Goal: Answer question/provide support

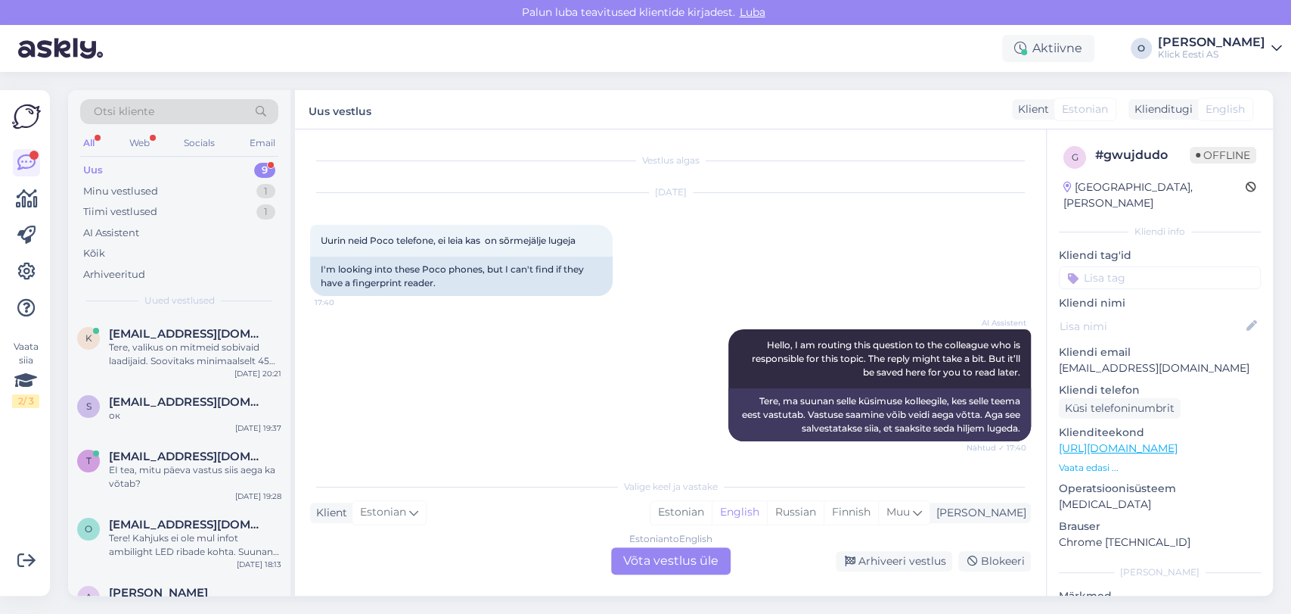
scroll to position [92, 0]
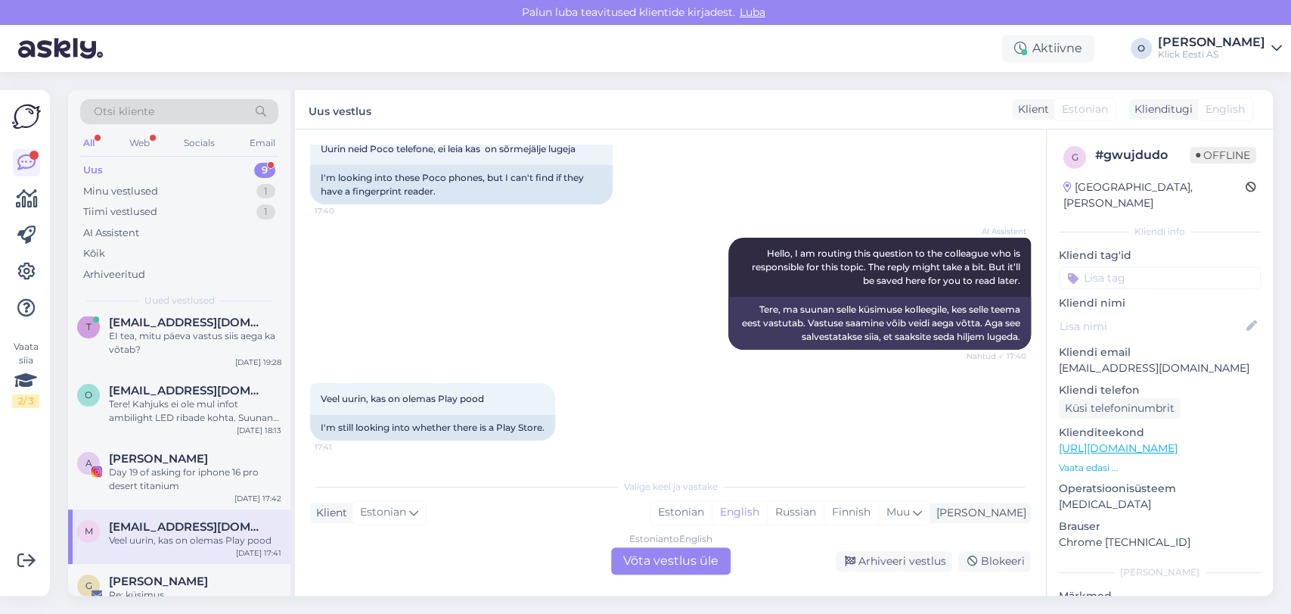
click at [216, 164] on div "Uus 9" at bounding box center [179, 170] width 198 height 21
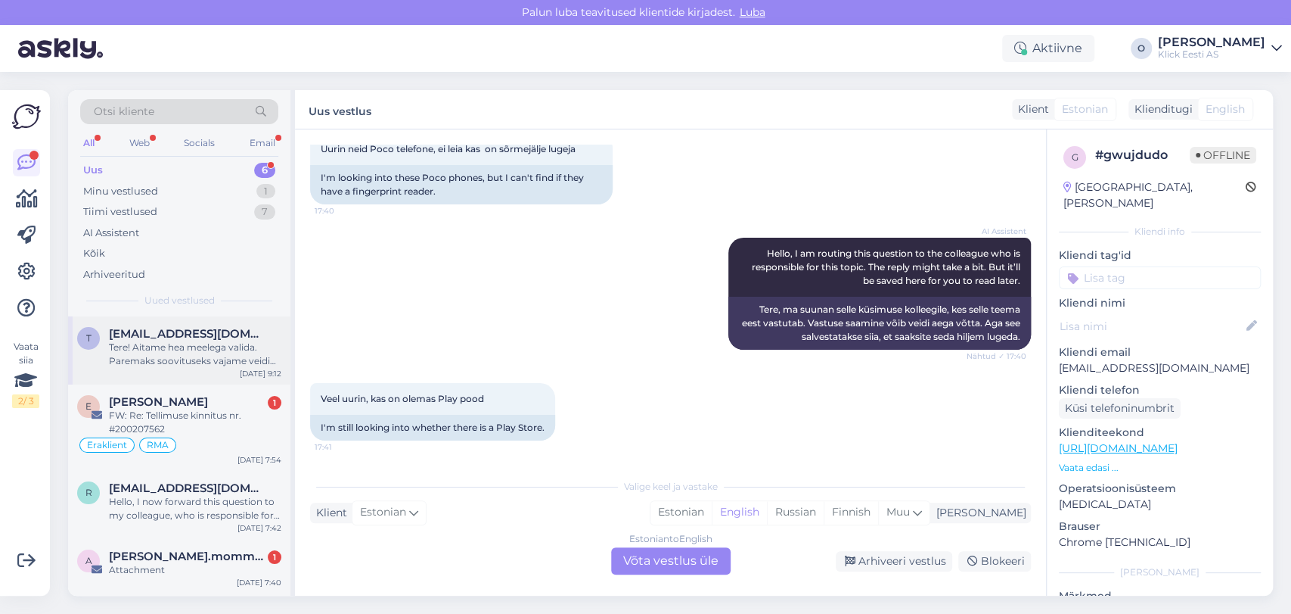
click at [167, 341] on div "Tere! Aitame hea meelega valida. Paremaks soovituseks vajame veidi lisainfot. K…" at bounding box center [195, 353] width 172 height 27
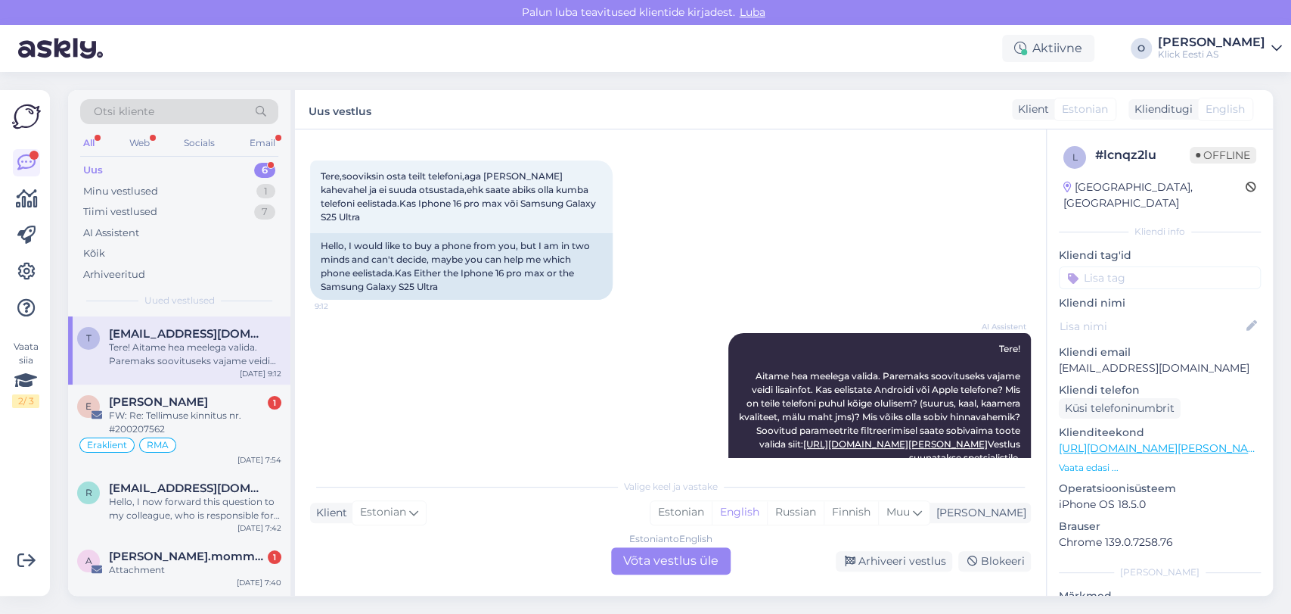
scroll to position [30, 0]
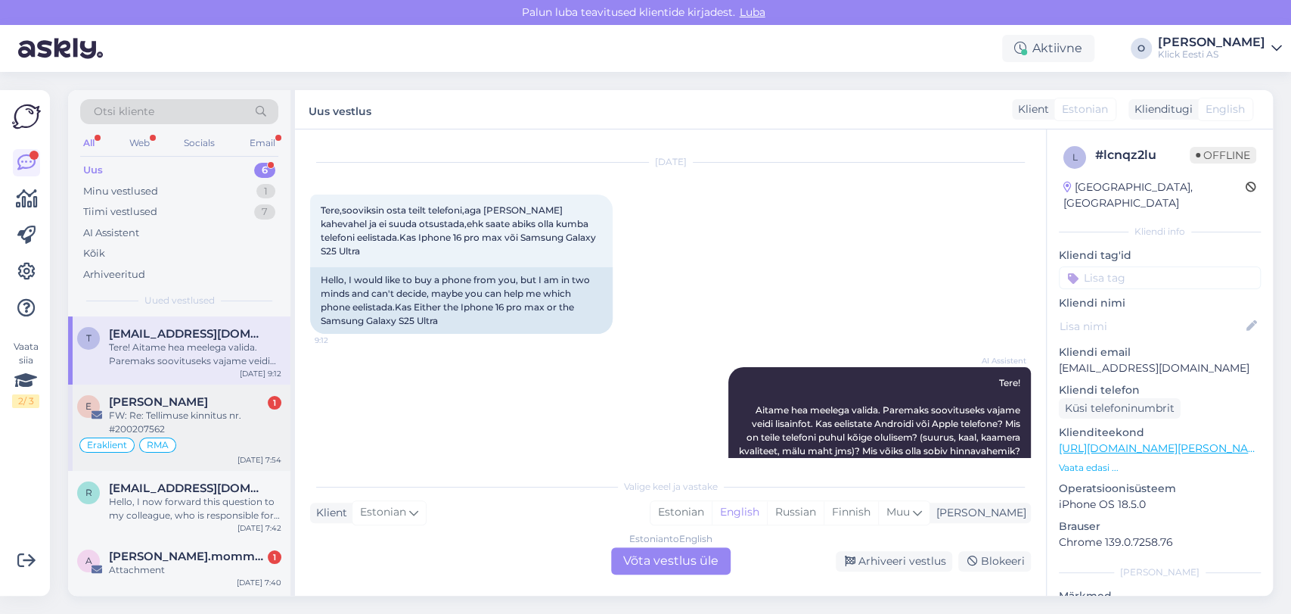
click at [227, 423] on div "FW: Re: Tellimuse kinnitus nr. #200207562" at bounding box center [195, 422] width 172 height 27
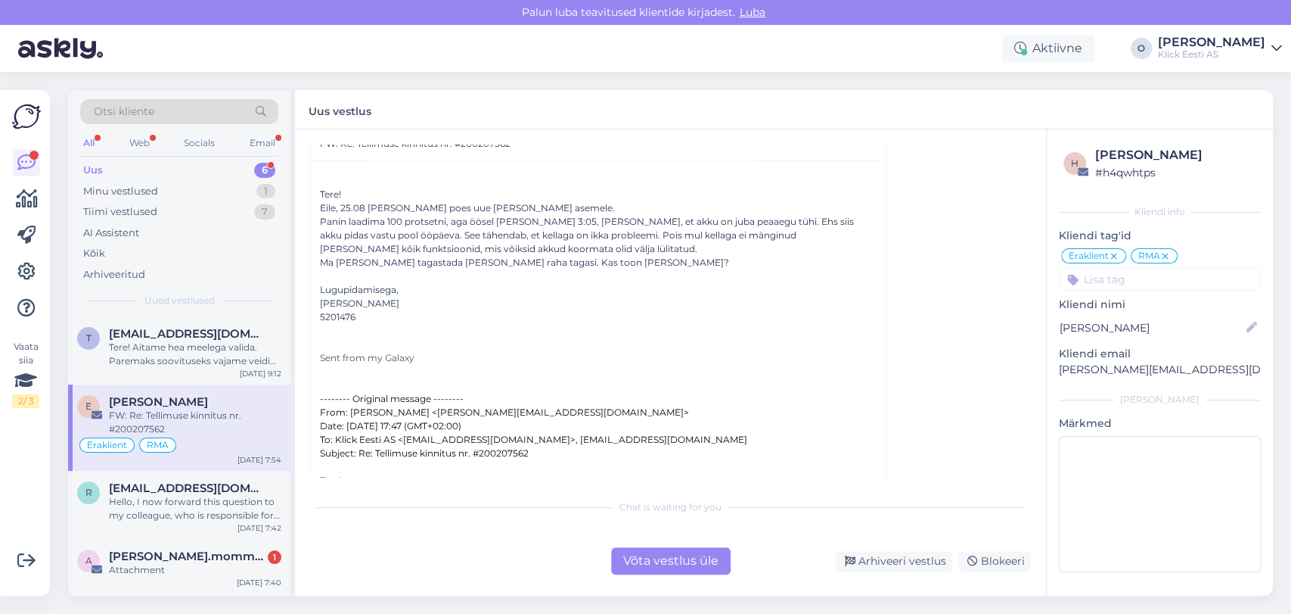
scroll to position [345, 0]
click at [1030, 154] on div "Vestlus [PERSON_NAME] Dubrovski [EMAIL_ADDRESS][DOMAIN_NAME] [DATE] 17:48 ( 19 …" at bounding box center [677, 311] width 735 height 333
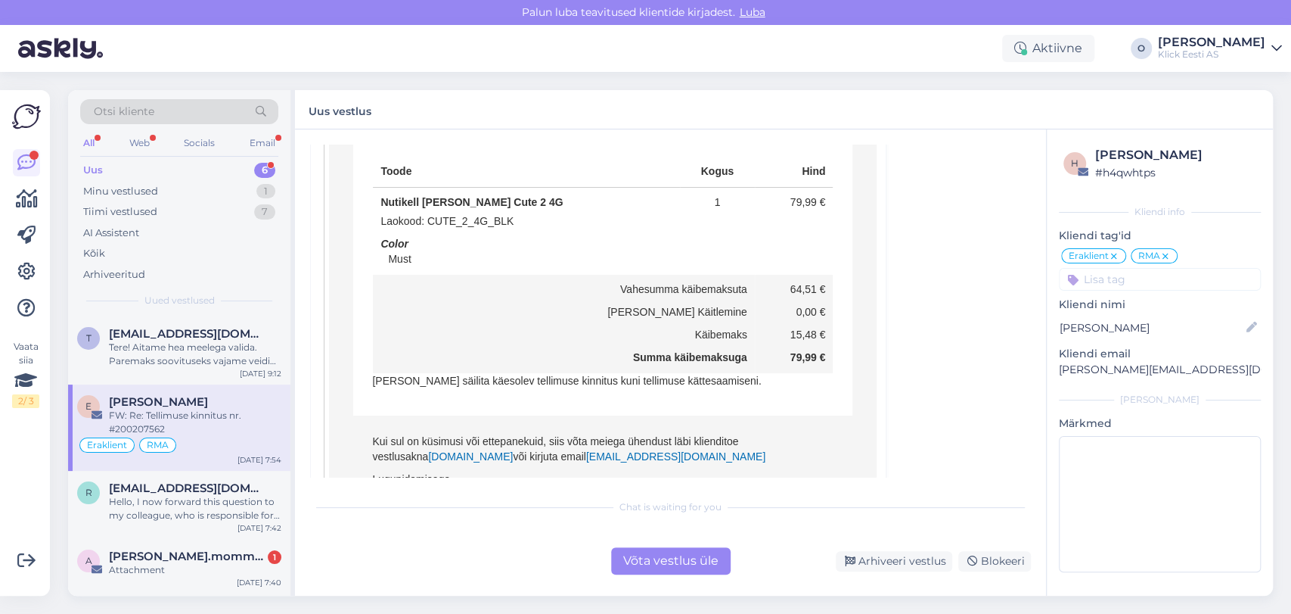
scroll to position [1640, 0]
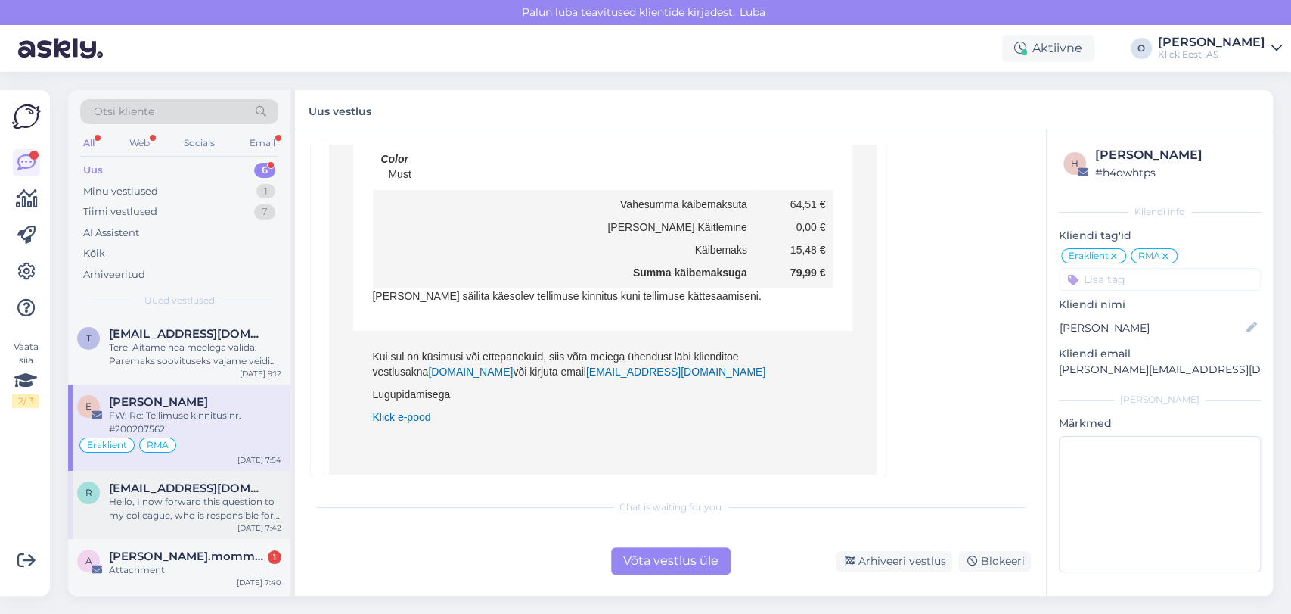
click at [161, 486] on span "[EMAIL_ADDRESS][DOMAIN_NAME]" at bounding box center [187, 488] width 157 height 14
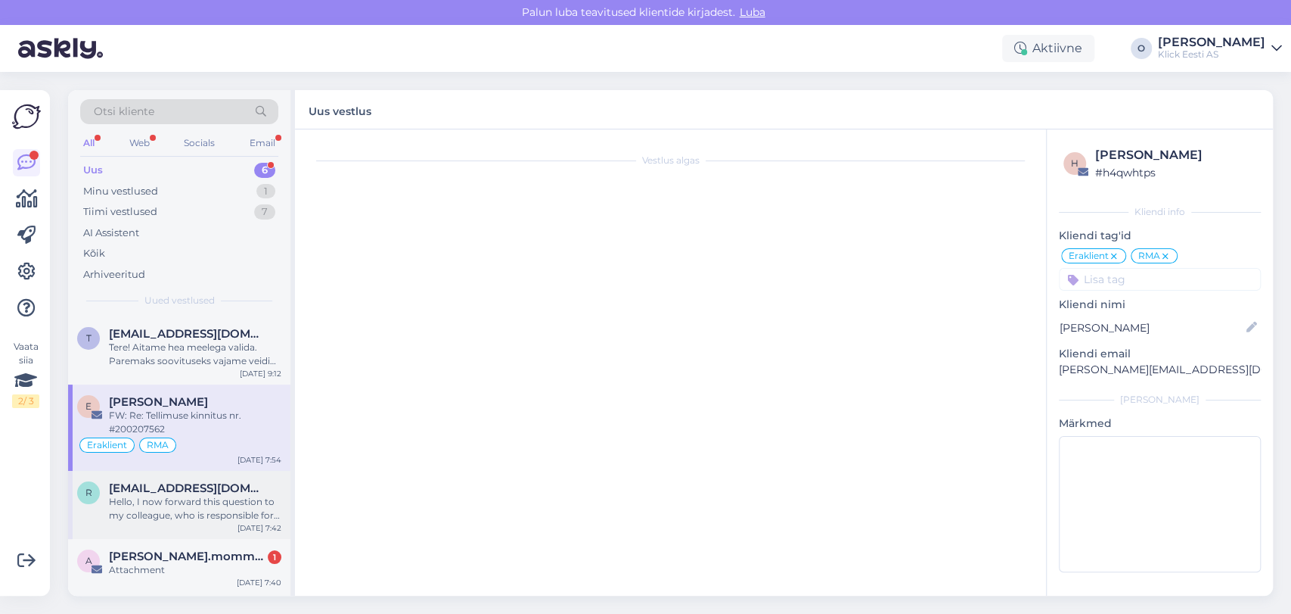
scroll to position [1, 0]
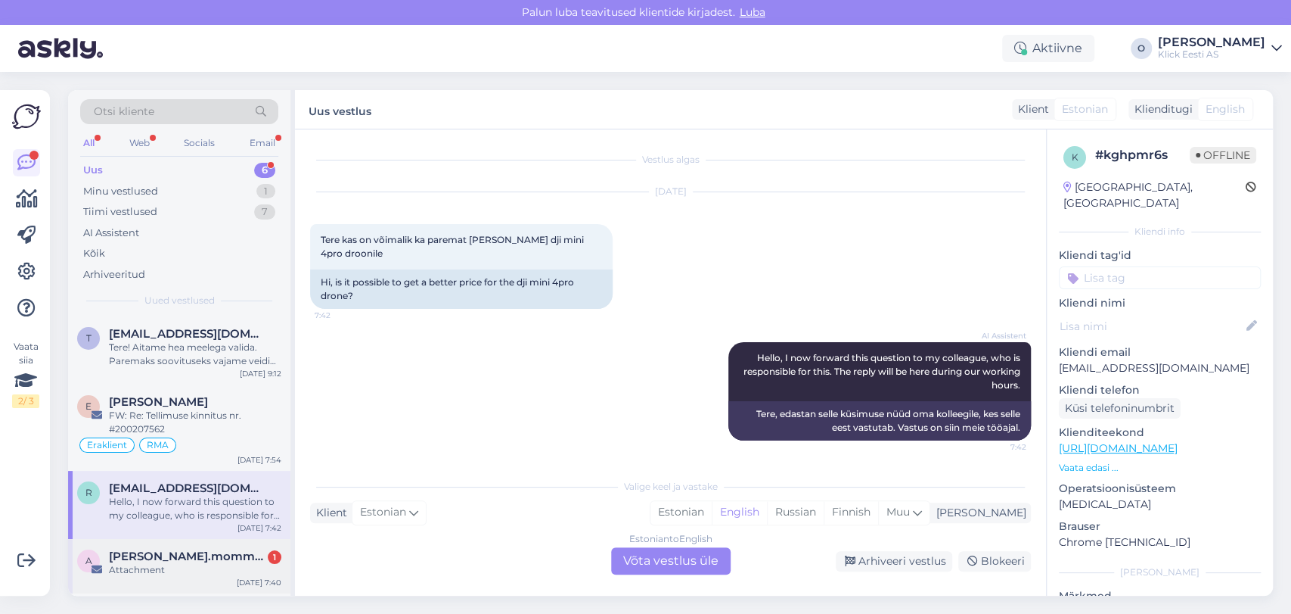
click at [189, 545] on div "a [PERSON_NAME].mommeja via [EMAIL_ADDRESS][DOMAIN_NAME] 1 Attachment [DATE] 7:…" at bounding box center [179, 566] width 222 height 54
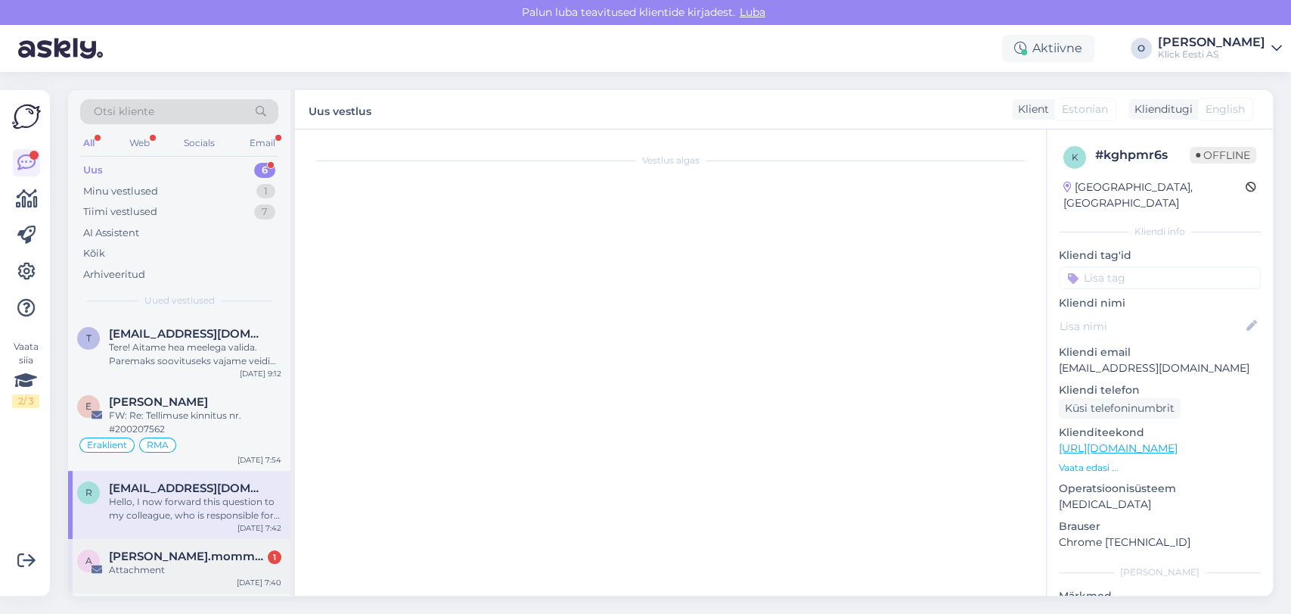
scroll to position [5496, 0]
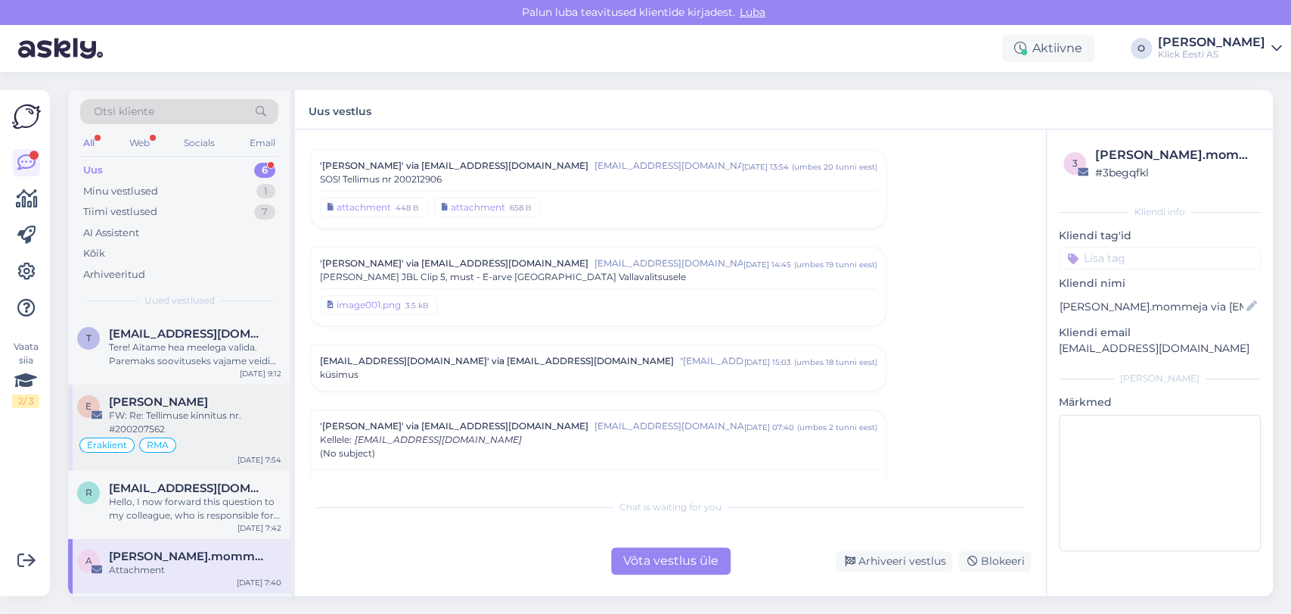
click at [210, 423] on div "FW: Re: Tellimuse kinnitus nr. #200207562" at bounding box center [195, 422] width 172 height 27
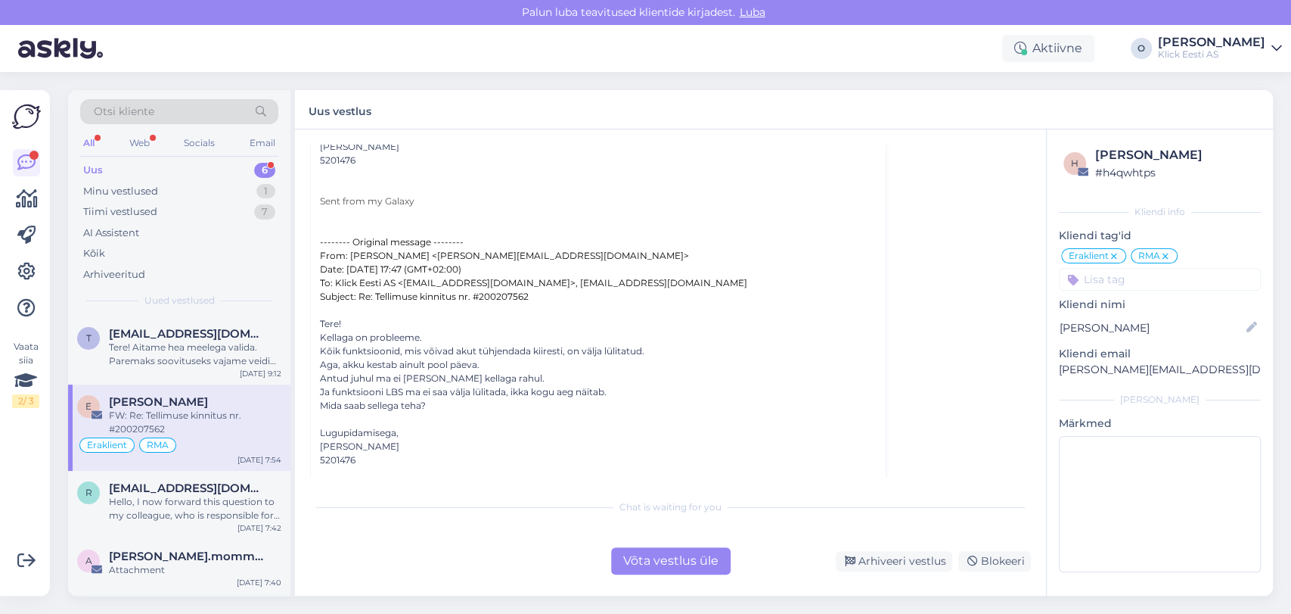
scroll to position [536, 0]
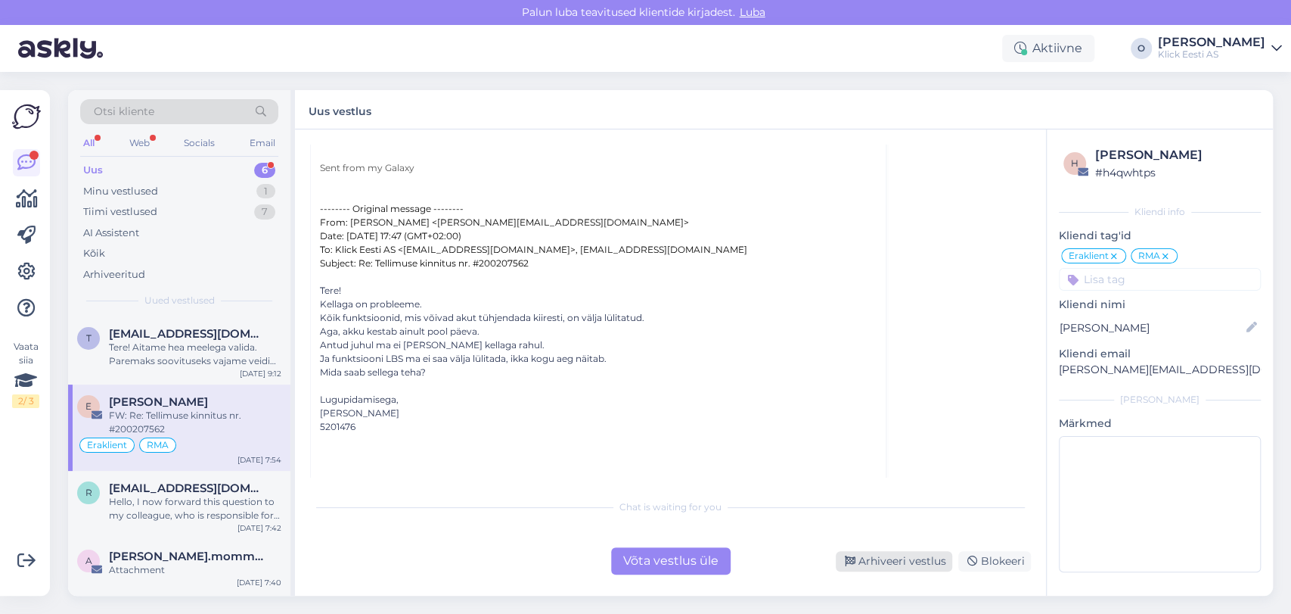
click at [882, 559] on div "Arhiveeri vestlus" at bounding box center [894, 561] width 117 height 20
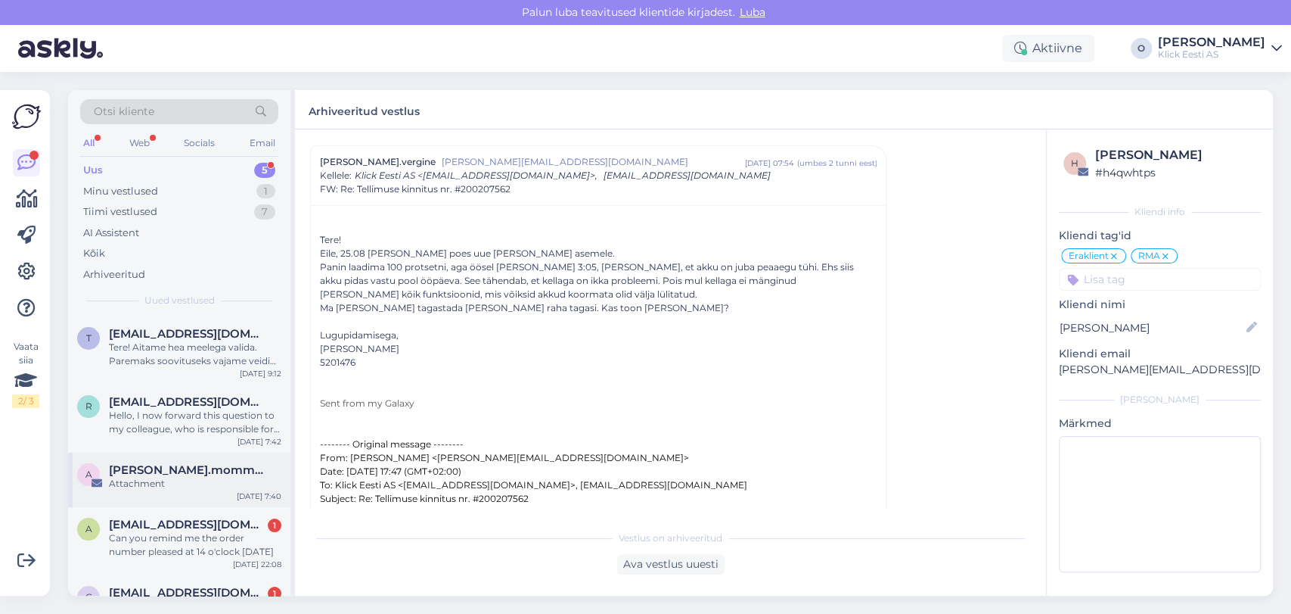
click at [214, 474] on span "[PERSON_NAME].mommeja via [EMAIL_ADDRESS][DOMAIN_NAME]" at bounding box center [187, 470] width 157 height 14
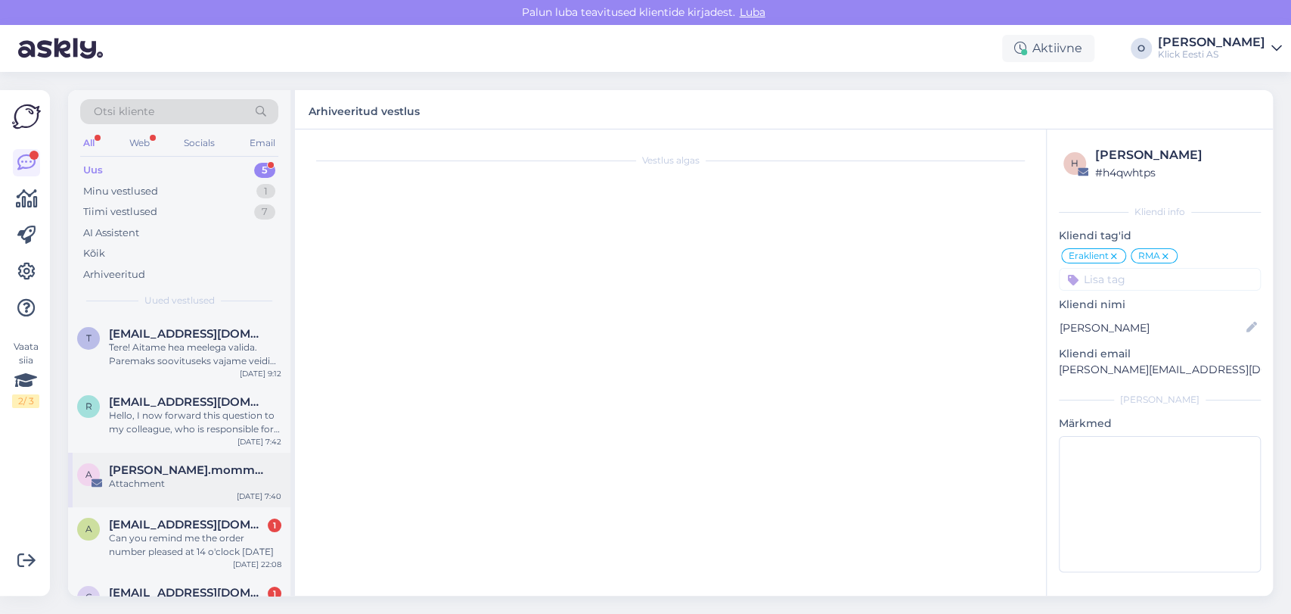
scroll to position [5561, 0]
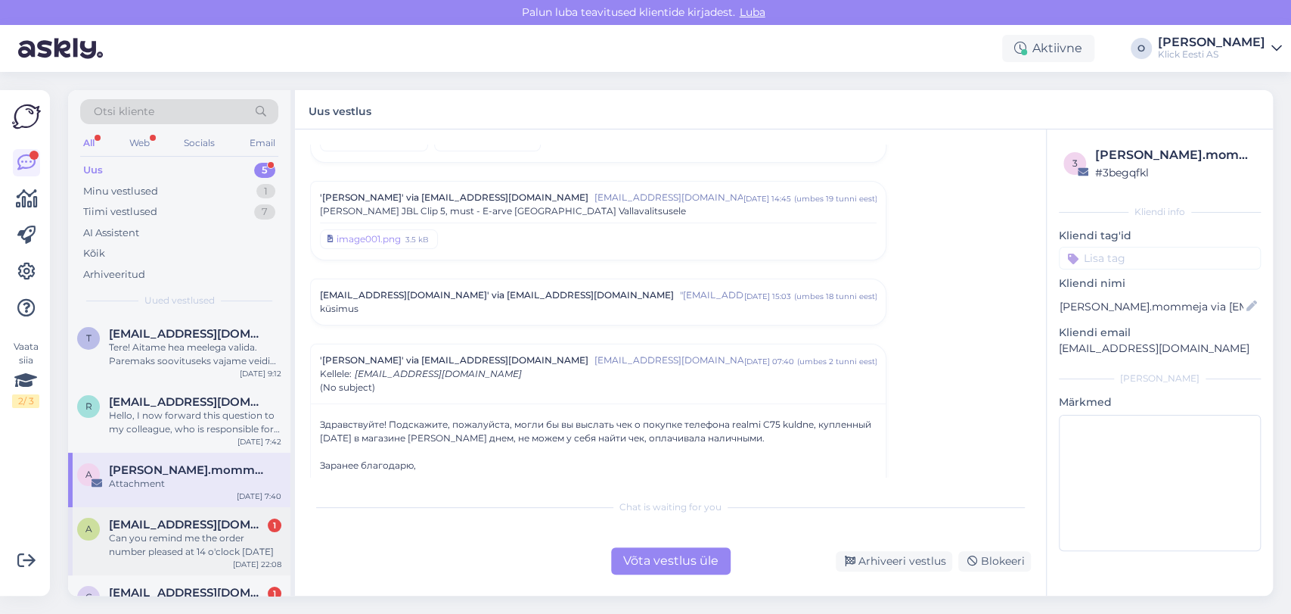
click at [201, 521] on div "[EMAIL_ADDRESS][DOMAIN_NAME] 1" at bounding box center [195, 524] width 172 height 14
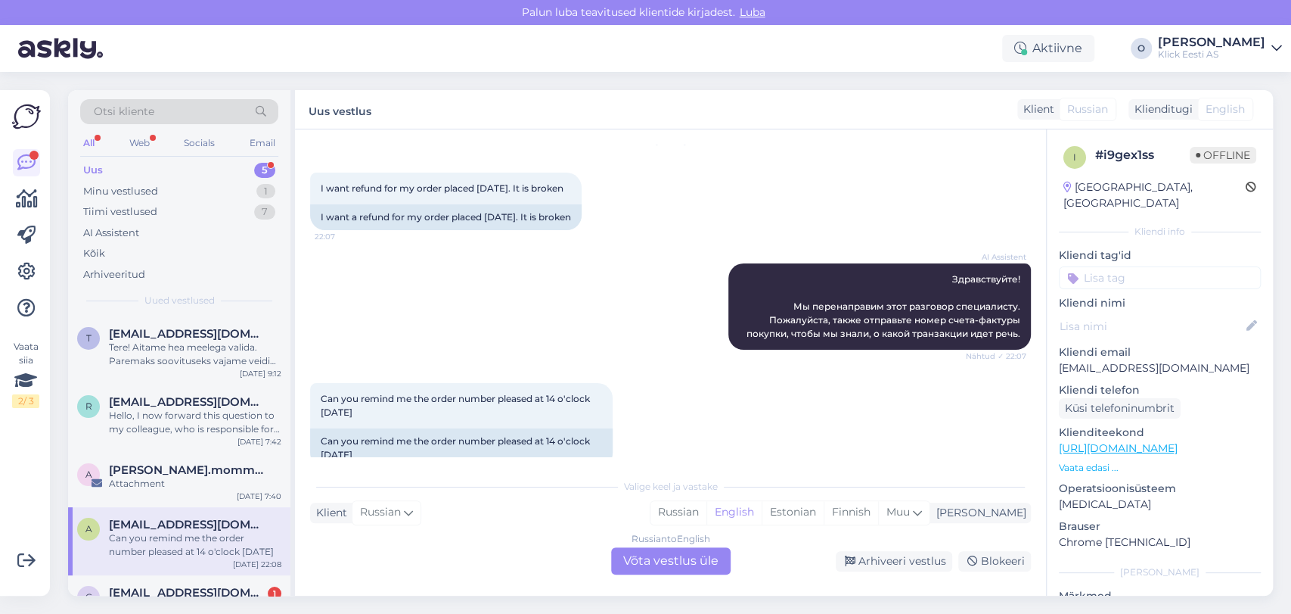
scroll to position [79, 0]
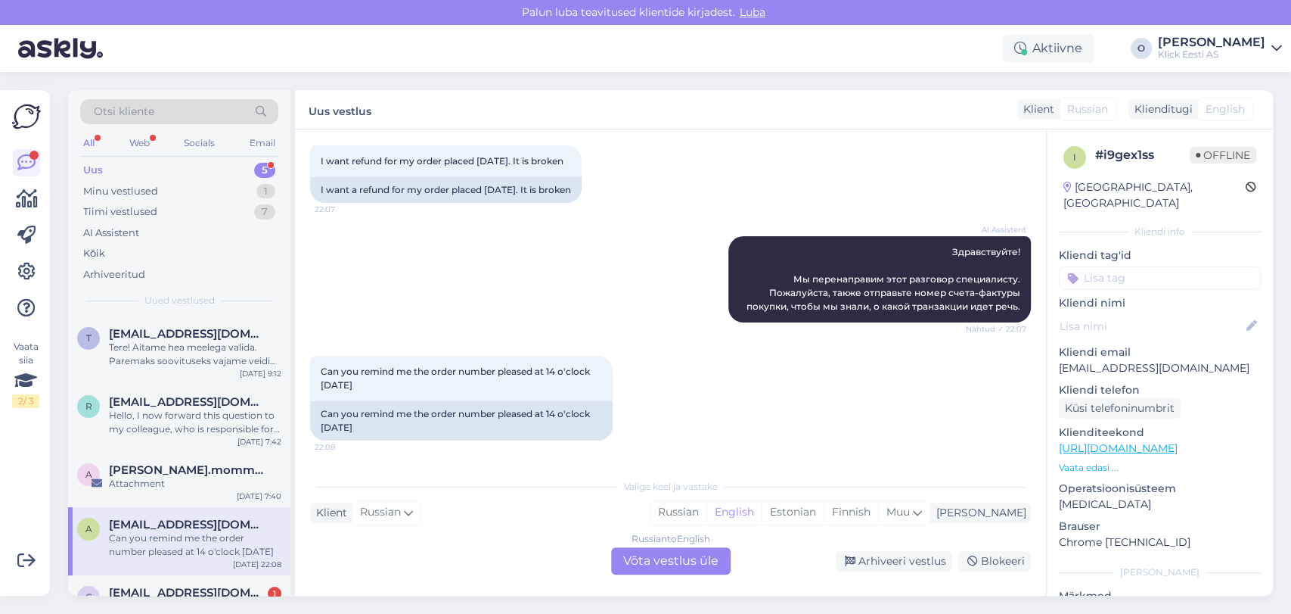
click at [1099, 360] on p "[EMAIL_ADDRESS][DOMAIN_NAME]" at bounding box center [1160, 368] width 202 height 16
copy p "[EMAIL_ADDRESS][DOMAIN_NAME]"
click at [222, 518] on div "[EMAIL_ADDRESS][DOMAIN_NAME]" at bounding box center [195, 524] width 172 height 14
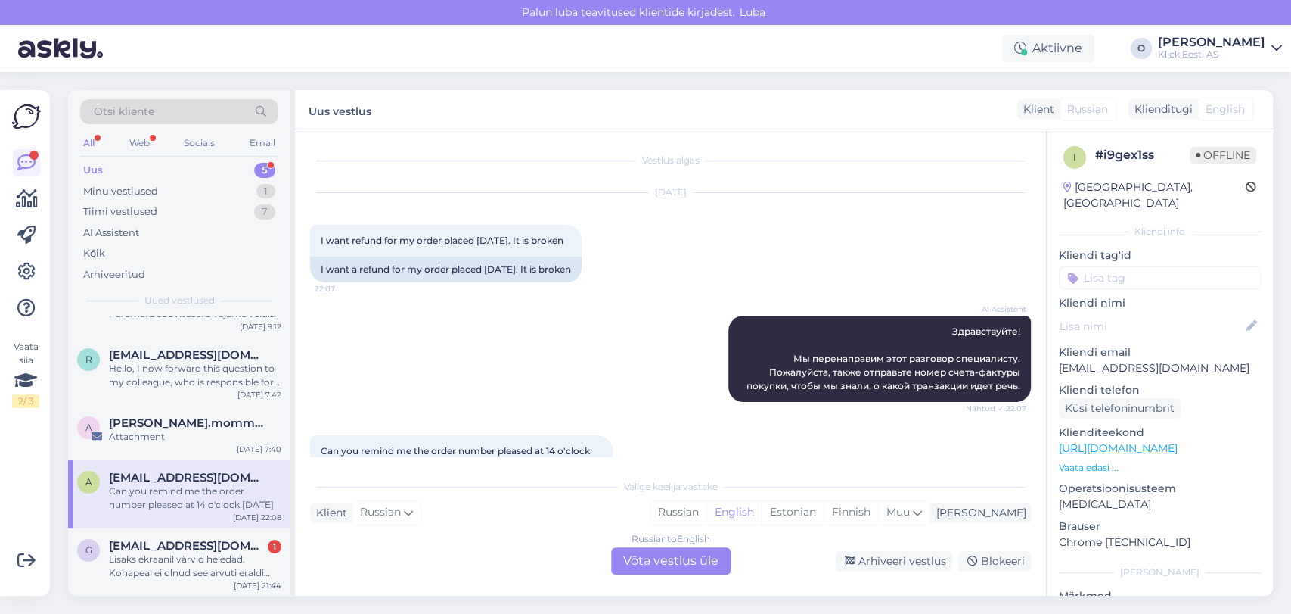
scroll to position [48, 0]
click at [186, 566] on div "Lisaks ekraanil värvid heledad. Kohapeal ei olnud see arvuti eraldi väljas, mis…" at bounding box center [195, 565] width 172 height 27
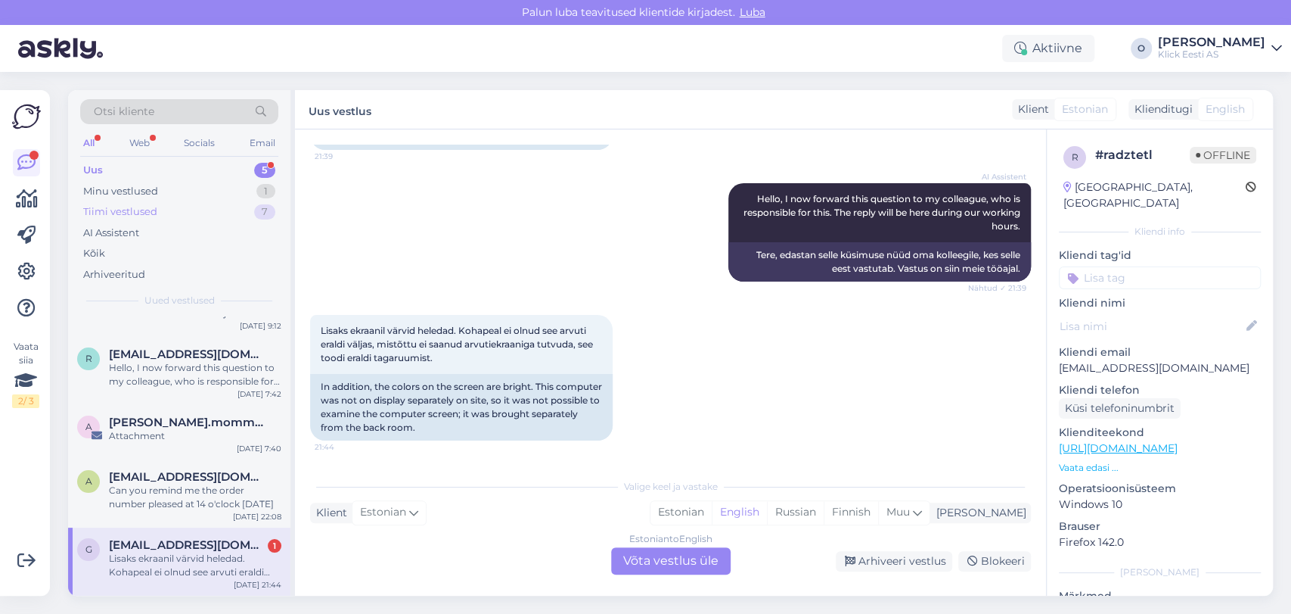
click at [143, 205] on div "Tiimi vestlused" at bounding box center [120, 211] width 74 height 15
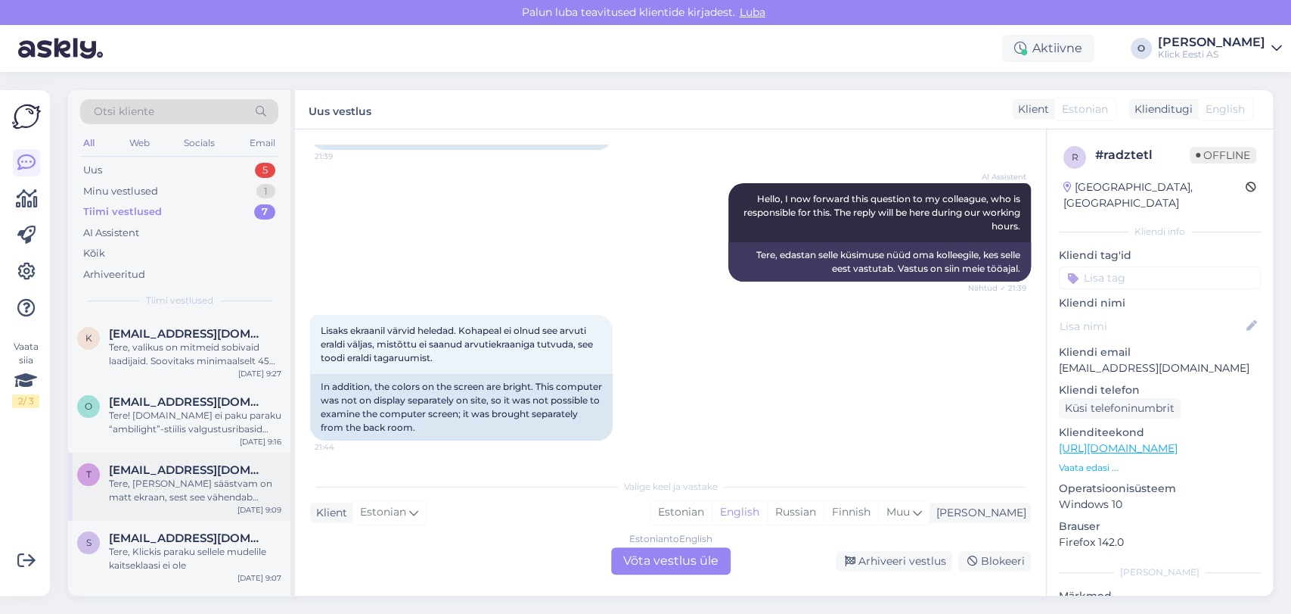
click at [133, 502] on div "Tere, [PERSON_NAME] säästvam on matt ekraan, sest see vähendab peegeldusi ja si…" at bounding box center [195, 490] width 172 height 27
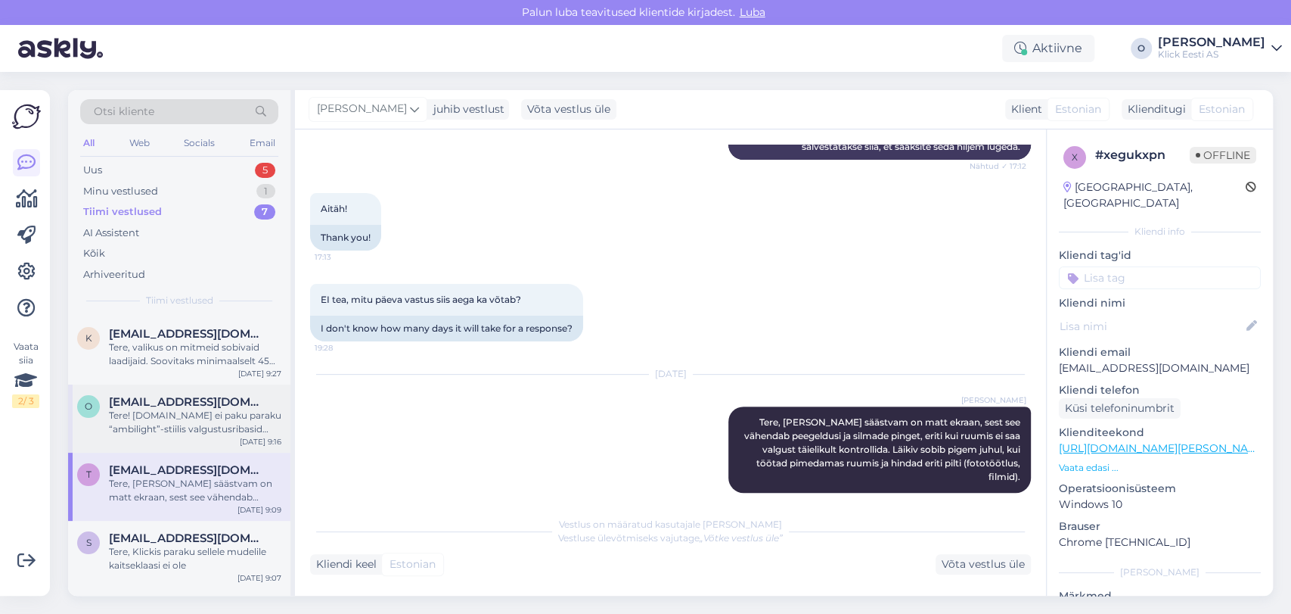
click at [171, 421] on div "Tere! [DOMAIN_NAME] ei paku paraku “ambilight”-stiilis valgustusribasid (LED-ri…" at bounding box center [195, 422] width 172 height 27
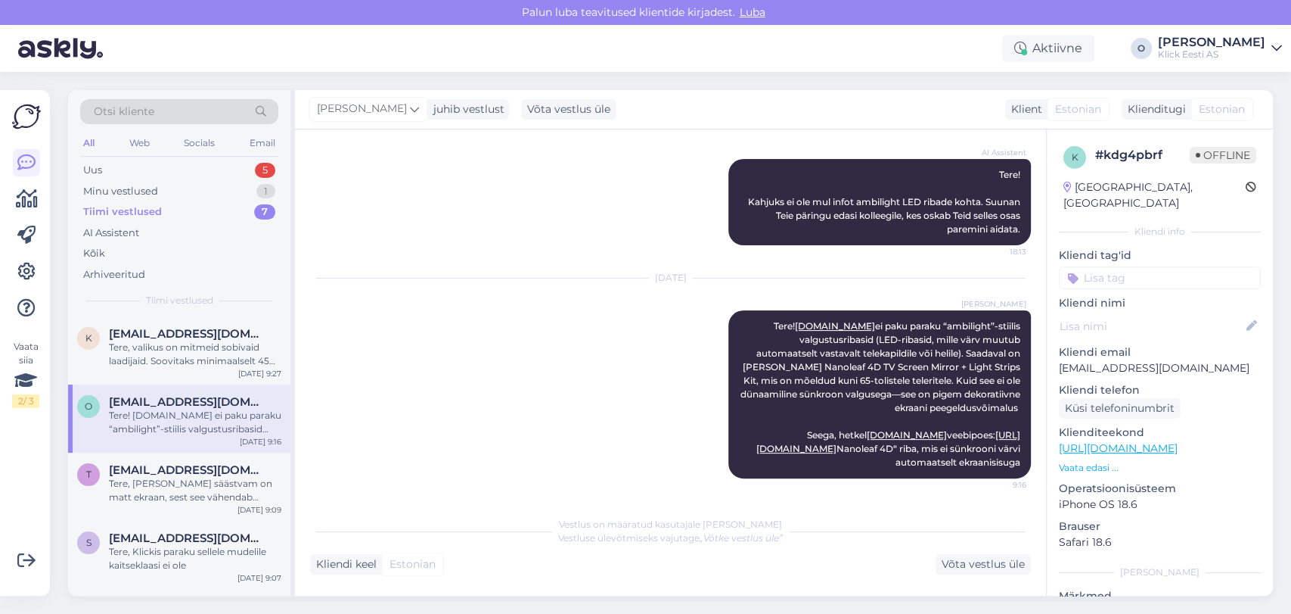
scroll to position [238, 0]
click at [159, 358] on div "Tere, valikus on mitmeid sobivaid laadijaid. Soovitaks minimaalselt 45W, kui so…" at bounding box center [195, 353] width 172 height 27
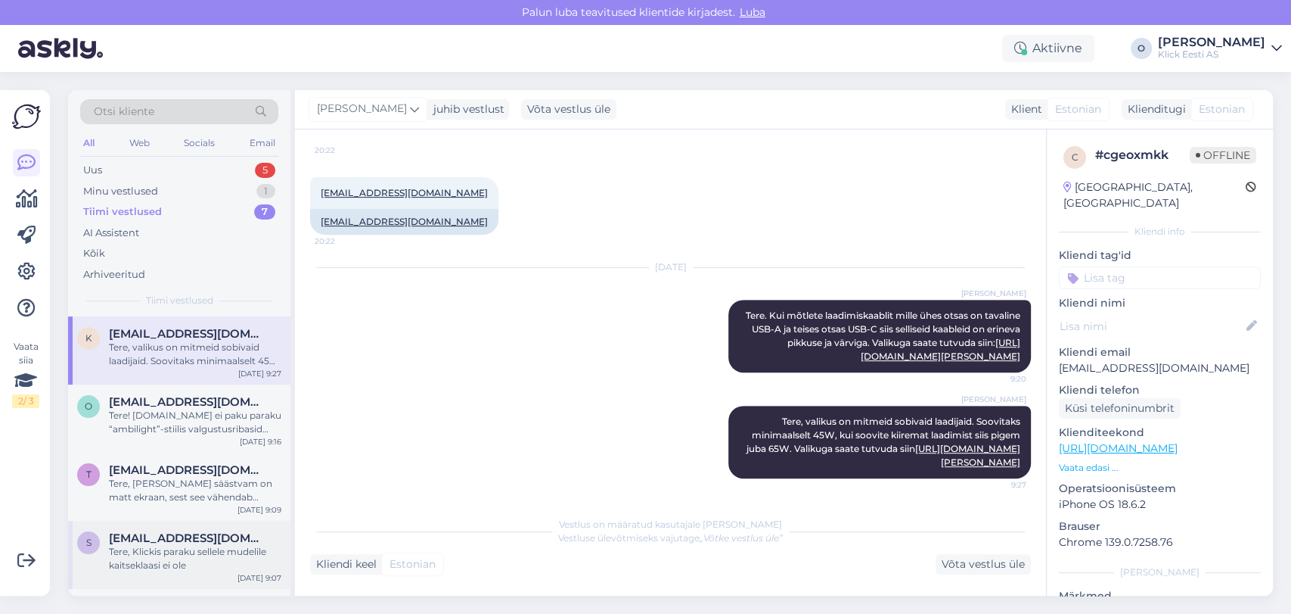
click at [146, 543] on span "[EMAIL_ADDRESS][DOMAIN_NAME]" at bounding box center [187, 538] width 157 height 14
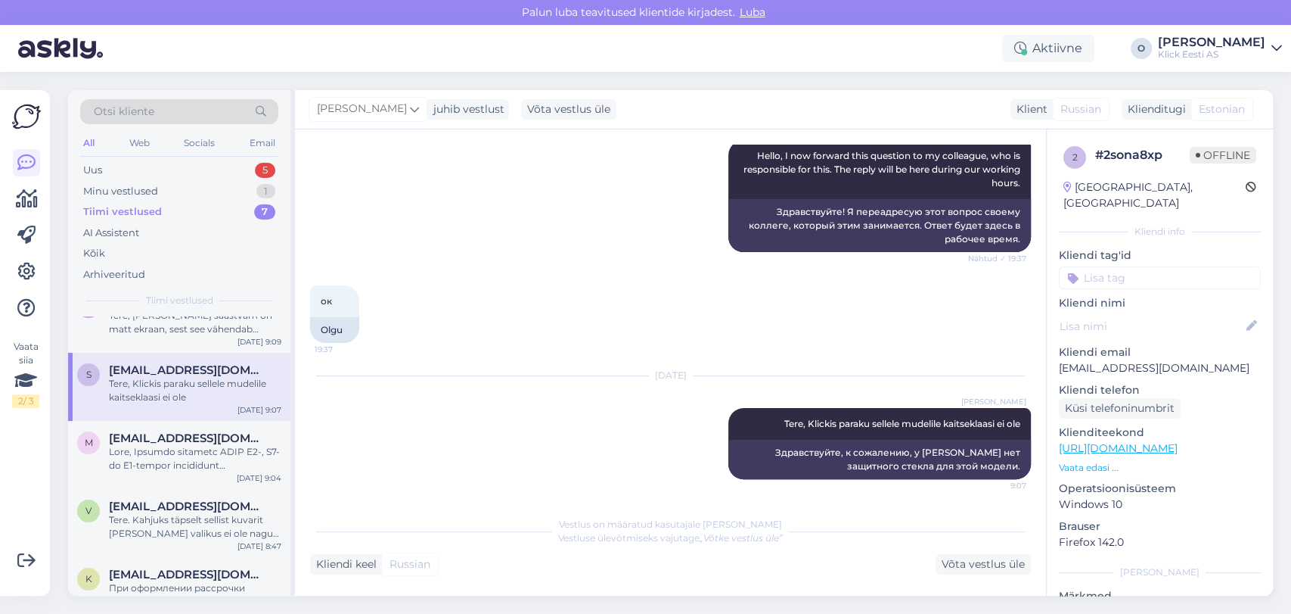
scroll to position [197, 0]
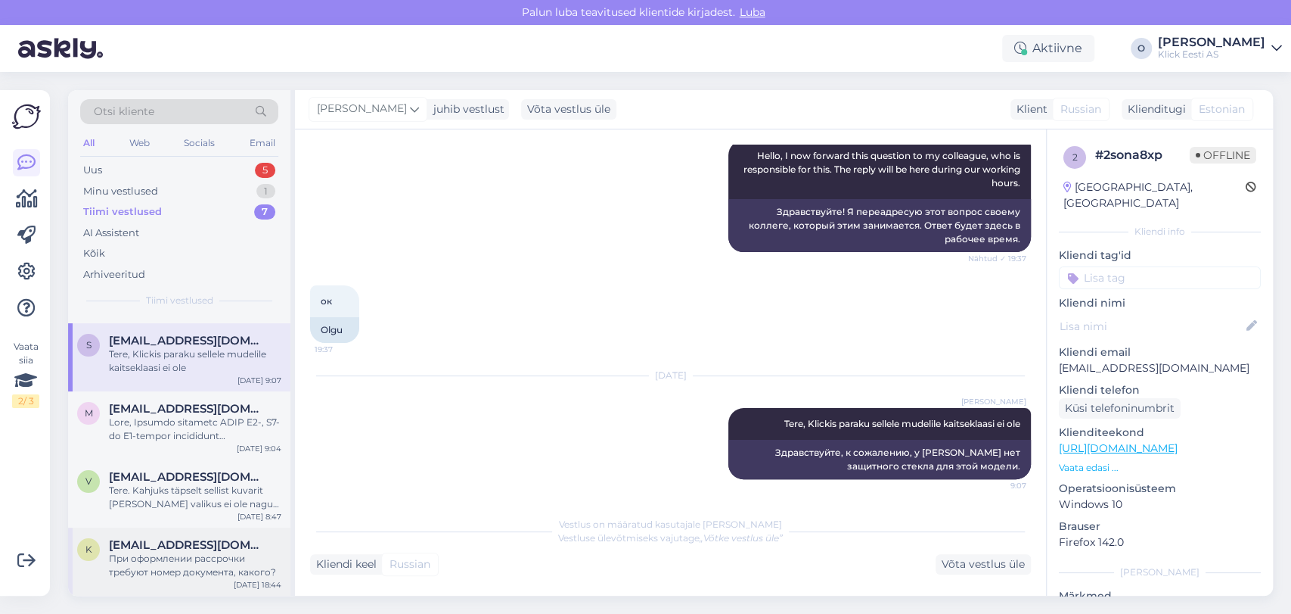
click at [139, 530] on div "k [EMAIL_ADDRESS][DOMAIN_NAME] При оформлении рассрочки требуют номер документа…" at bounding box center [179, 561] width 222 height 68
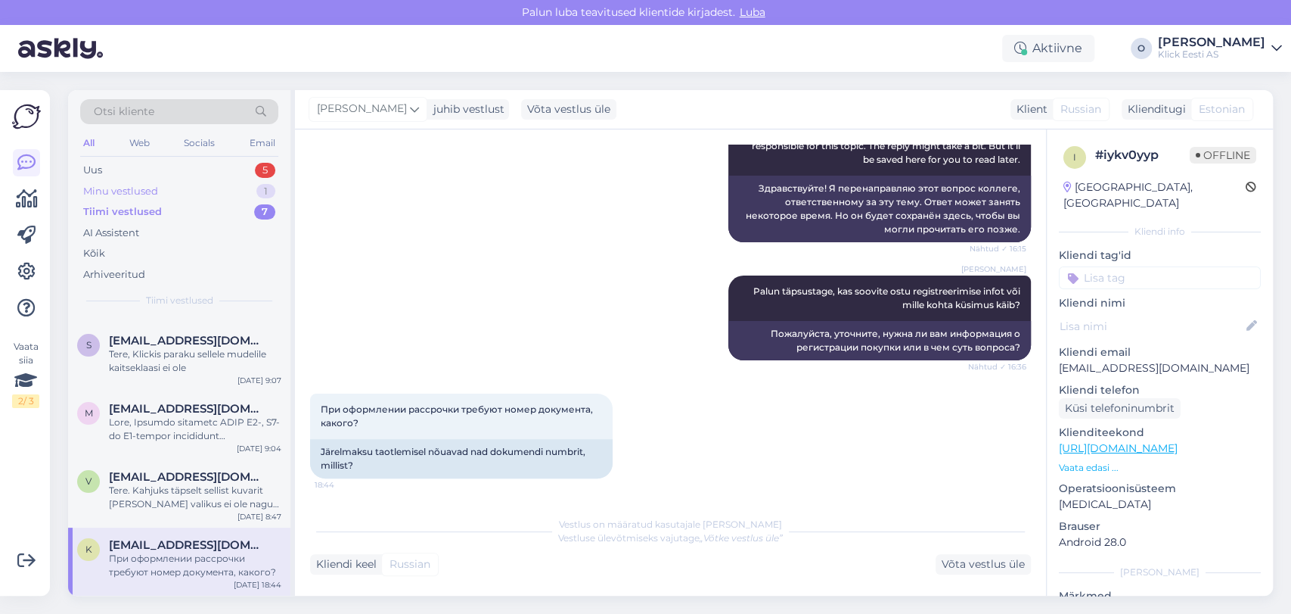
click at [186, 188] on div "Minu vestlused 1" at bounding box center [179, 191] width 198 height 21
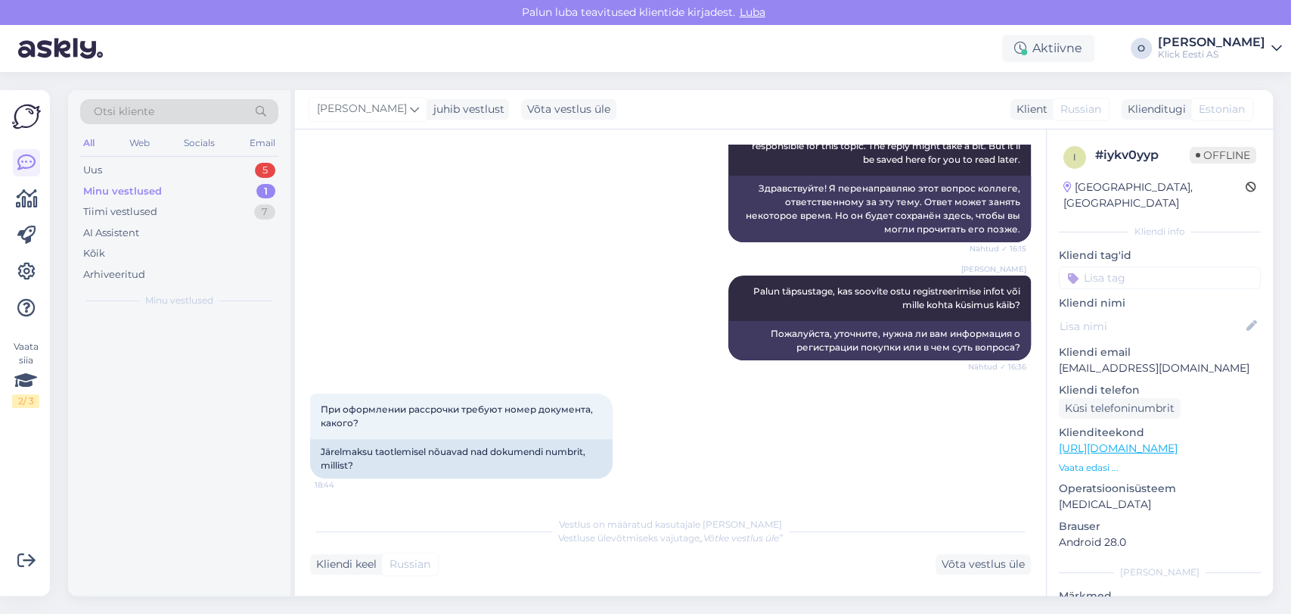
scroll to position [0, 0]
click at [186, 188] on div "Minu vestlused 1" at bounding box center [179, 191] width 198 height 21
click at [179, 355] on div "Tere! Teie tellimuse numbri 200212134 osas on vaja kontrollida ja kinnitada tar…" at bounding box center [195, 353] width 172 height 27
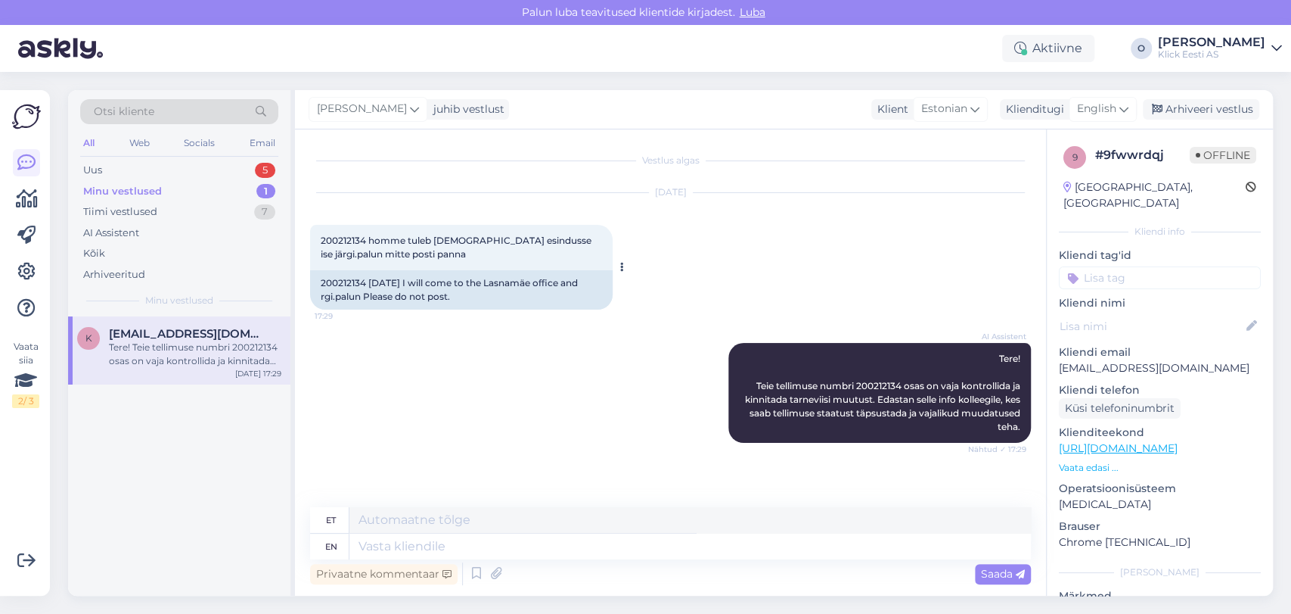
click at [346, 238] on span "200212134 homme tuleb [DEMOGRAPHIC_DATA] esindusse ise järgi.palun mitte posti …" at bounding box center [457, 247] width 273 height 25
copy span "200212134"
click at [200, 188] on div "Minu vestlused 1" at bounding box center [179, 191] width 198 height 21
click at [1204, 101] on div "Arhiveeri vestlus" at bounding box center [1201, 109] width 117 height 20
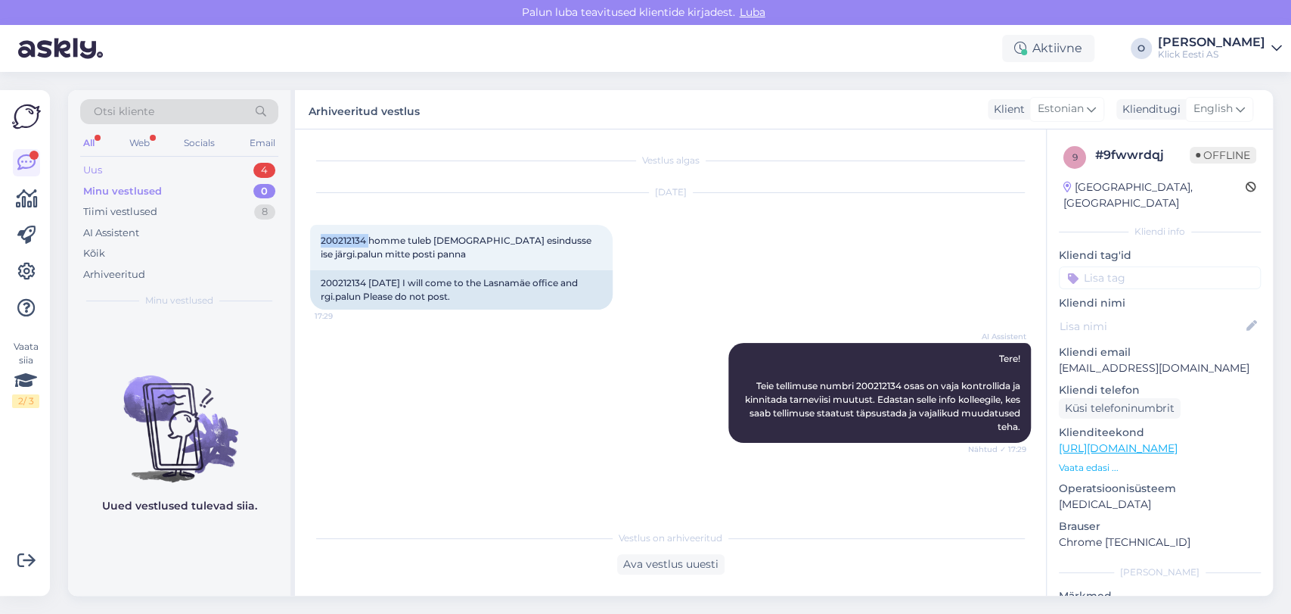
click at [213, 169] on div "Uus 4" at bounding box center [179, 170] width 198 height 21
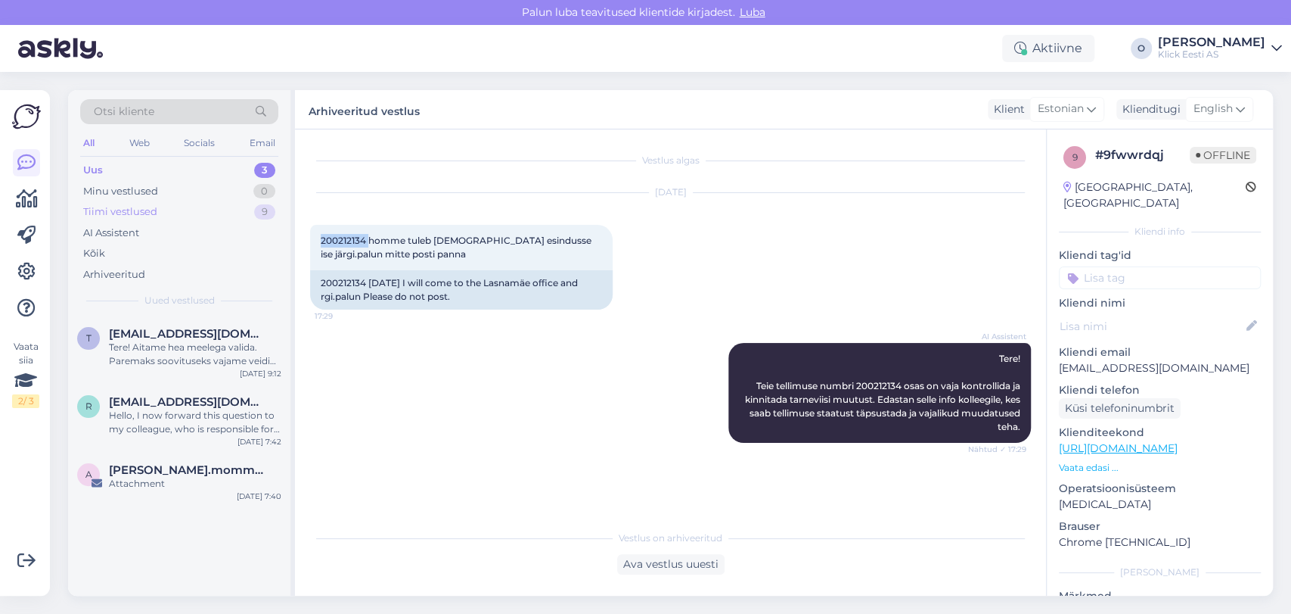
click at [164, 213] on div "Tiimi vestlused 9" at bounding box center [179, 211] width 198 height 21
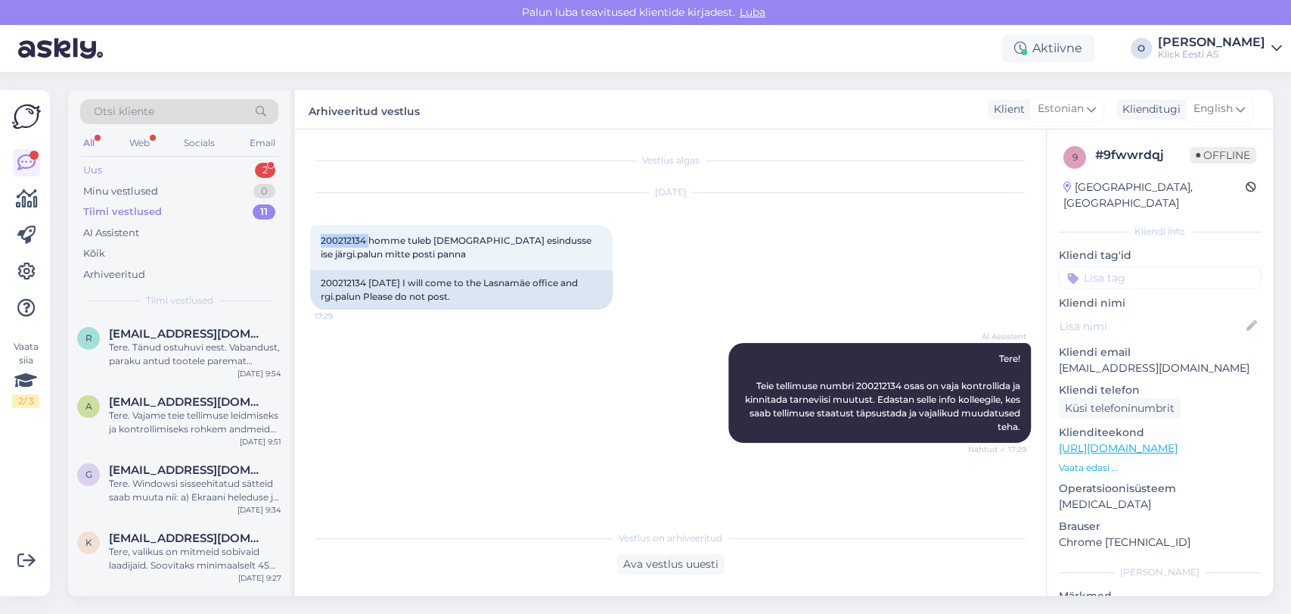
click at [213, 165] on div "Uus 2" at bounding box center [179, 170] width 198 height 21
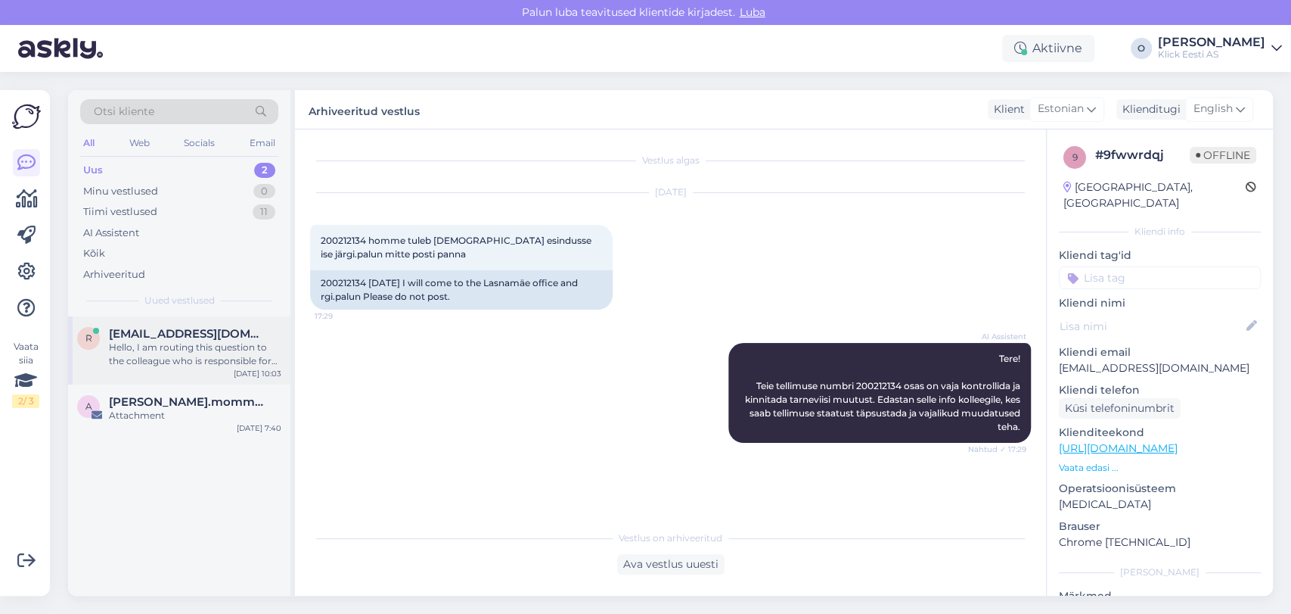
click at [163, 320] on div "r [EMAIL_ADDRESS][DOMAIN_NAME] Hello, I am routing this question to the colleag…" at bounding box center [179, 350] width 222 height 68
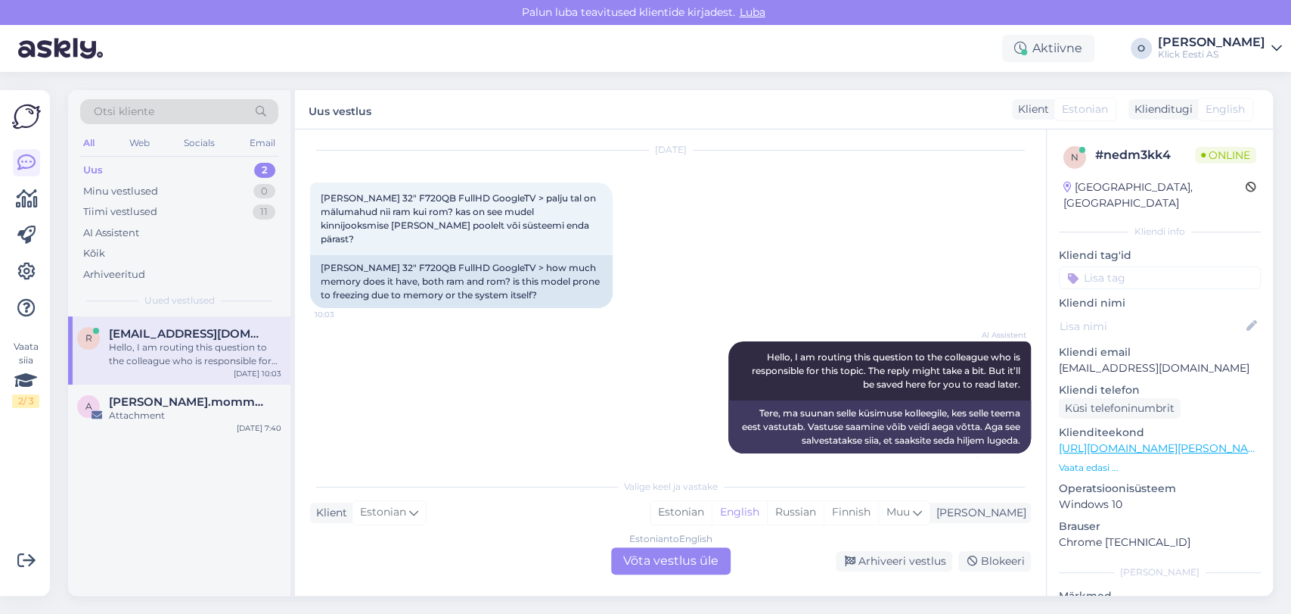
click at [186, 174] on div "Uus 2" at bounding box center [179, 170] width 198 height 21
click at [178, 164] on div "Uus 2" at bounding box center [179, 170] width 198 height 21
click at [165, 202] on div "Tiimi vestlused 11" at bounding box center [179, 211] width 198 height 21
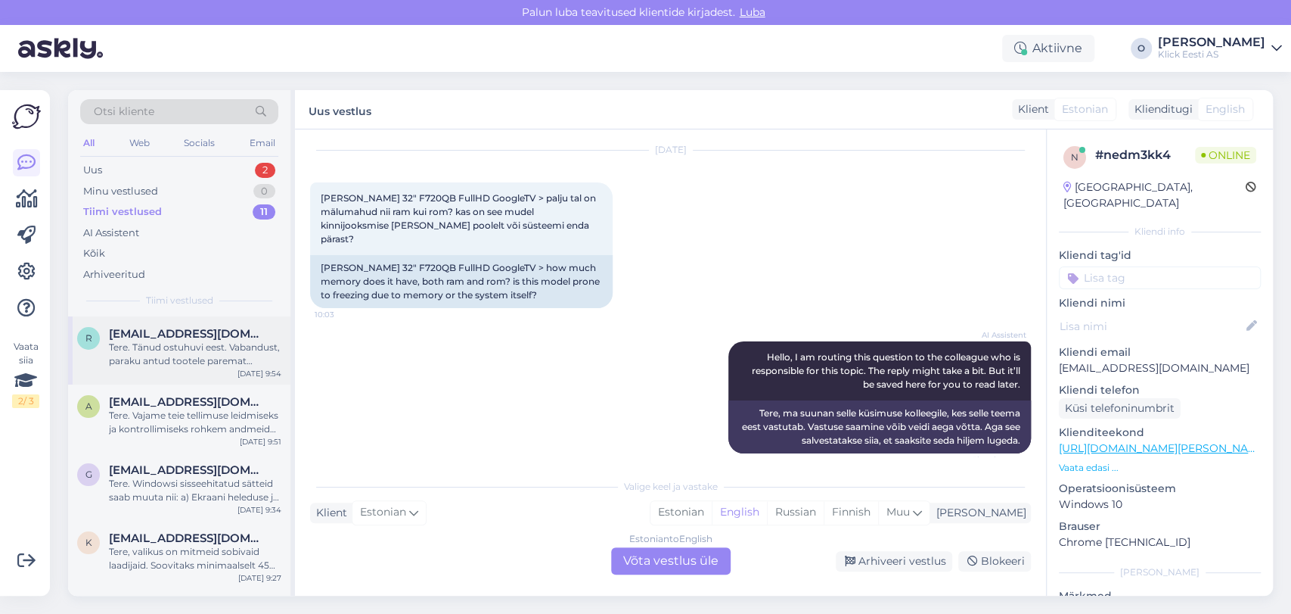
click at [145, 334] on span "[EMAIL_ADDRESS][DOMAIN_NAME]" at bounding box center [187, 334] width 157 height 14
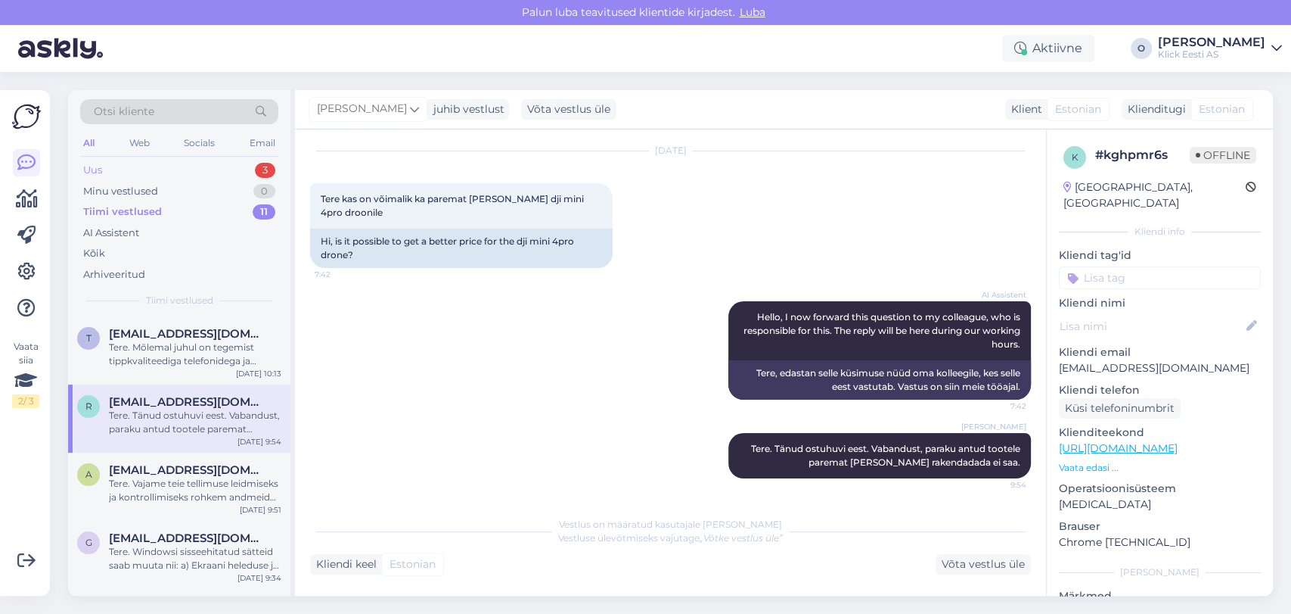
click at [219, 162] on div "Uus 3" at bounding box center [179, 170] width 198 height 21
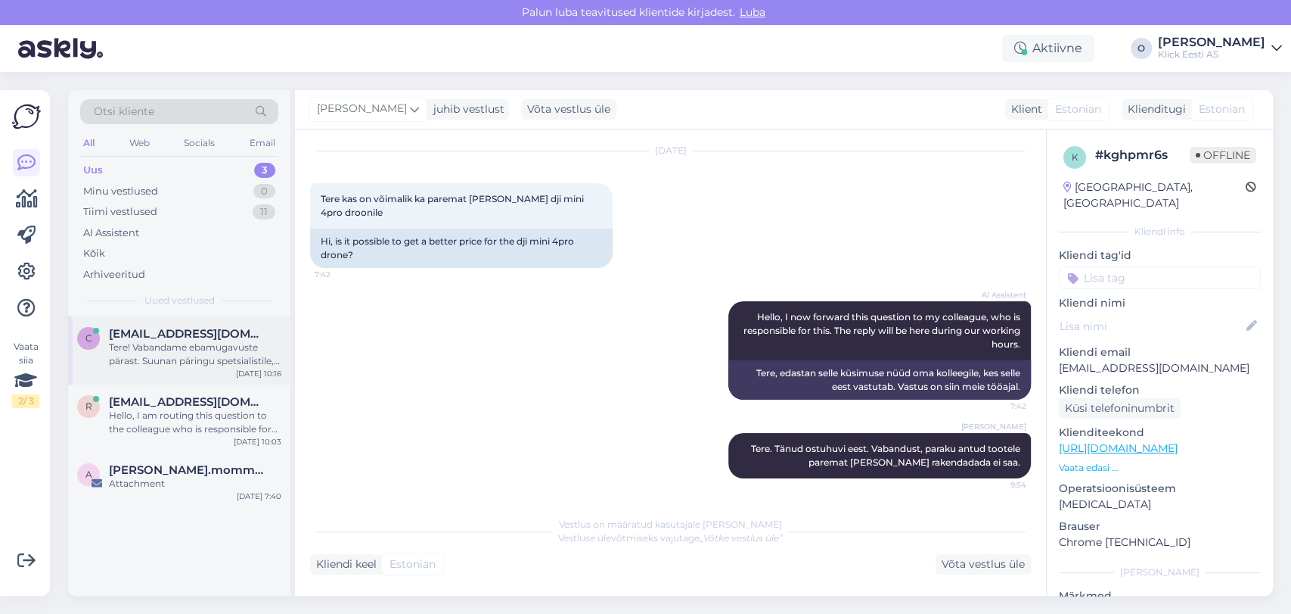
click at [177, 350] on div "Tere! Vabandame ebamugavuste pärast. Suunan päringu spetsialistile, kes uurib t…" at bounding box center [195, 353] width 172 height 27
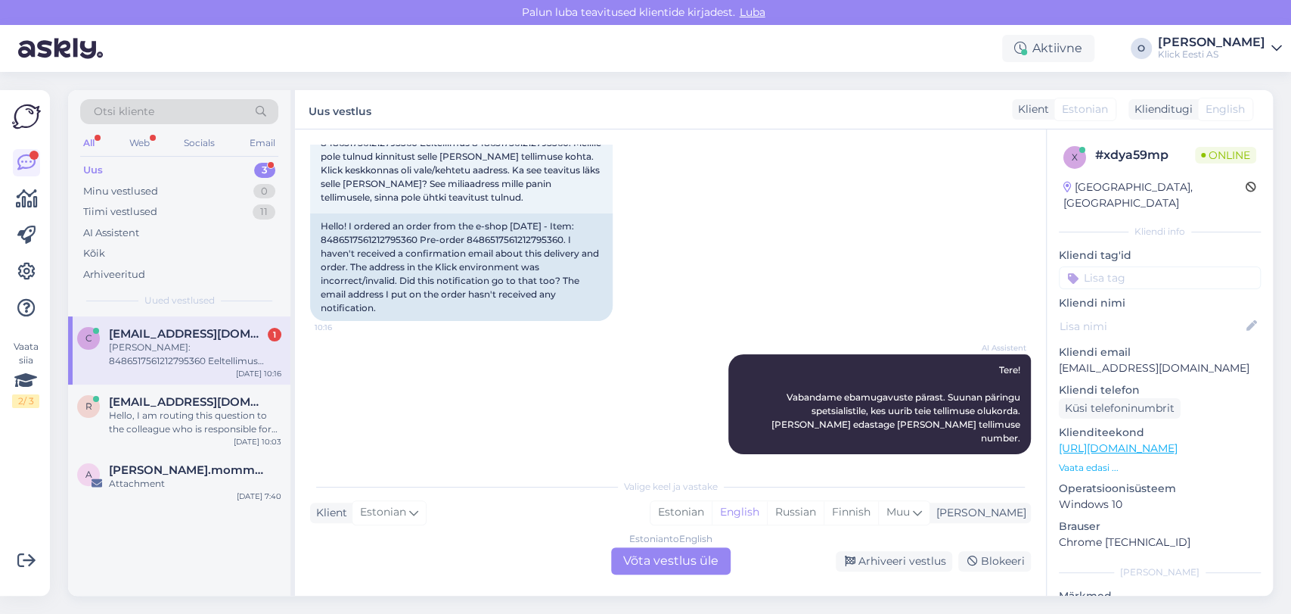
scroll to position [216, 0]
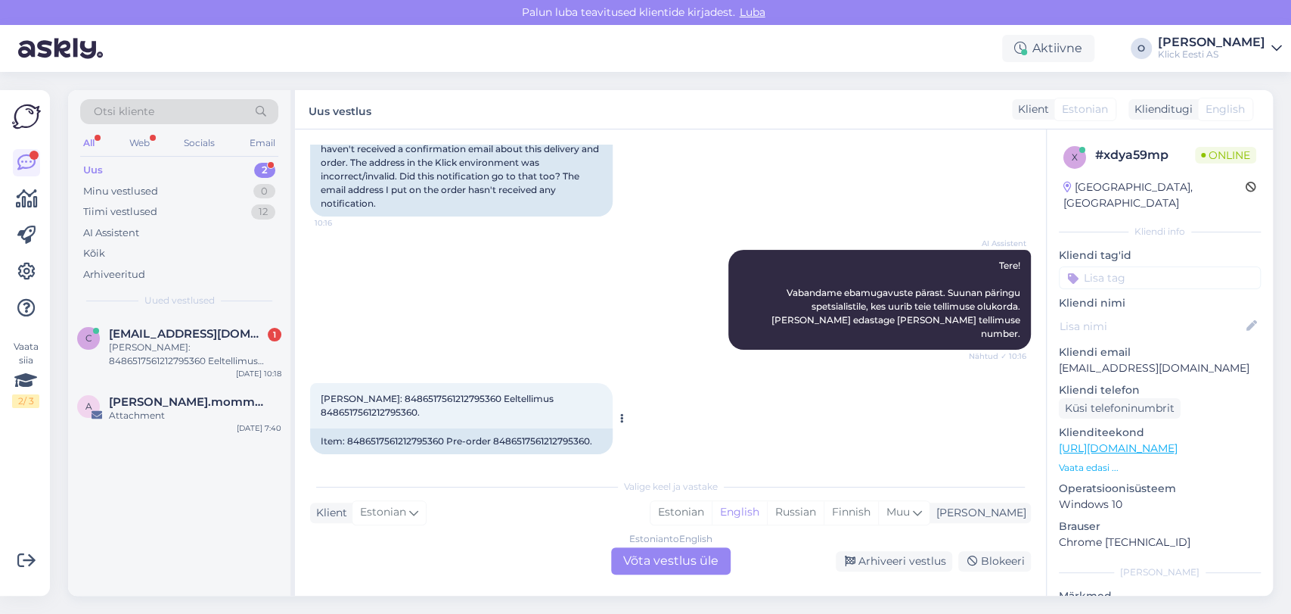
click at [396, 393] on span "[PERSON_NAME]: 8486517561212795360 Eeltellimus 8486517561212795360." at bounding box center [438, 405] width 235 height 25
copy span "8486517561212795360"
click at [651, 555] on div "Estonian to English Võta vestlus üle" at bounding box center [671, 560] width 120 height 27
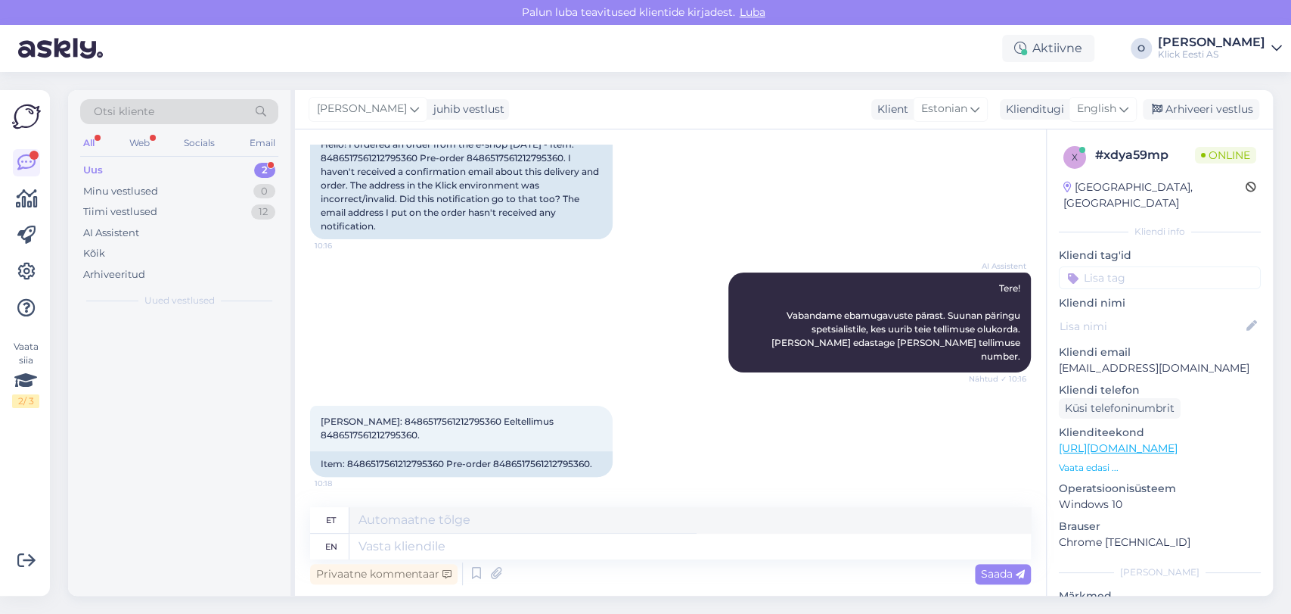
scroll to position [179, 0]
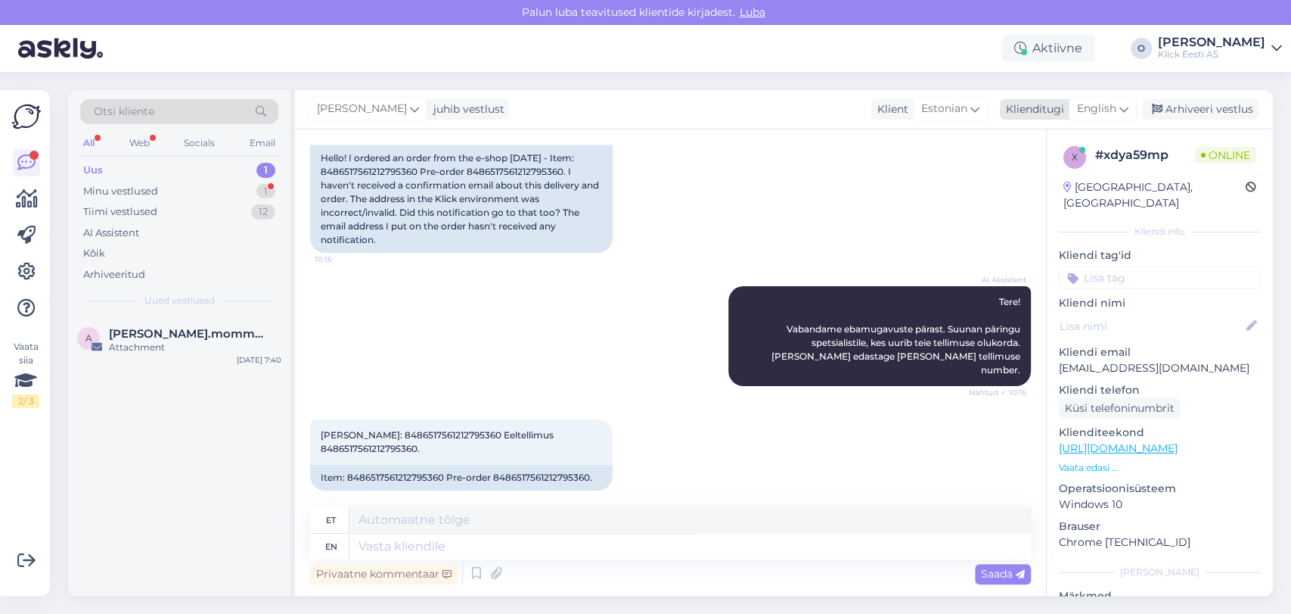
click at [1090, 112] on span "English" at bounding box center [1096, 109] width 39 height 17
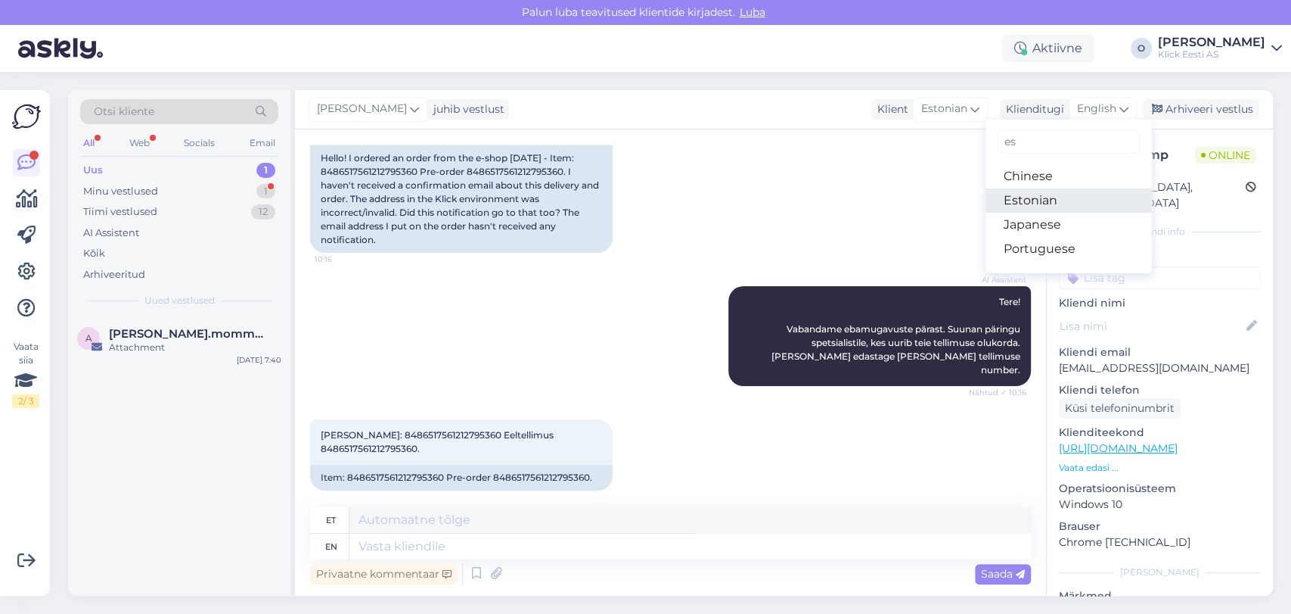
type input "es"
click at [1032, 196] on link "Estonian" at bounding box center [1069, 200] width 166 height 24
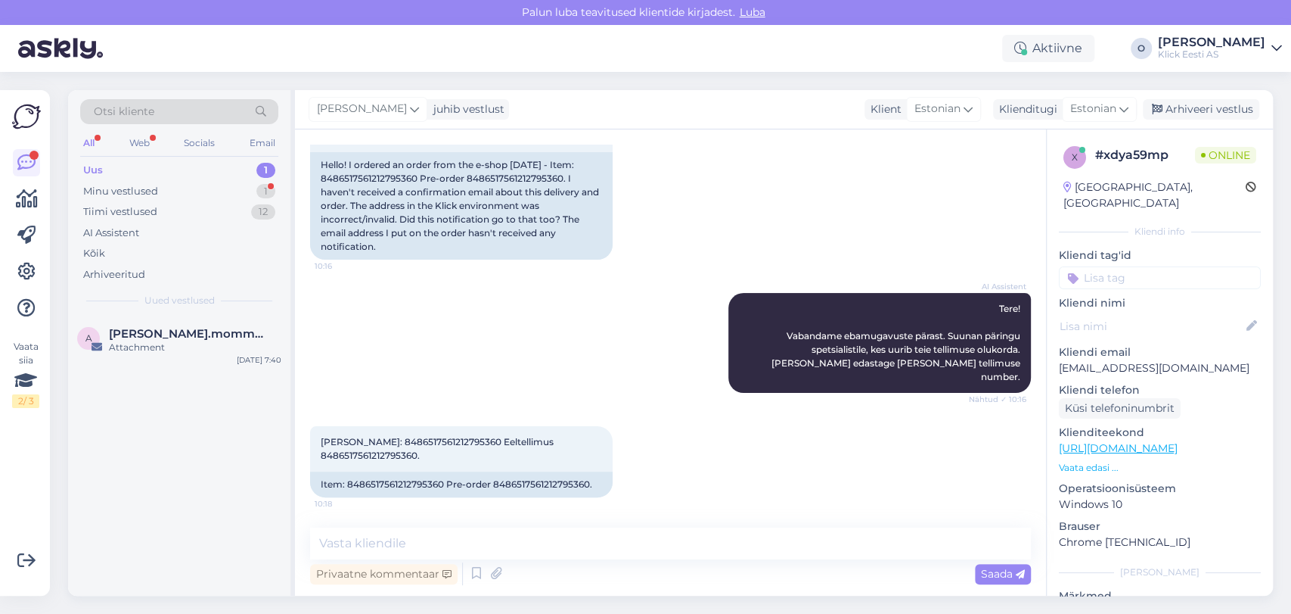
scroll to position [158, 0]
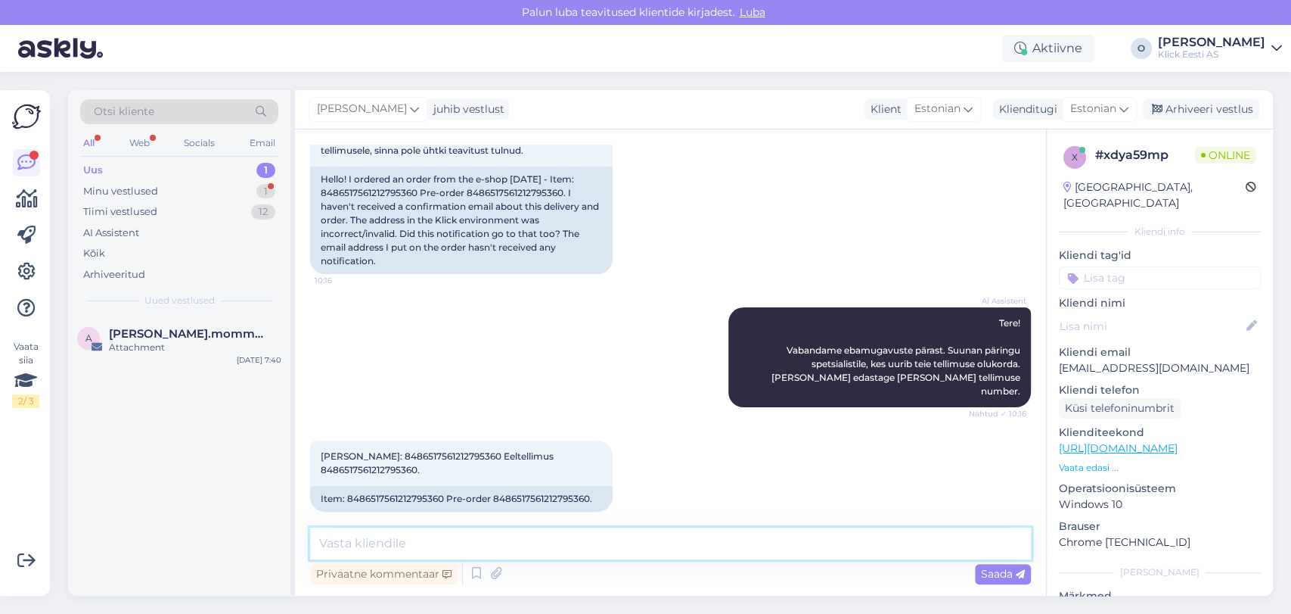
click at [490, 552] on textarea at bounding box center [670, 543] width 721 height 32
click at [1118, 360] on p "[EMAIL_ADDRESS][DOMAIN_NAME]" at bounding box center [1160, 368] width 202 height 16
copy p "[EMAIL_ADDRESS][DOMAIN_NAME]"
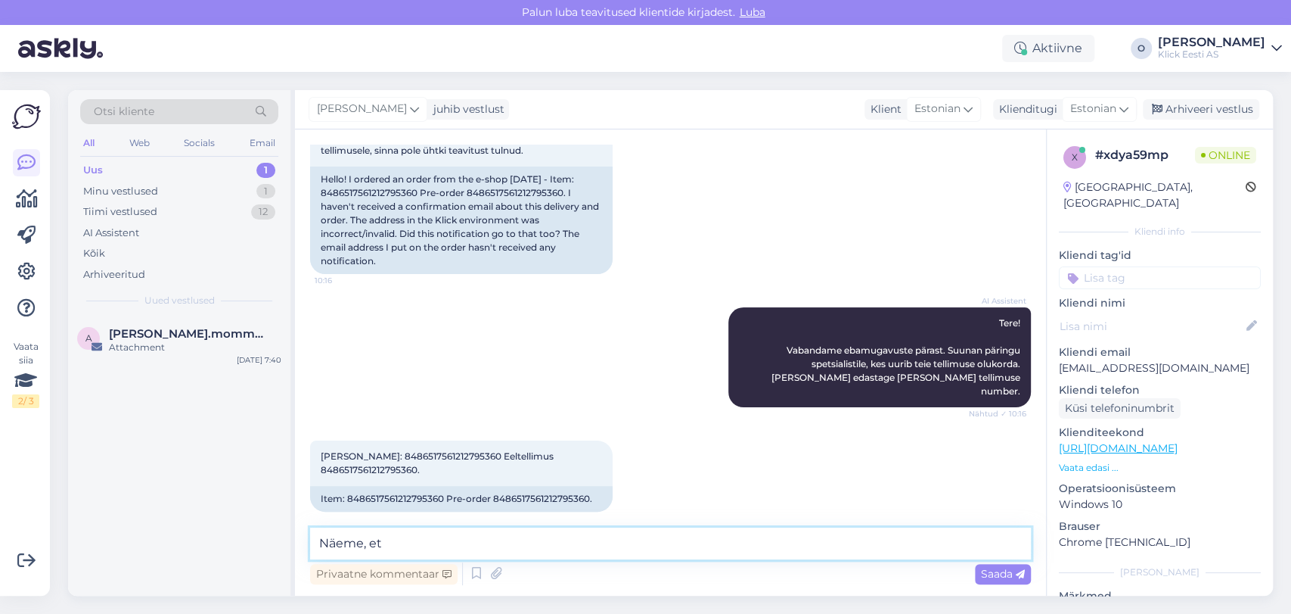
click at [368, 550] on textarea "Näeme, et" at bounding box center [670, 543] width 721 height 32
type textarea "Tellimus on vormistatud Inbank järelmaksuga ja näeme, et leping on Teie [PERSON…"
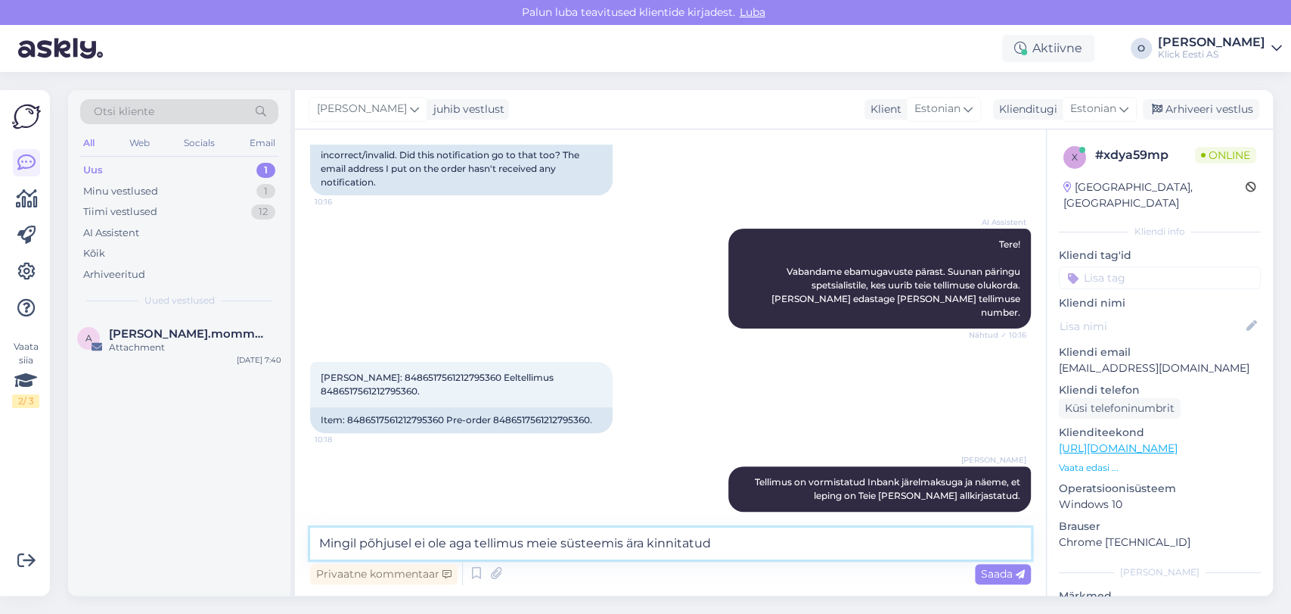
type textarea "Mingil põhjusel ei ole aga tellimus meie süsteemis ära kinnitatud."
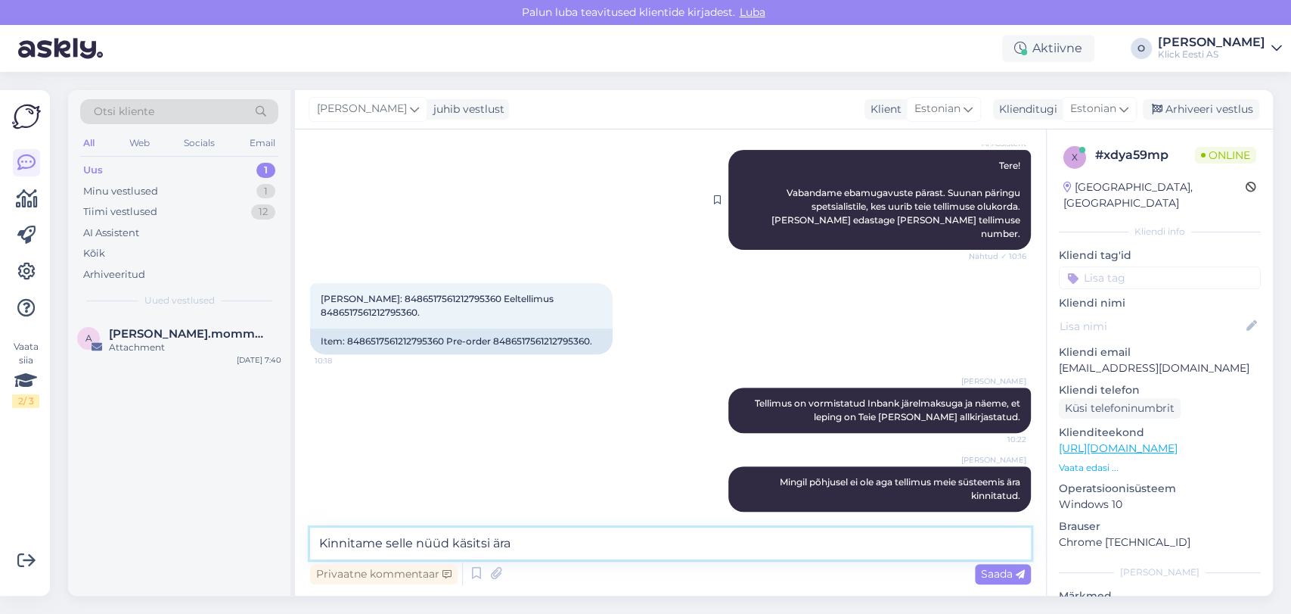
type textarea "Kinnitame selle nüüd käsitsi ära."
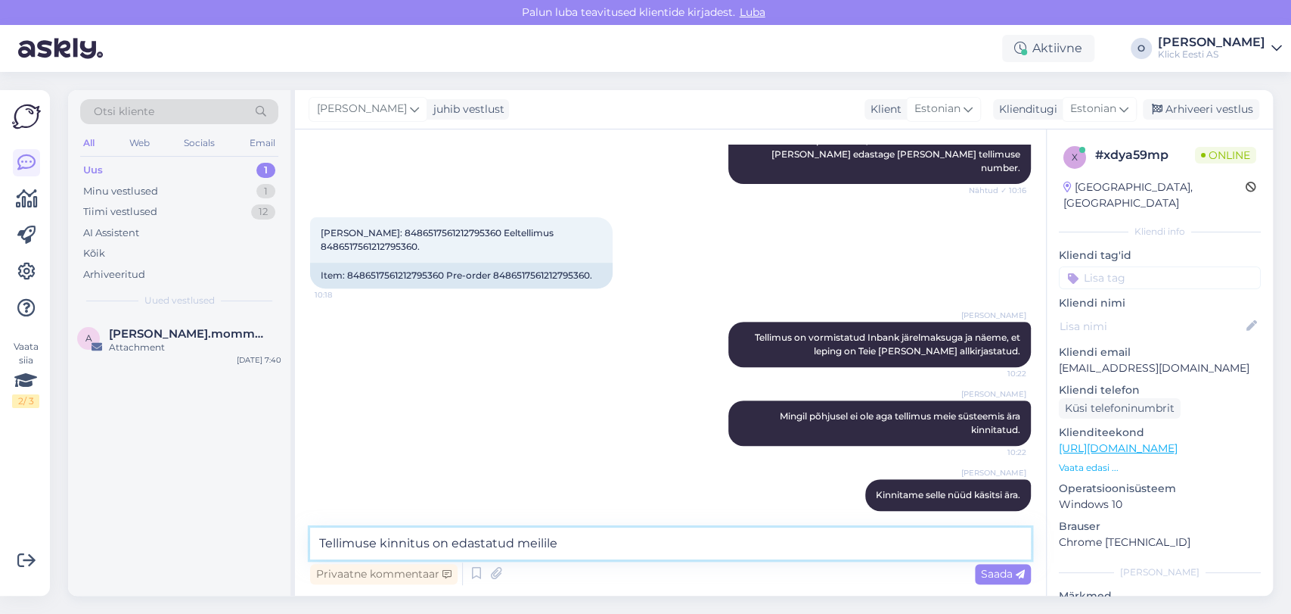
paste textarea "[EMAIL_ADDRESS][DOMAIN_NAME]"
type textarea "Tellimuse kinnitus on edastatud meilile [EMAIL_ADDRESS][DOMAIN_NAME]"
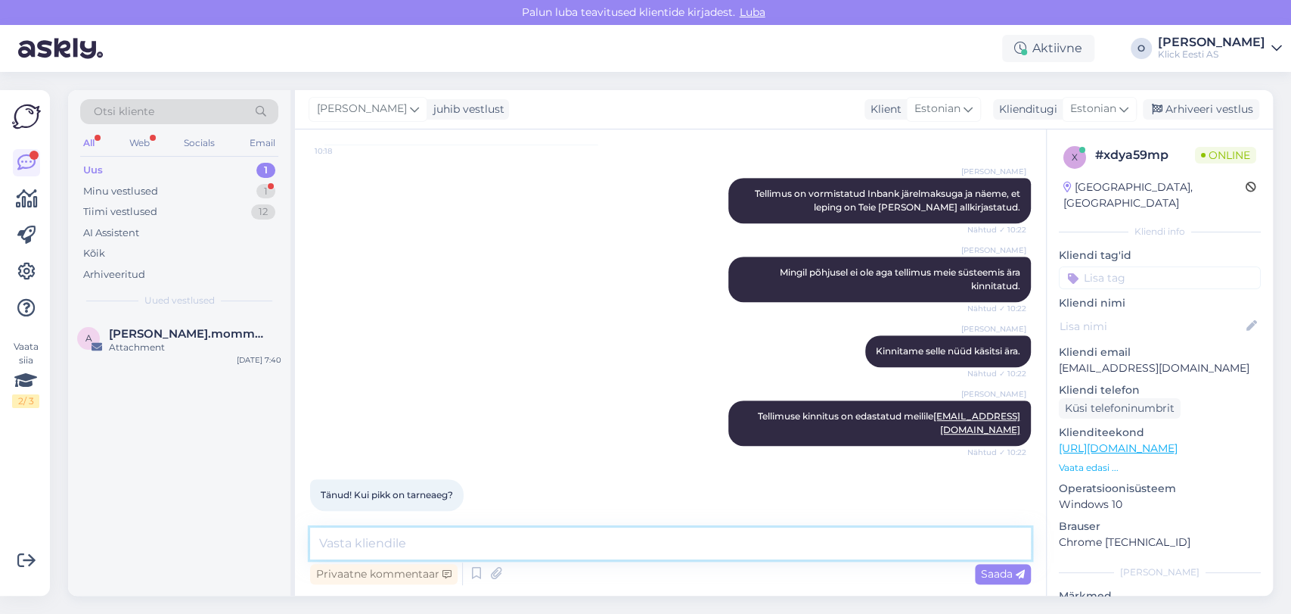
scroll to position [590, 0]
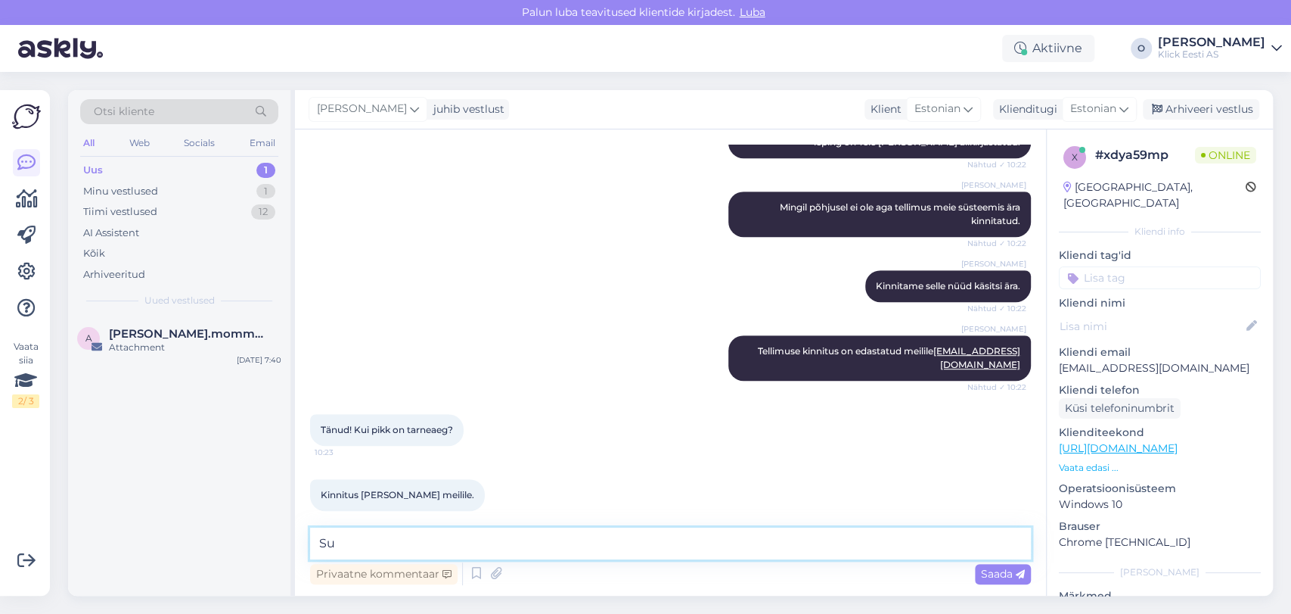
type textarea "S"
type textarea "V"
type textarea "Super!"
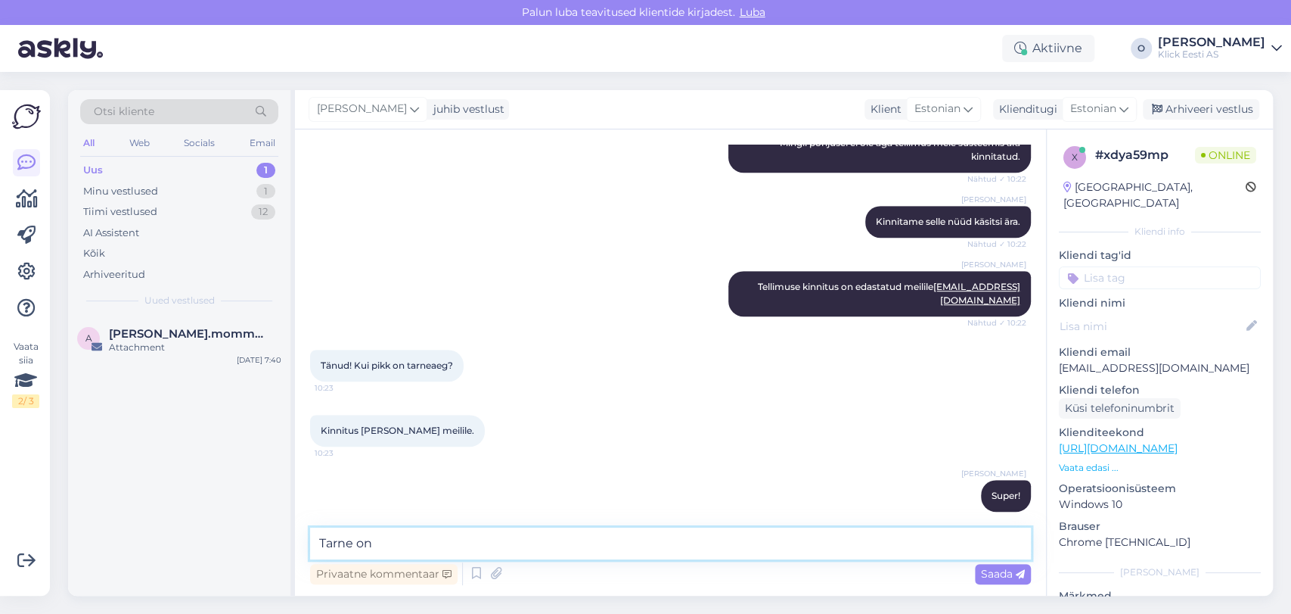
paste textarea "3-5 tööpäeva"
click at [354, 541] on textarea "Tarne on 3-5 tööpäeva" at bounding box center [670, 543] width 721 height 32
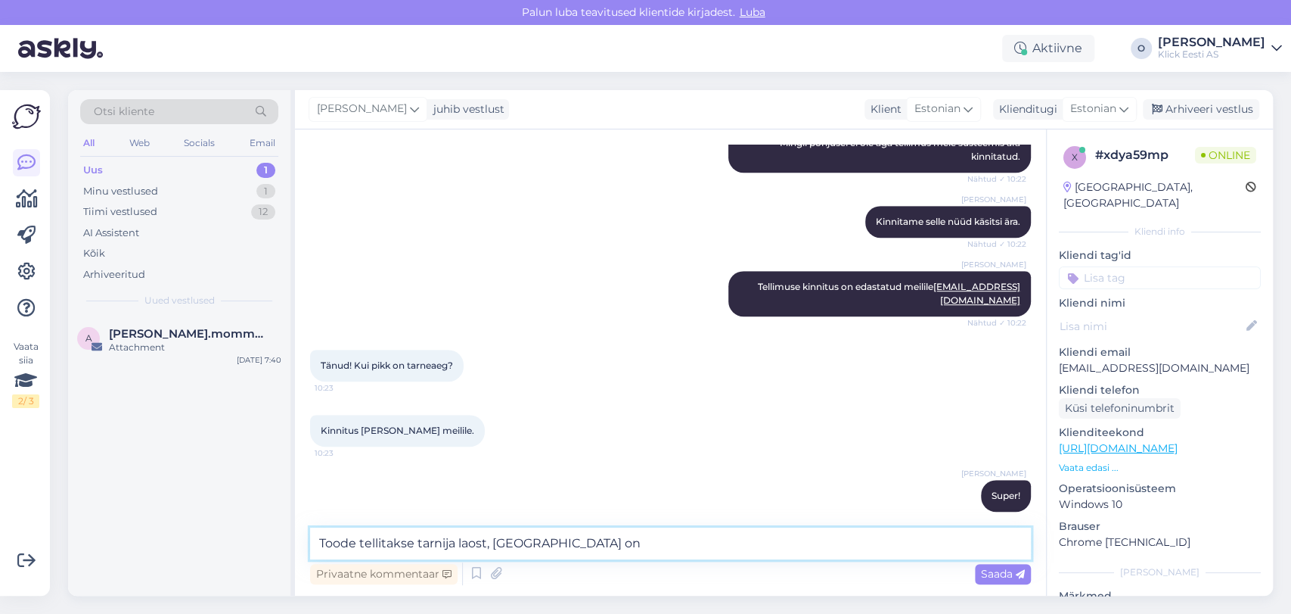
paste textarea "3-5 tööpäeva"
type textarea "Toode tellitakse tarnija [GEOGRAPHIC_DATA], [GEOGRAPHIC_DATA] on 3-5 tööpäeva."
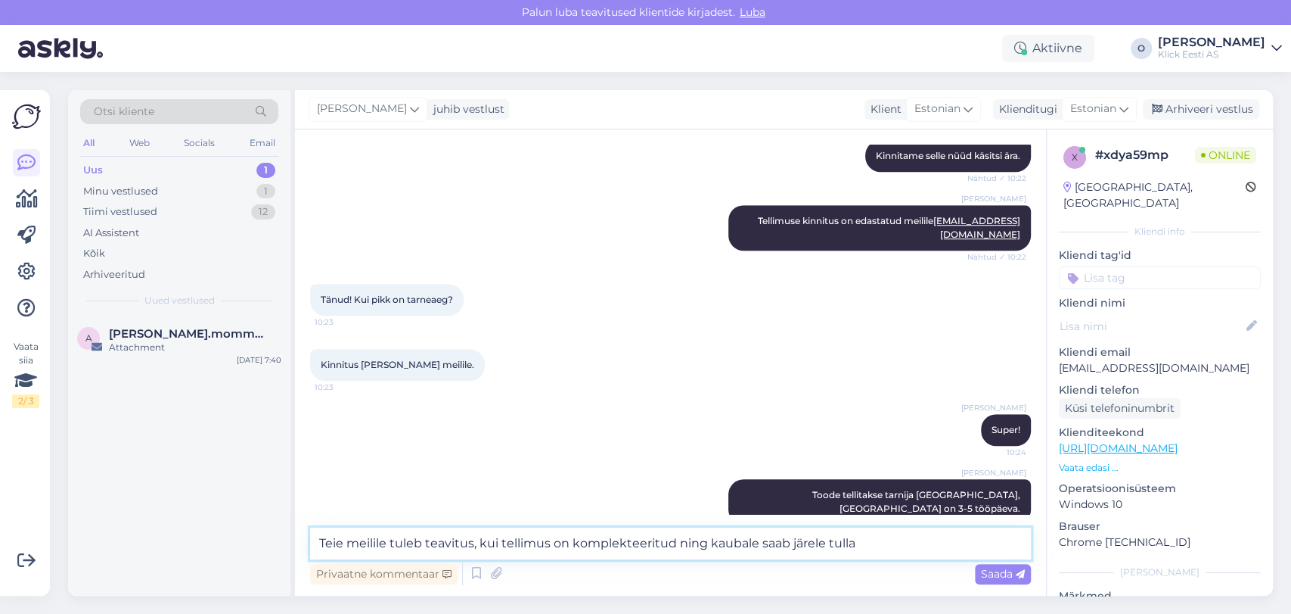
type textarea "Teie meilile tuleb teavitus, kui tellimus on komplekteeritud ning kaubale saab …"
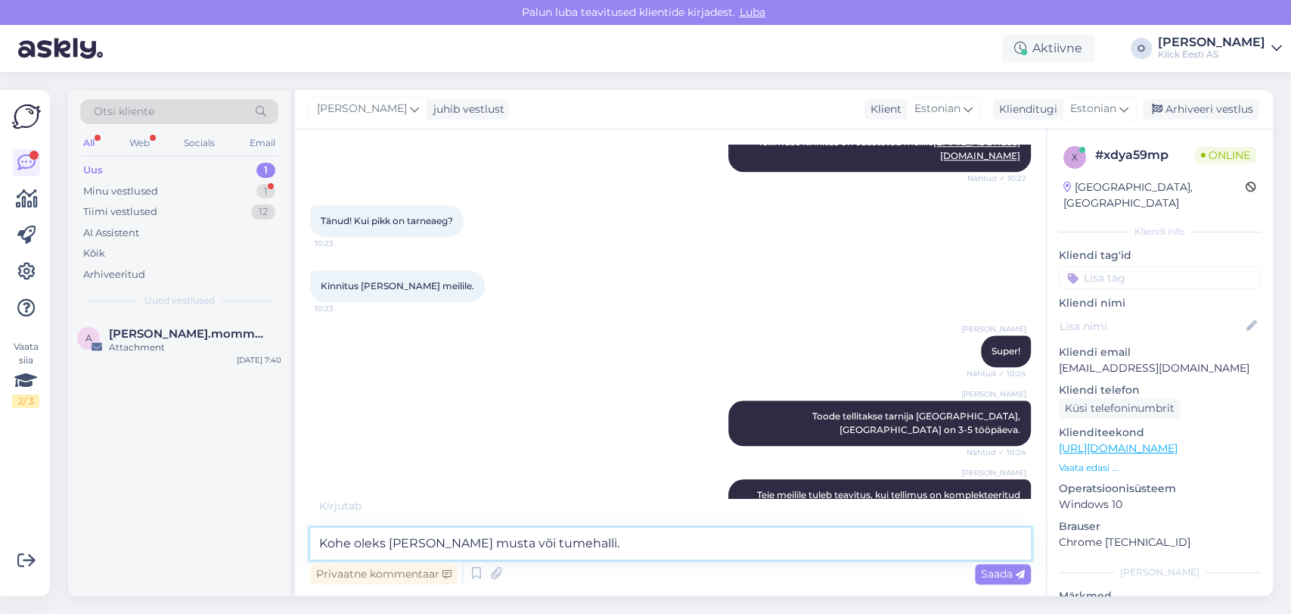
type textarea "Kohe oleks [PERSON_NAME] musta või tumehalli."
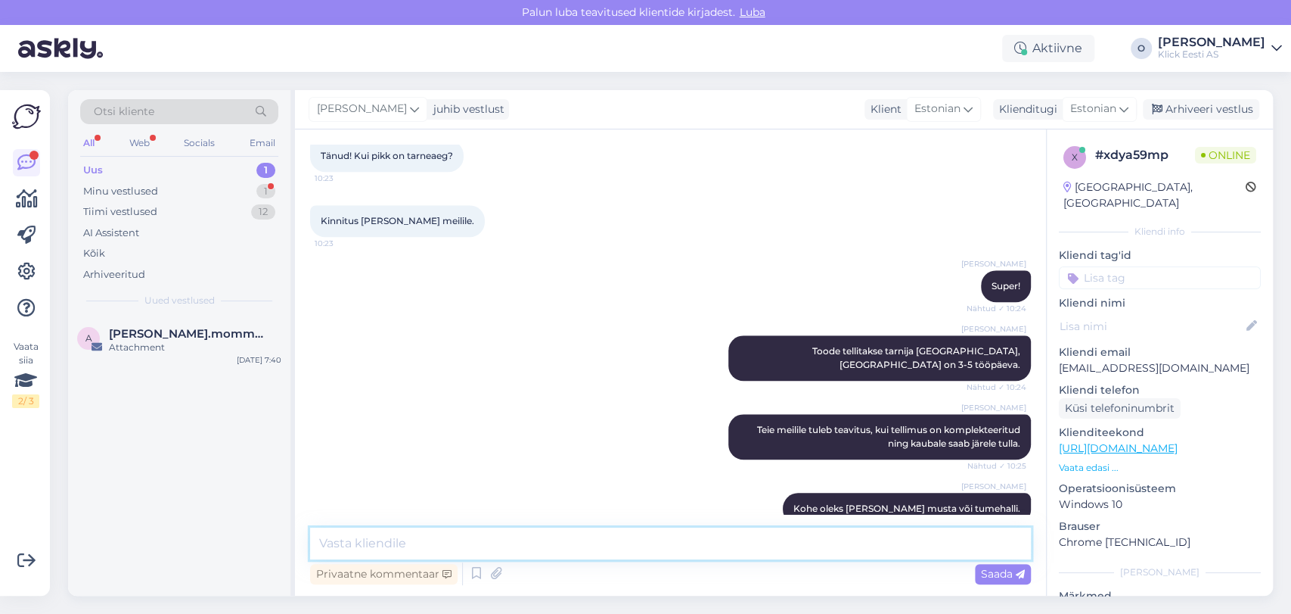
scroll to position [929, 0]
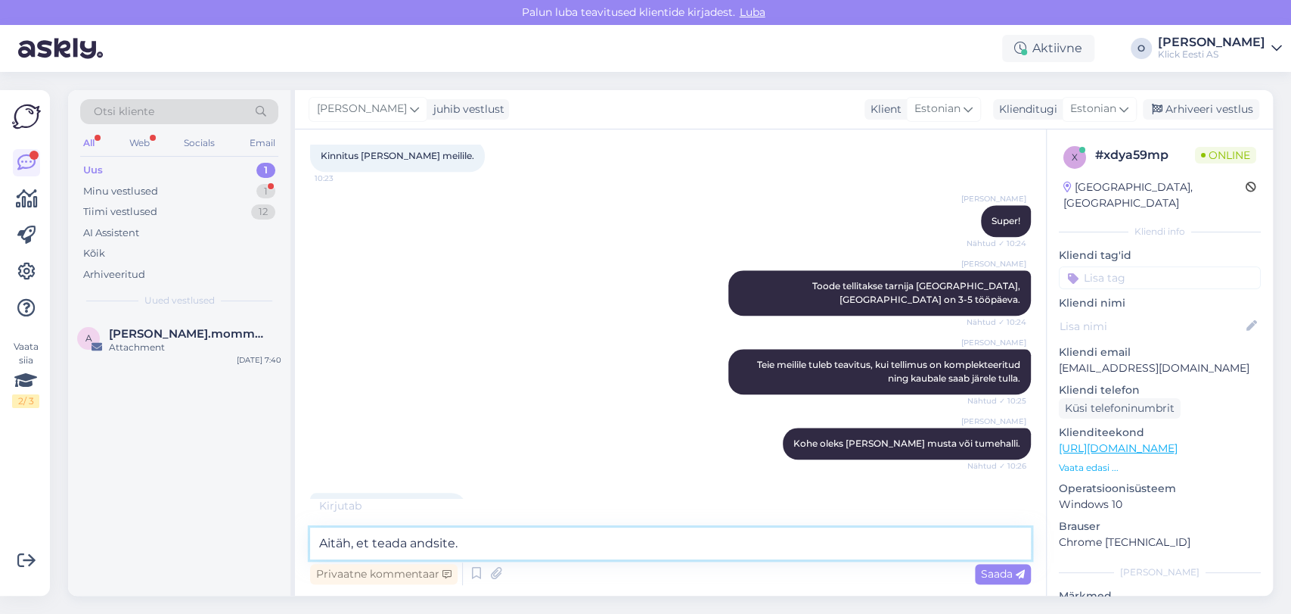
type textarea "Aitäh, et teada andsite."
click at [421, 544] on textarea "Aitäh, et teada andsite." at bounding box center [670, 543] width 721 height 32
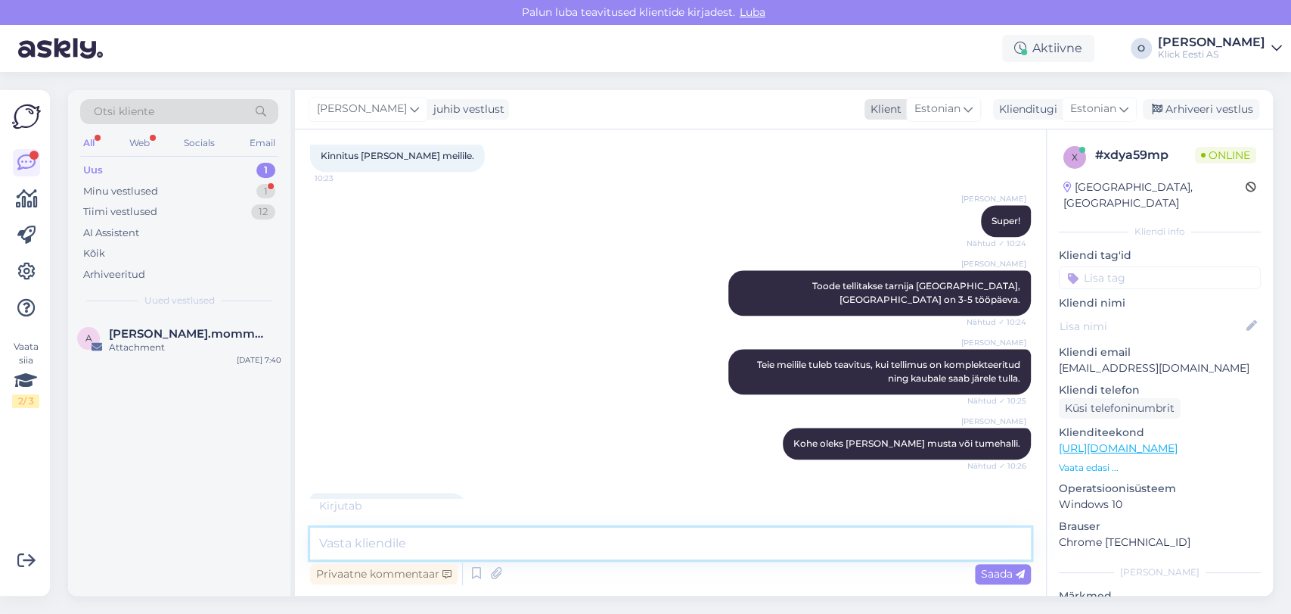
scroll to position [993, 0]
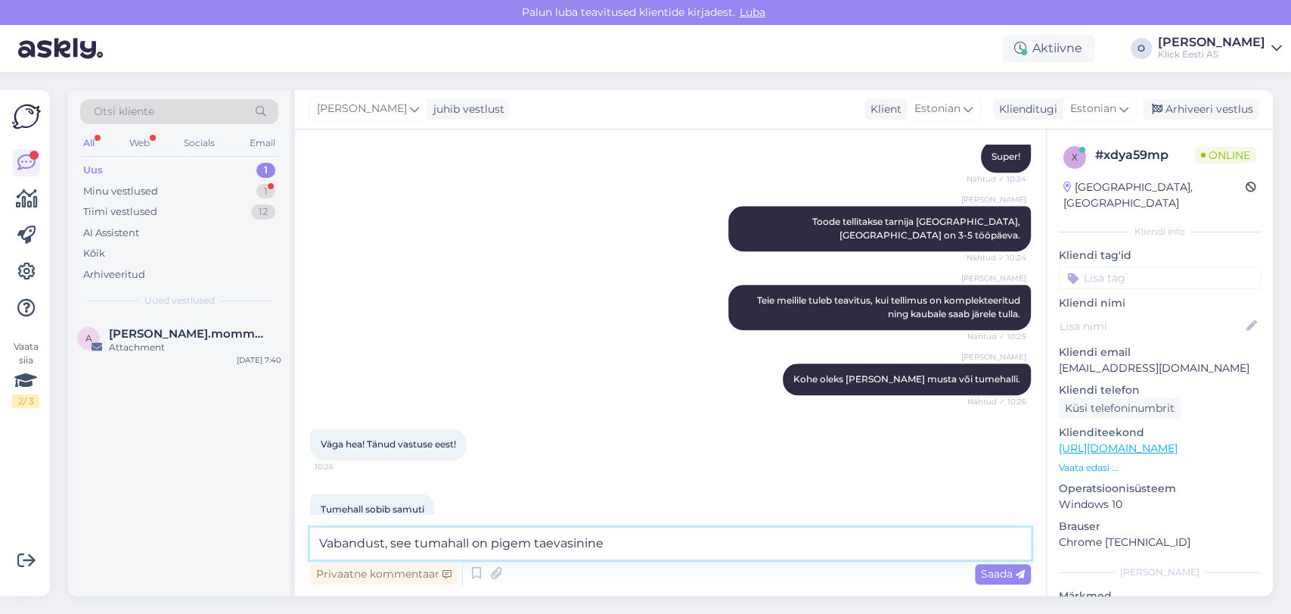
type textarea "Vabandust, see tumahall on pigem taevasinine."
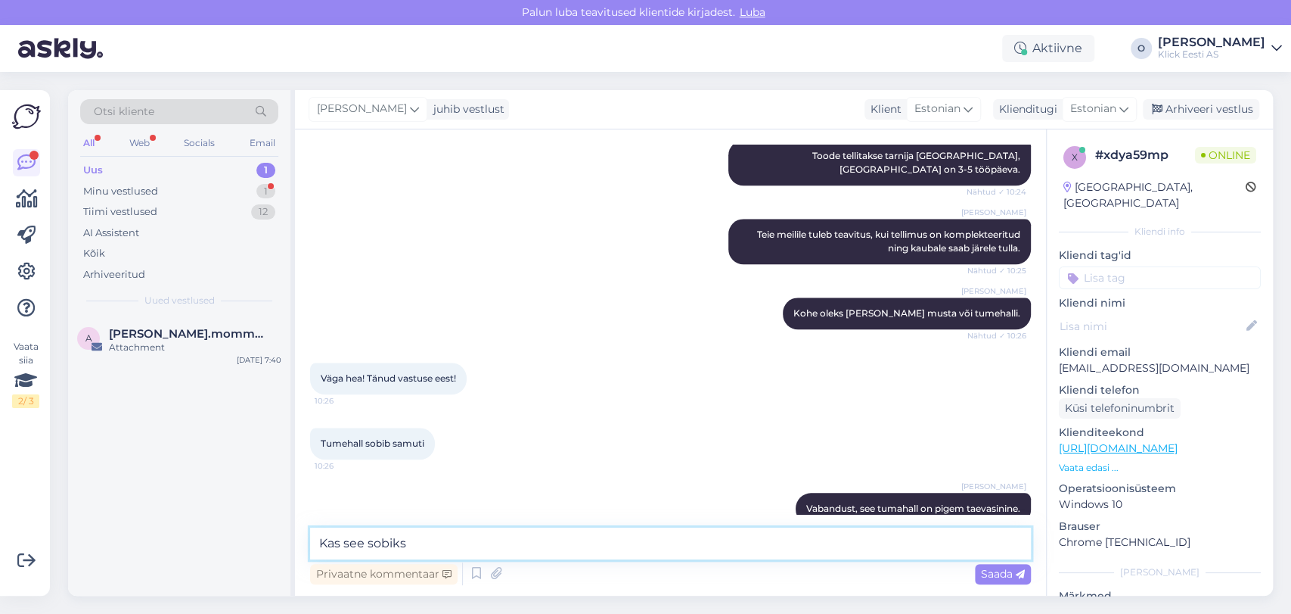
type textarea "Kas see sobiks?"
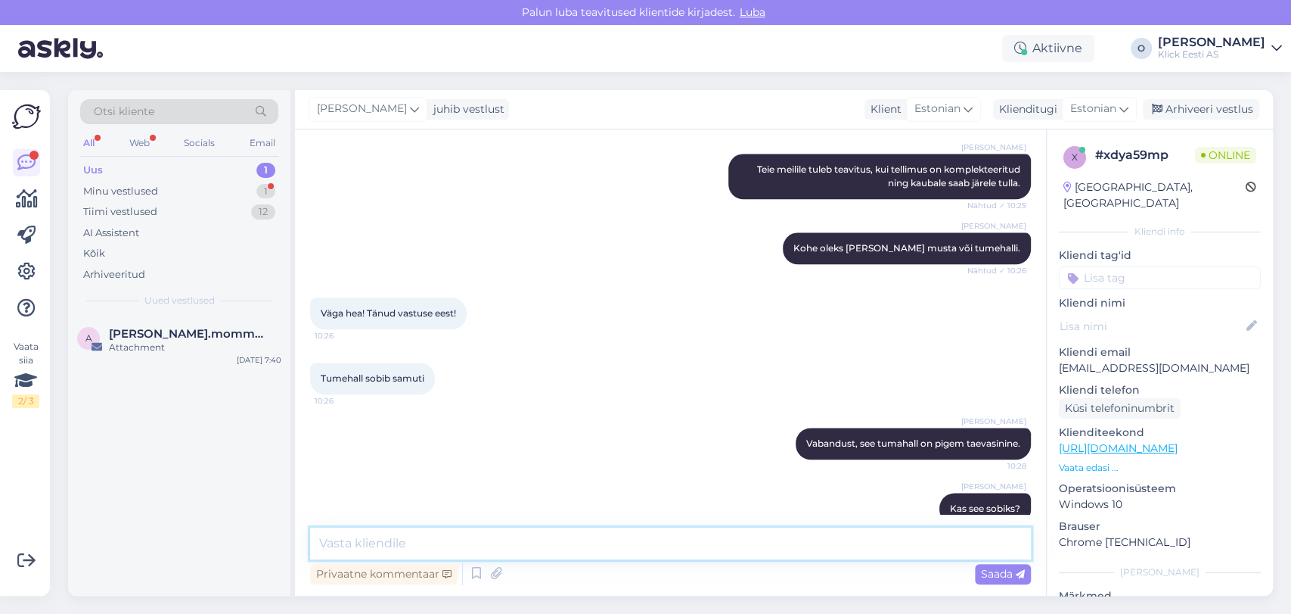
paste textarea "[URL][DOMAIN_NAME]"
type textarea "[URL][DOMAIN_NAME]"
paste textarea "[URL][DOMAIN_NAME]"
type textarea "[PERSON_NAME]: [URL][DOMAIN_NAME]"
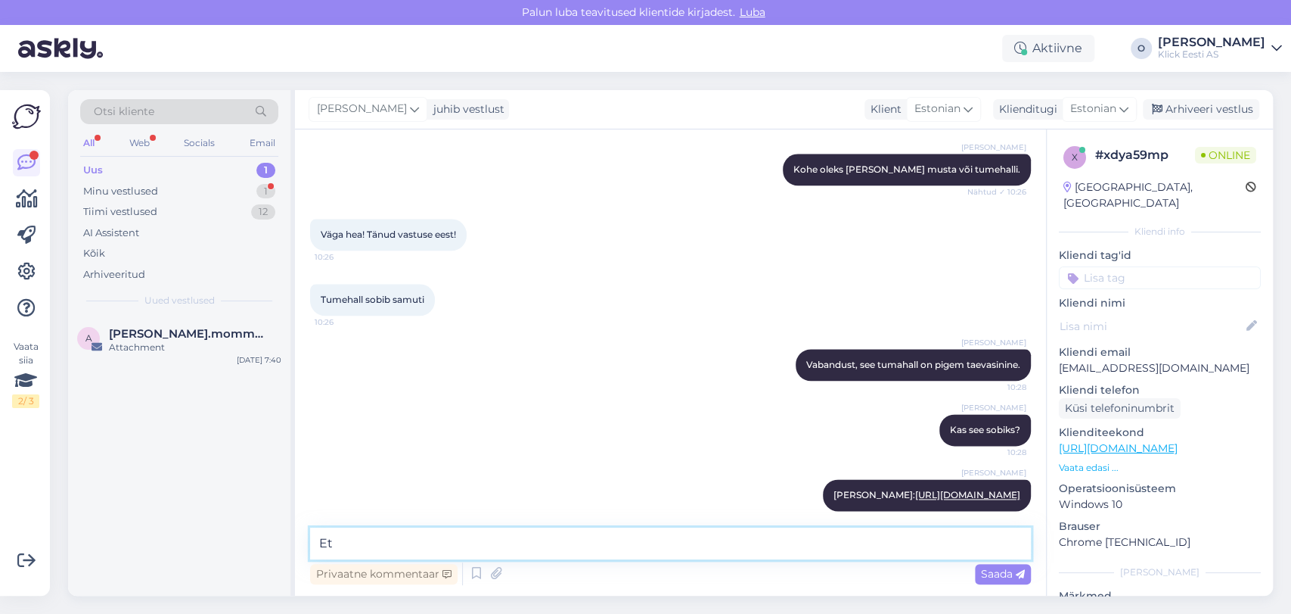
type textarea "E"
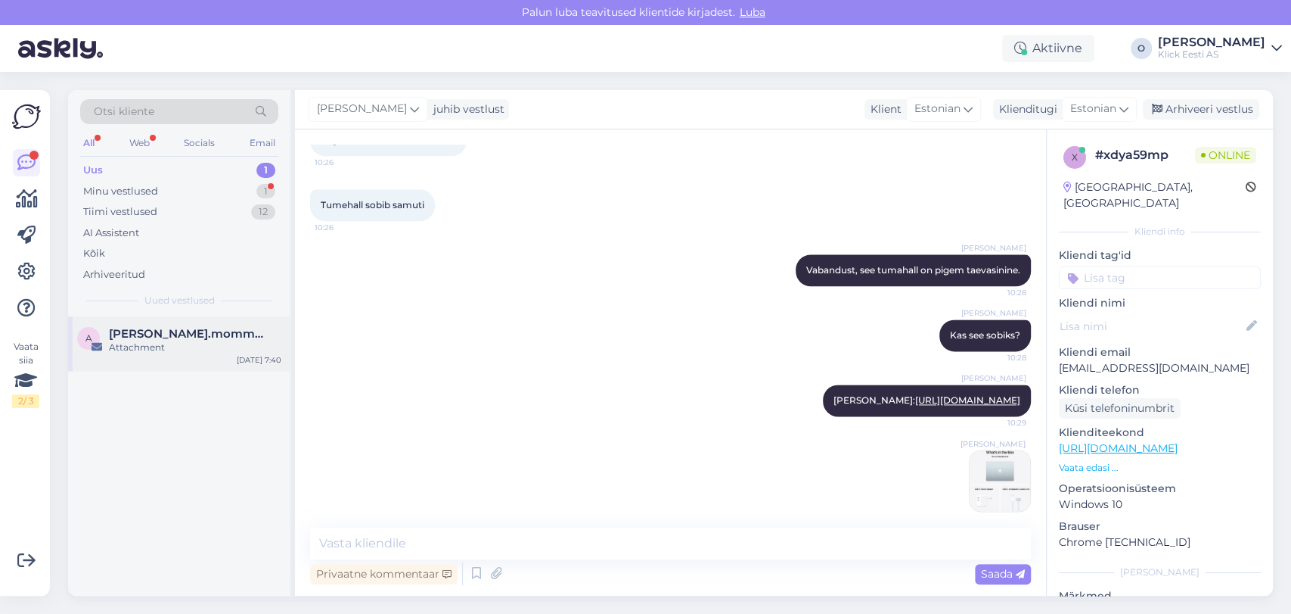
click at [125, 344] on div "Attachment" at bounding box center [195, 347] width 172 height 14
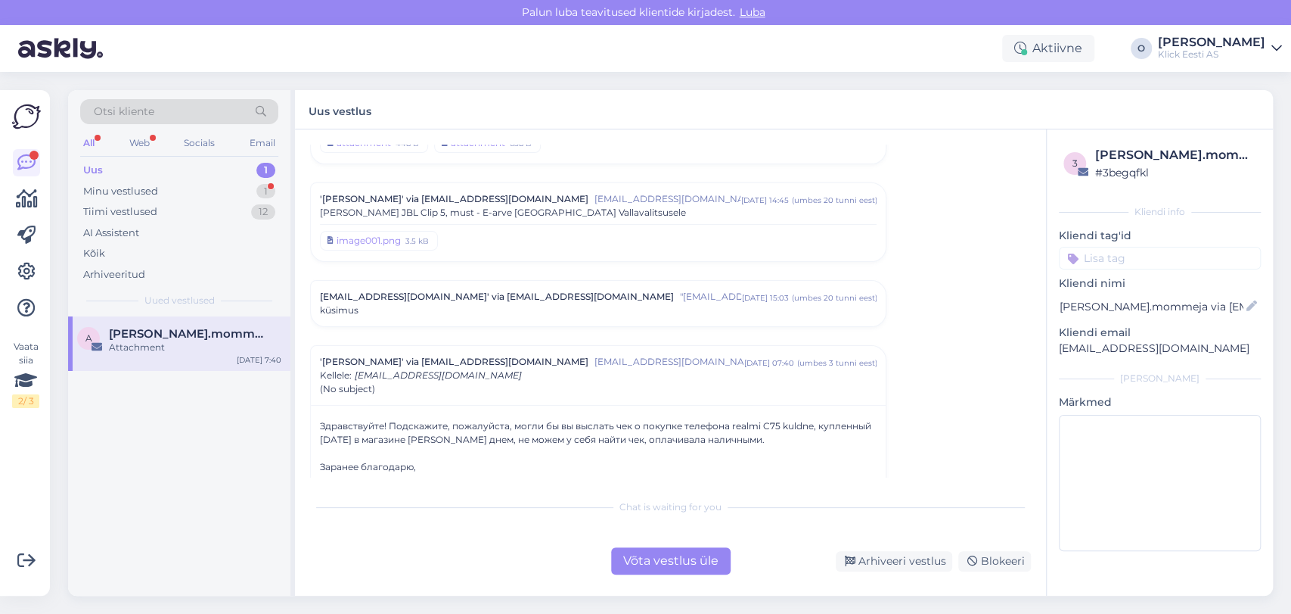
scroll to position [5561, 0]
click at [230, 188] on div "Minu vestlused 1" at bounding box center [179, 191] width 198 height 21
click at [188, 325] on div "c [EMAIL_ADDRESS][DOMAIN_NAME] Attachment [DATE] 10:29" at bounding box center [179, 343] width 222 height 54
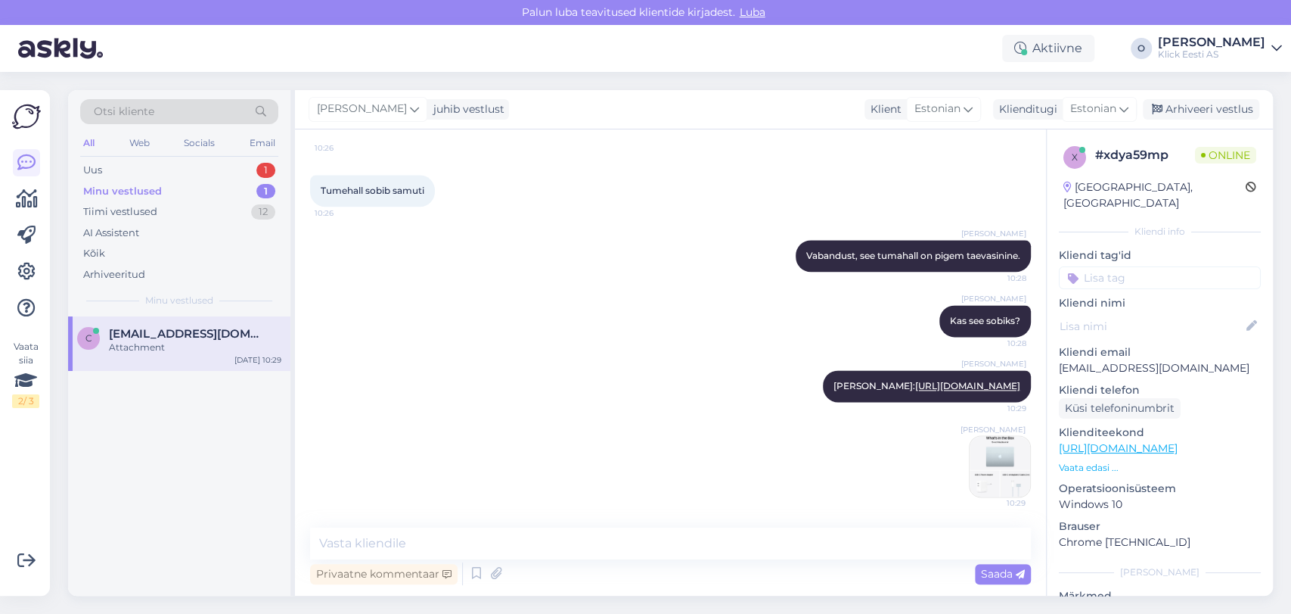
scroll to position [1297, 0]
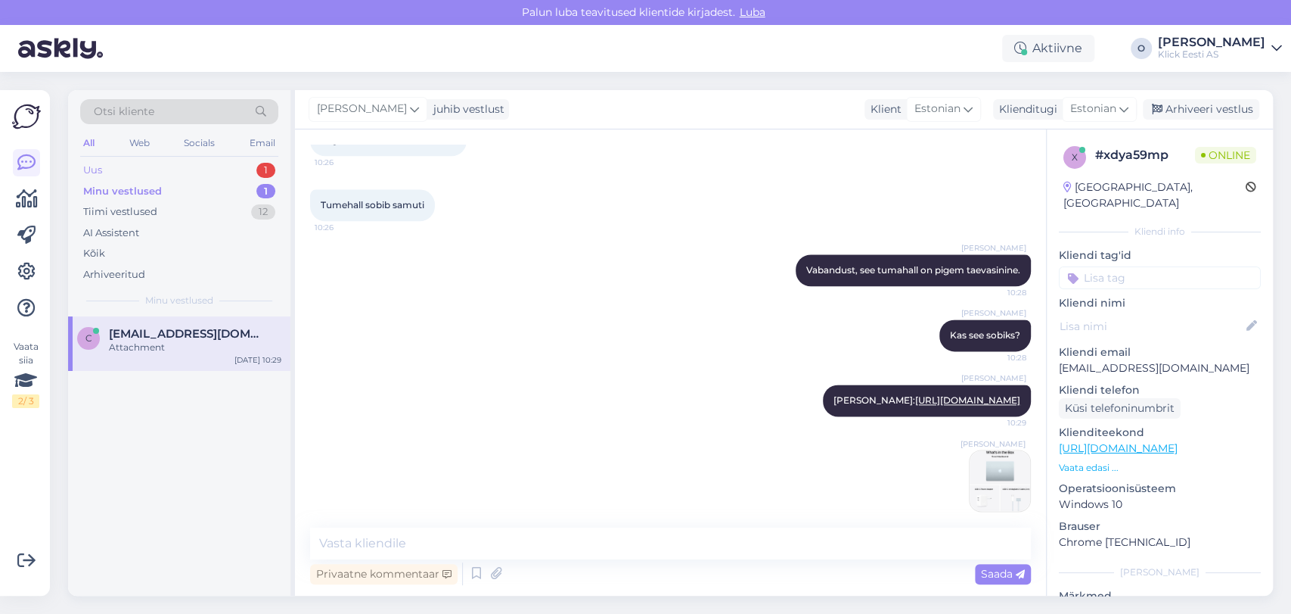
click at [203, 174] on div "Uus 1" at bounding box center [179, 170] width 198 height 21
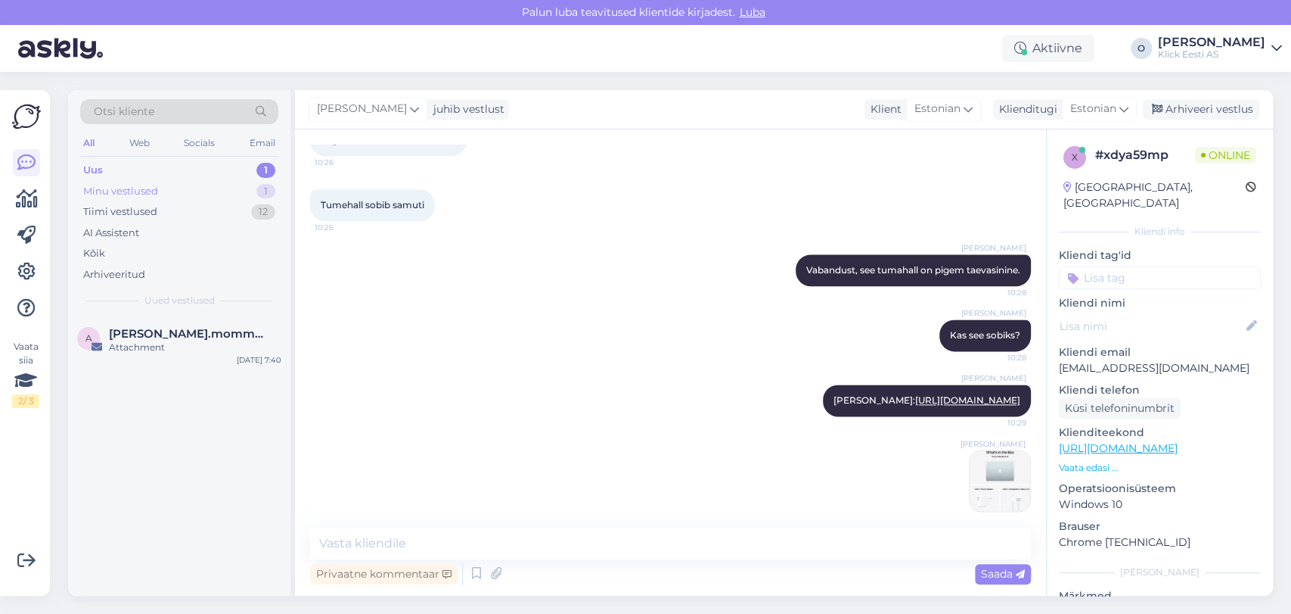
click at [197, 185] on div "Minu vestlused 1" at bounding box center [179, 191] width 198 height 21
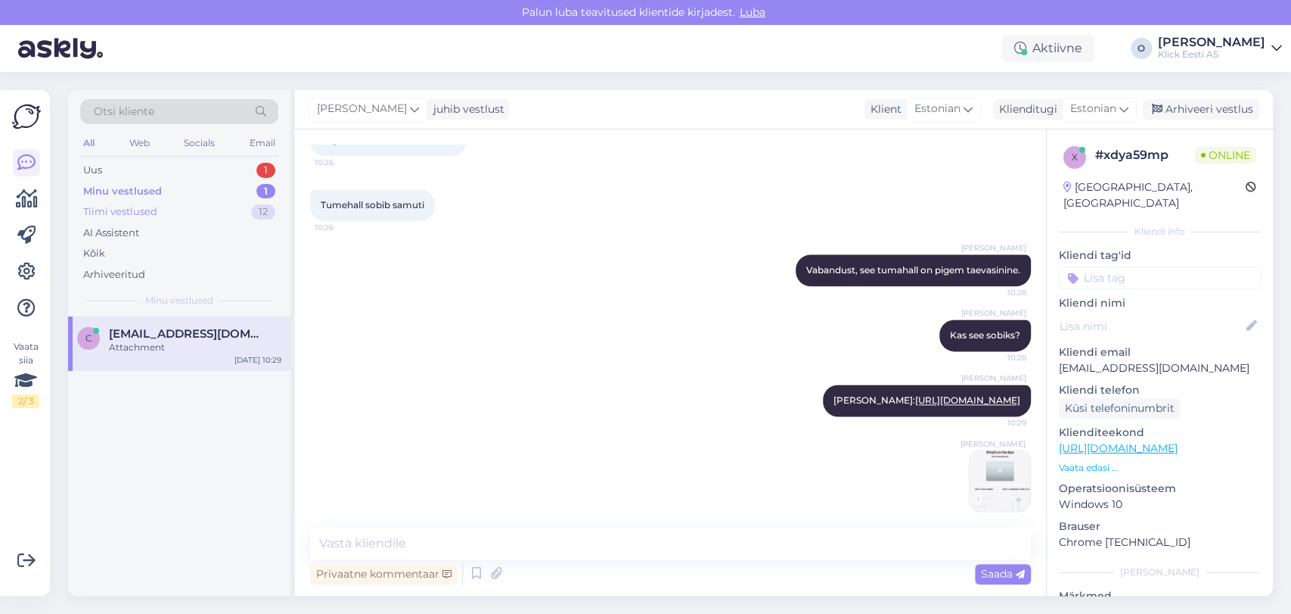
click at [192, 201] on div "Tiimi vestlused 12" at bounding box center [179, 211] width 198 height 21
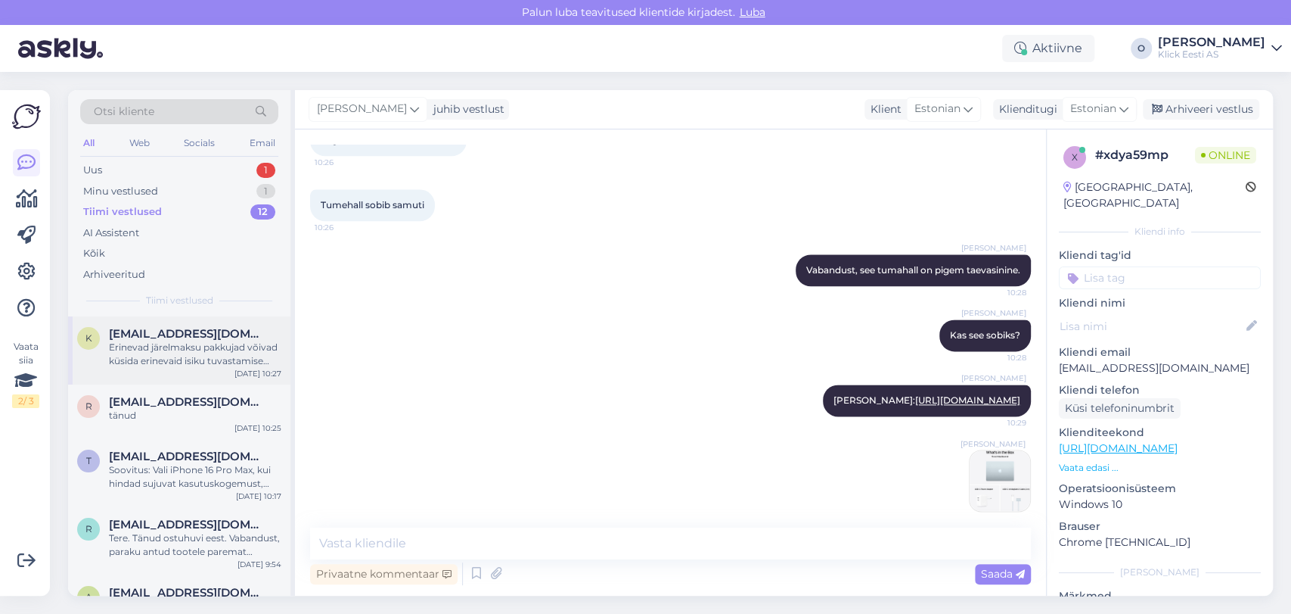
click at [160, 319] on div "k [EMAIL_ADDRESS][DOMAIN_NAME] Erinevad järelmaksu pakkujad võivad küsida erine…" at bounding box center [179, 350] width 222 height 68
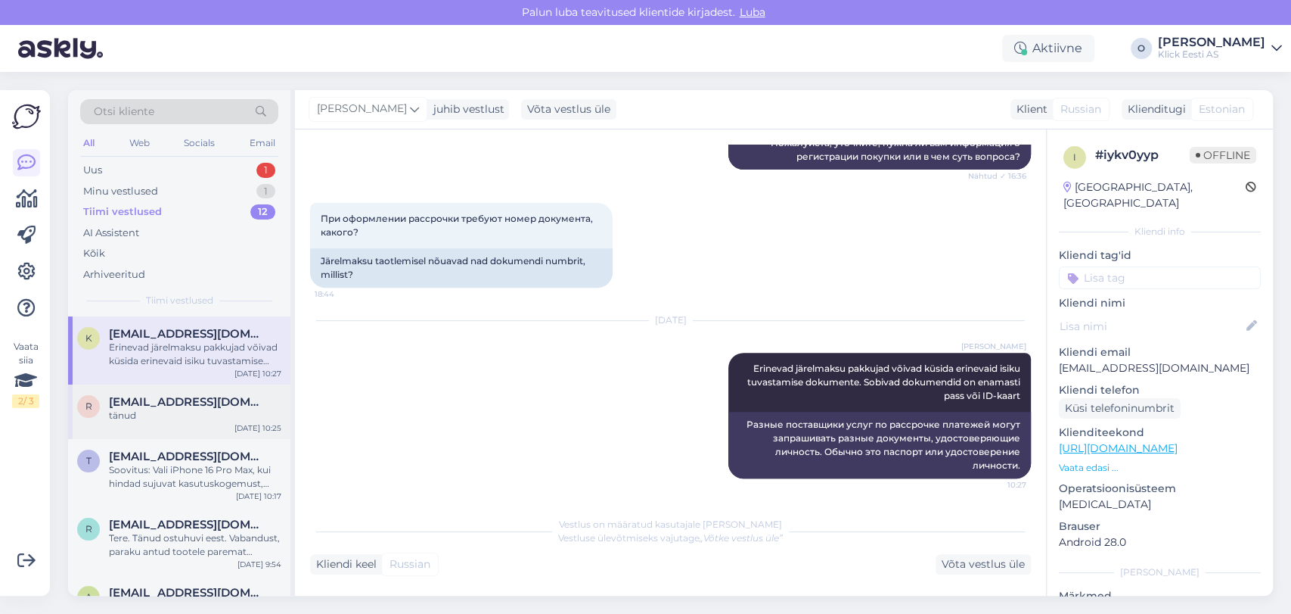
click at [151, 406] on span "[EMAIL_ADDRESS][DOMAIN_NAME]" at bounding box center [187, 402] width 157 height 14
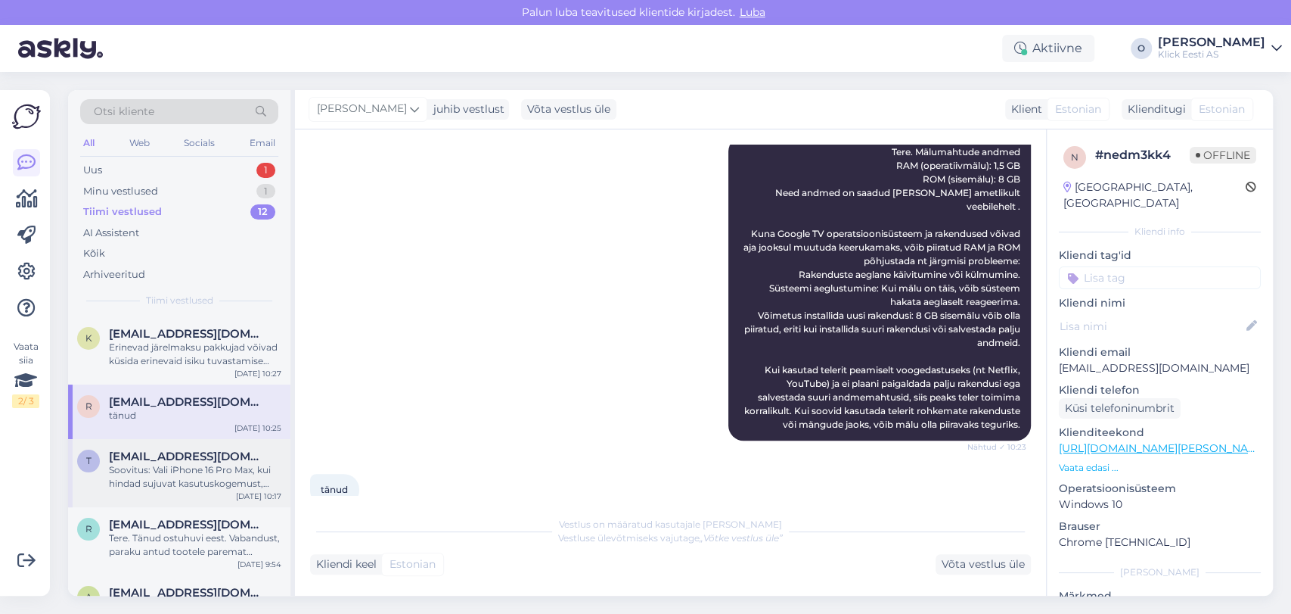
click at [151, 458] on span "[EMAIL_ADDRESS][DOMAIN_NAME]" at bounding box center [187, 456] width 157 height 14
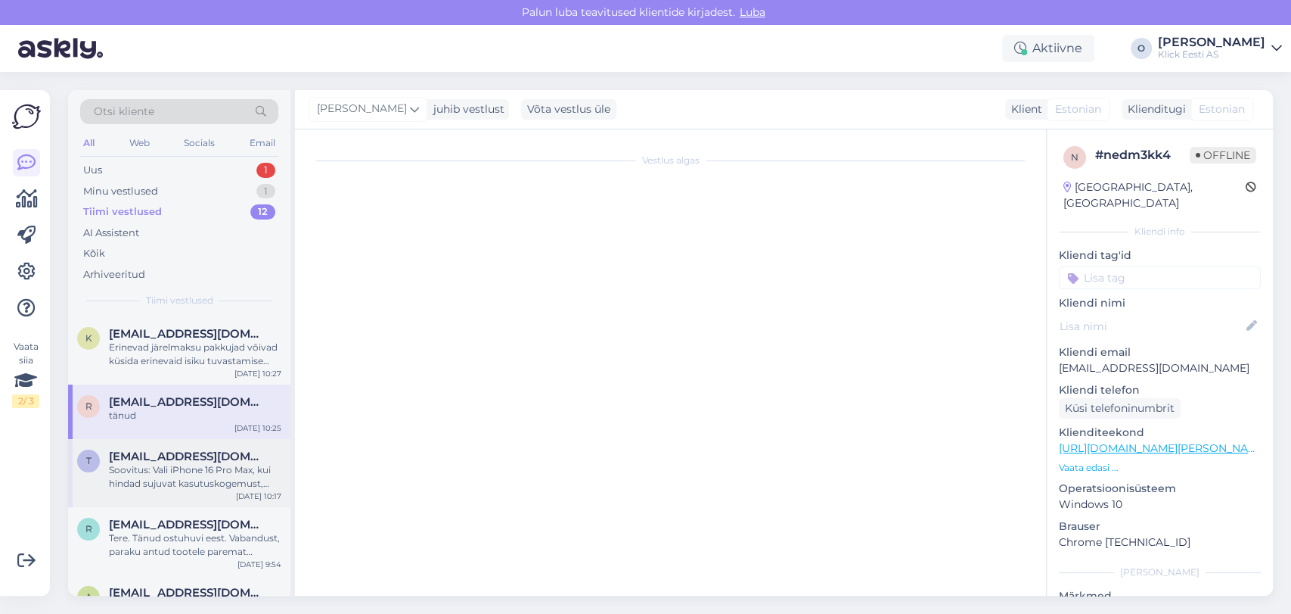
scroll to position [461, 0]
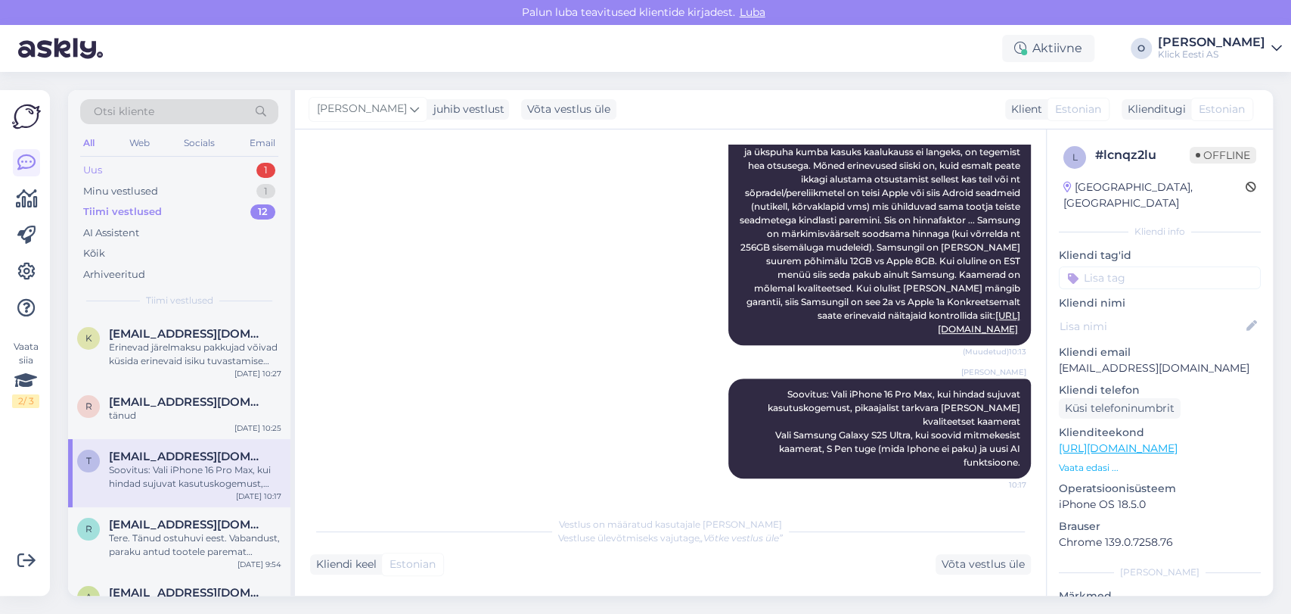
click at [180, 165] on div "Uus 1" at bounding box center [179, 170] width 198 height 21
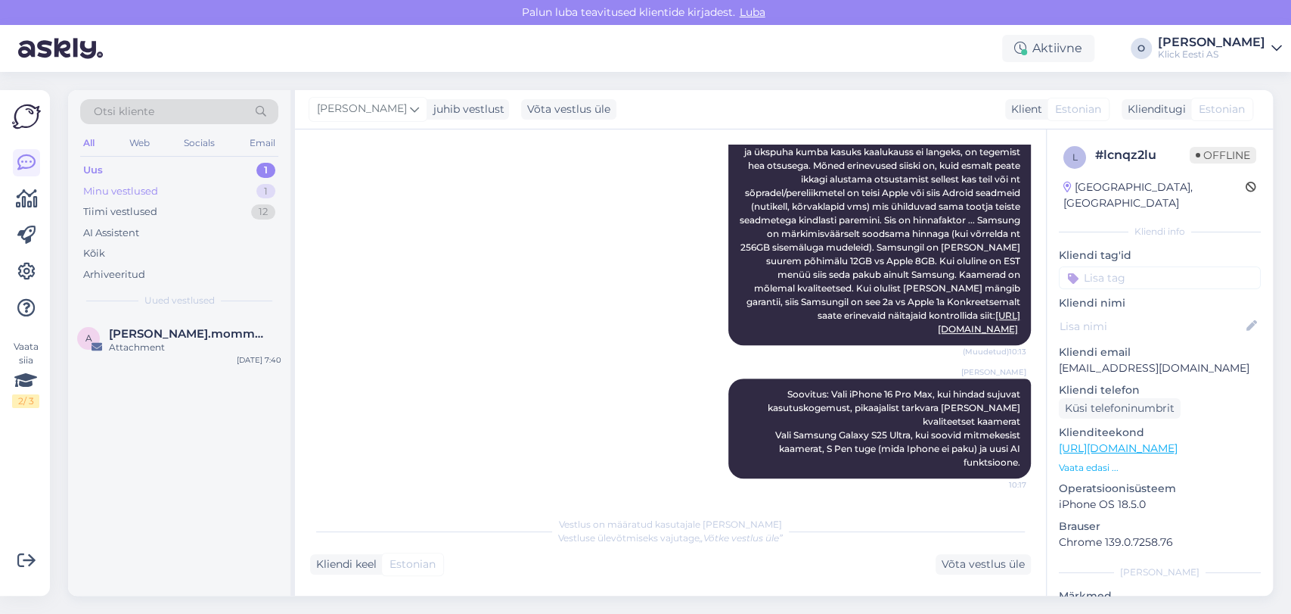
click at [178, 191] on div "Minu vestlused 1" at bounding box center [179, 191] width 198 height 21
click at [157, 339] on span "[EMAIL_ADDRESS][DOMAIN_NAME]" at bounding box center [187, 334] width 157 height 14
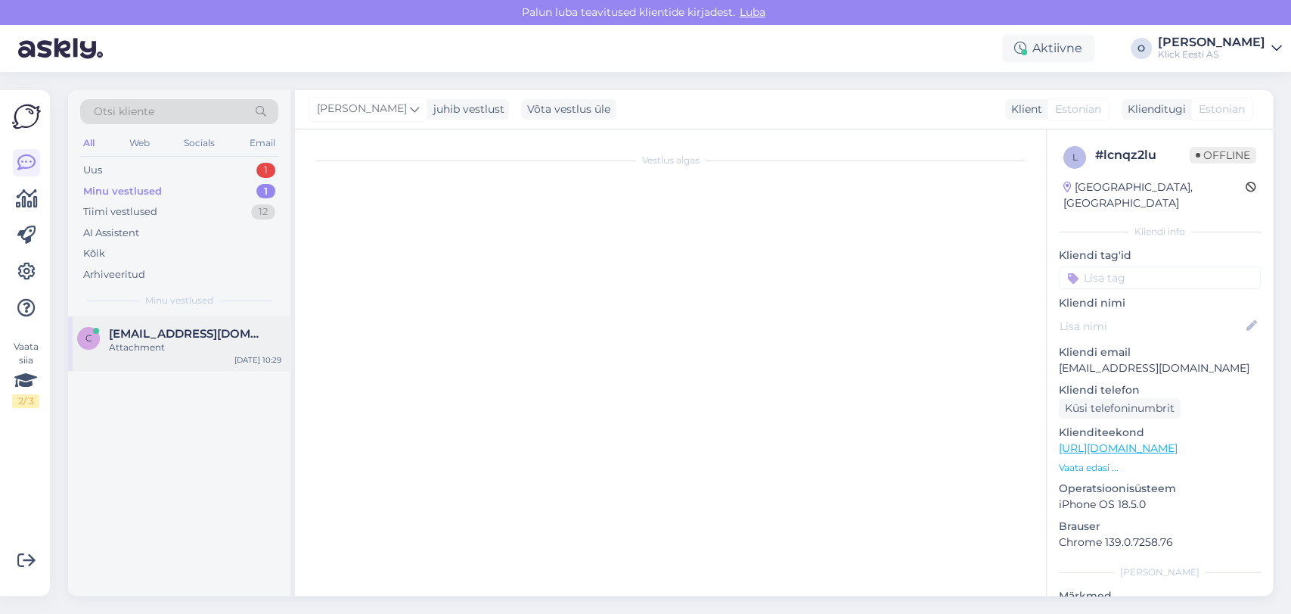
scroll to position [1297, 0]
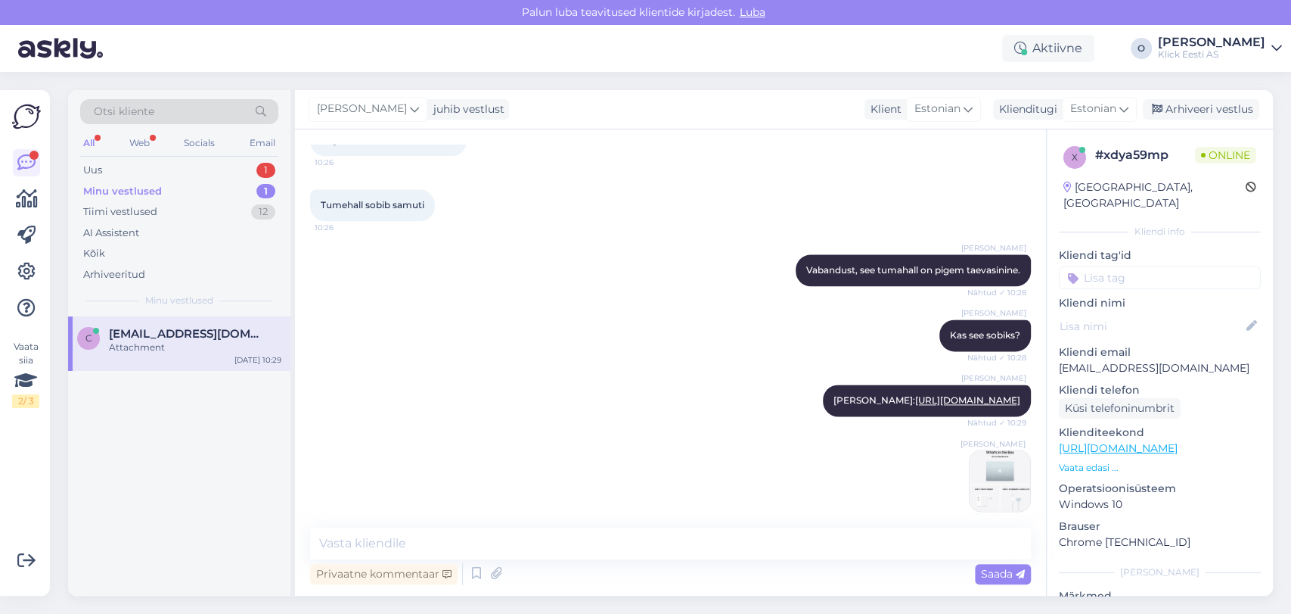
click at [148, 187] on div "Minu vestlused" at bounding box center [122, 191] width 79 height 15
click at [141, 169] on div "Uus 1" at bounding box center [179, 170] width 198 height 21
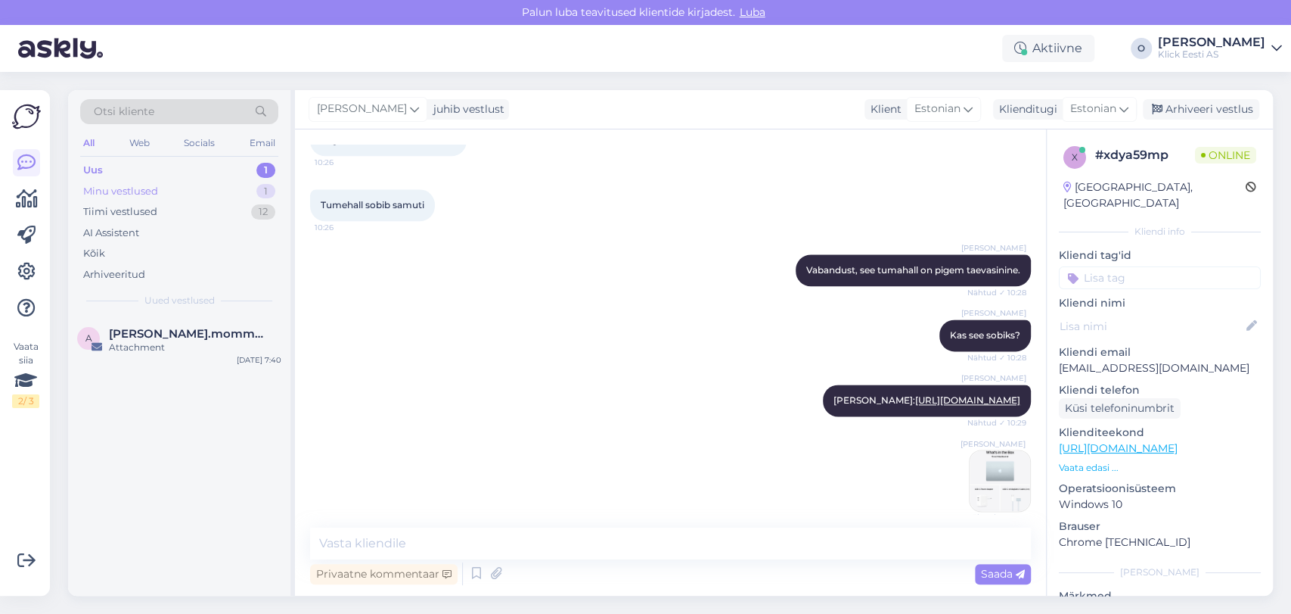
click at [141, 190] on div "Minu vestlused" at bounding box center [120, 191] width 75 height 15
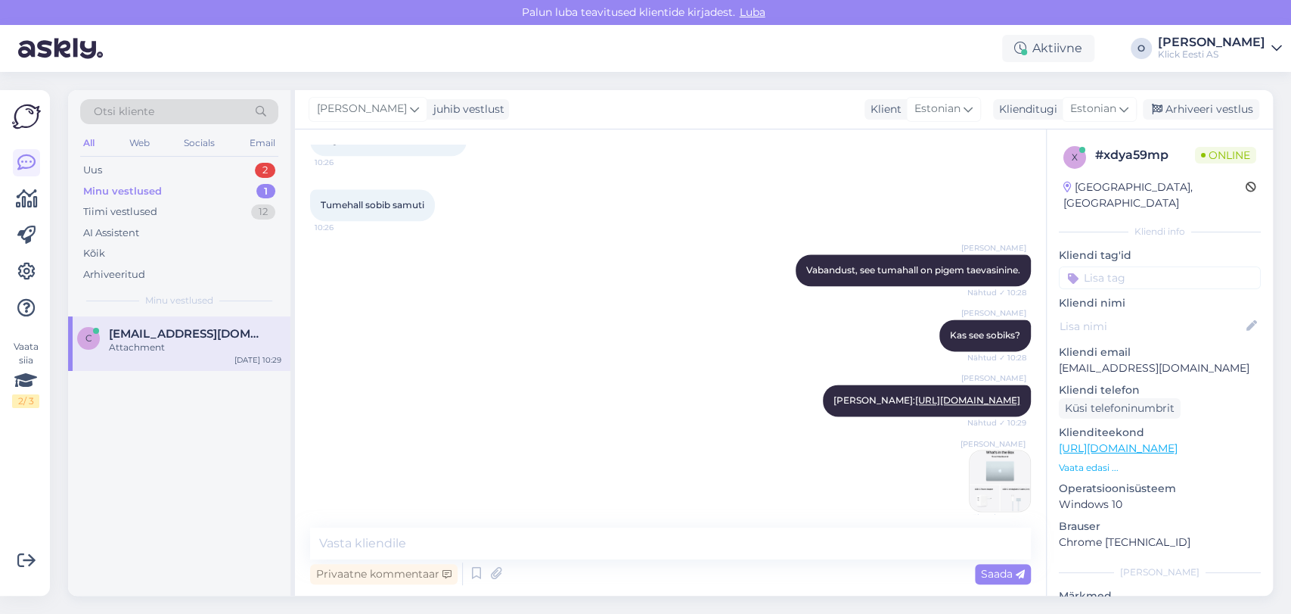
click at [194, 157] on div "Otsi kliente All Web Socials Email Uus 2 Minu vestlused 1 Tiimi vestlused 12 AI…" at bounding box center [179, 203] width 222 height 226
click at [193, 162] on div "Uus 2" at bounding box center [179, 170] width 198 height 21
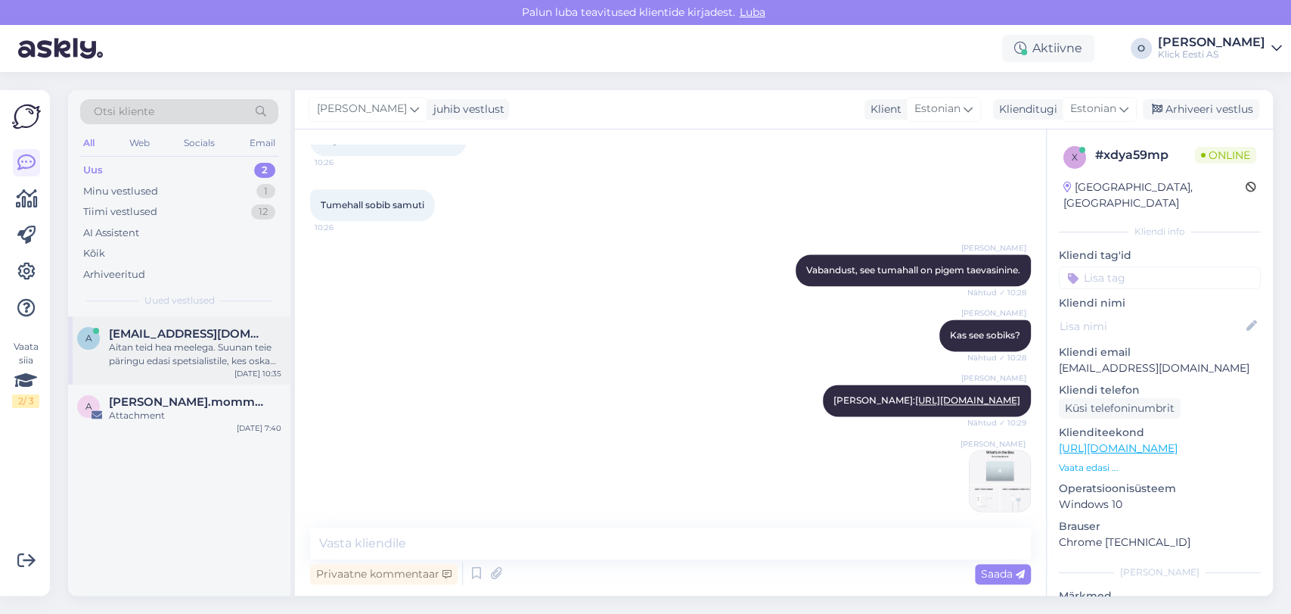
click at [157, 330] on span "[EMAIL_ADDRESS][DOMAIN_NAME]" at bounding box center [187, 334] width 157 height 14
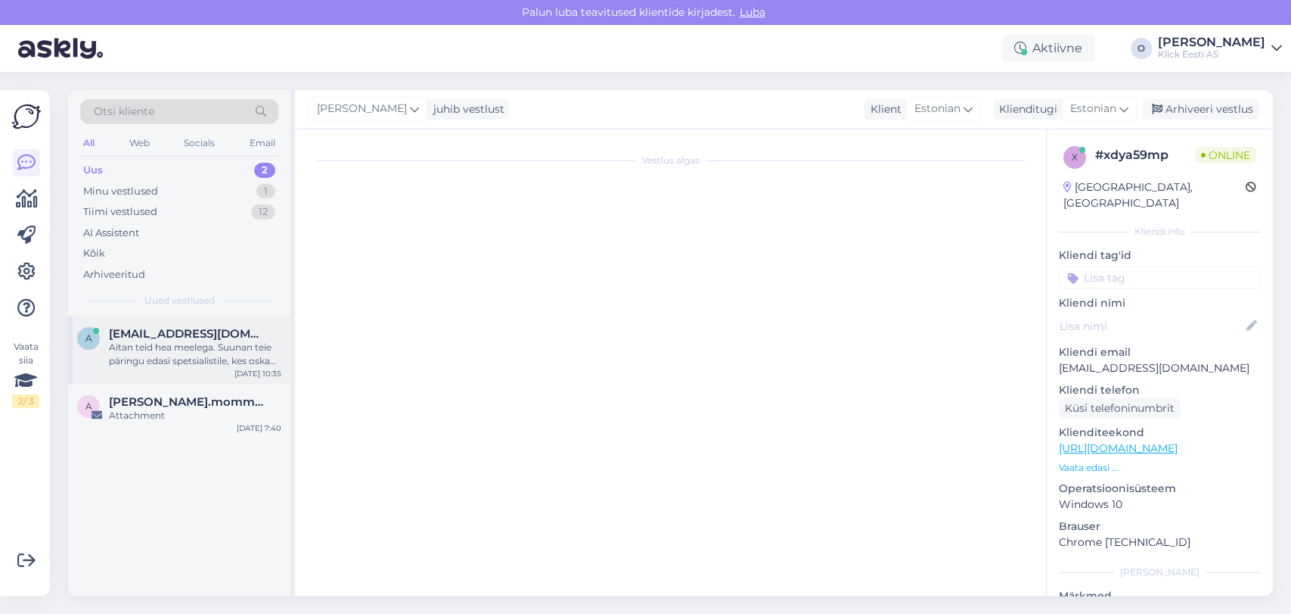
scroll to position [104, 0]
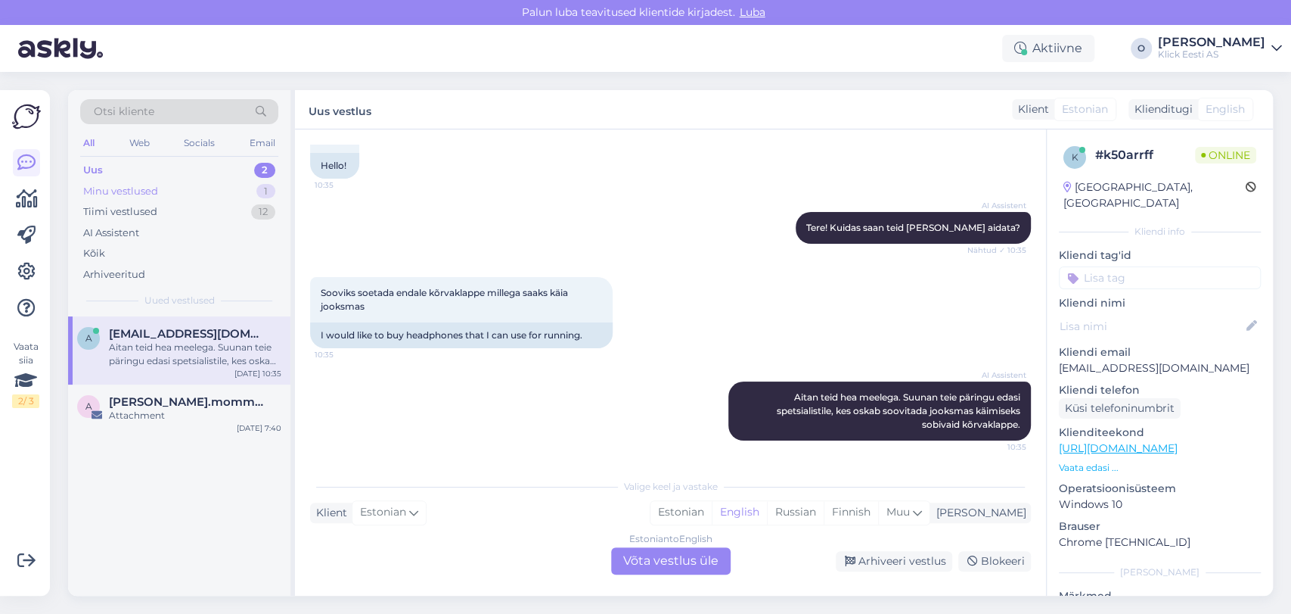
click at [252, 192] on div "Minu vestlused 1" at bounding box center [179, 191] width 198 height 21
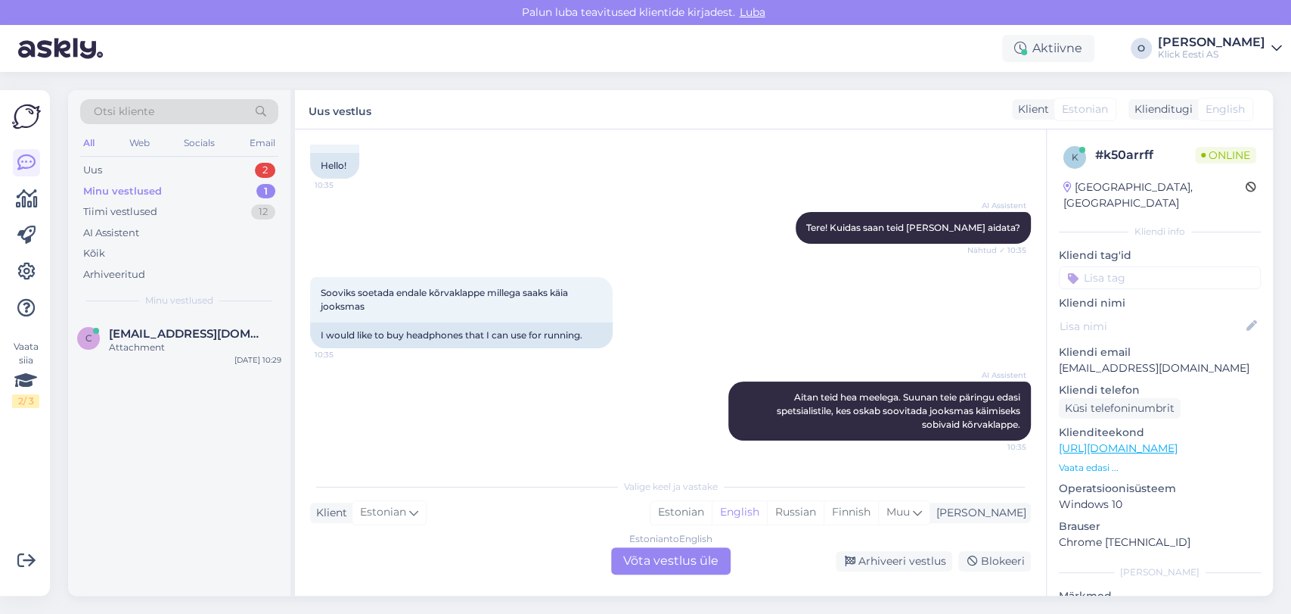
click at [252, 192] on div "Minu vestlused 1" at bounding box center [179, 191] width 198 height 21
click at [213, 186] on div "Minu vestlused 1" at bounding box center [179, 191] width 198 height 21
click at [184, 340] on div "Pigem võiks tume olla või siis hõbe. Tume on täitsa must või on pigem [PERSON_N…" at bounding box center [195, 353] width 172 height 27
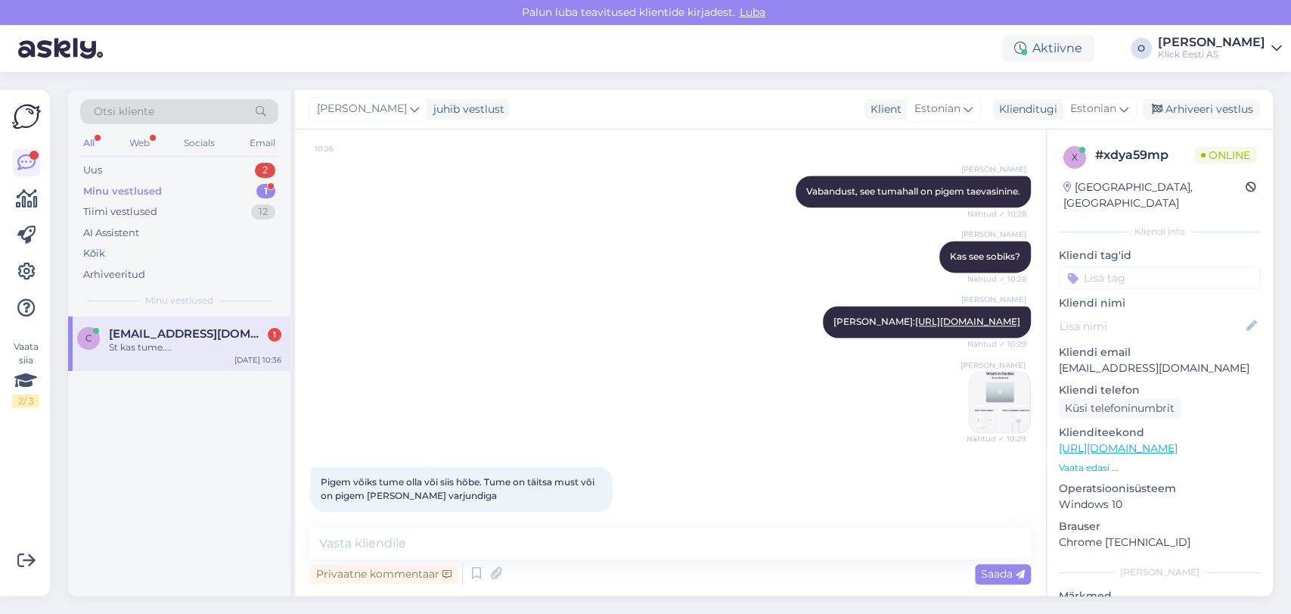
scroll to position [1441, 0]
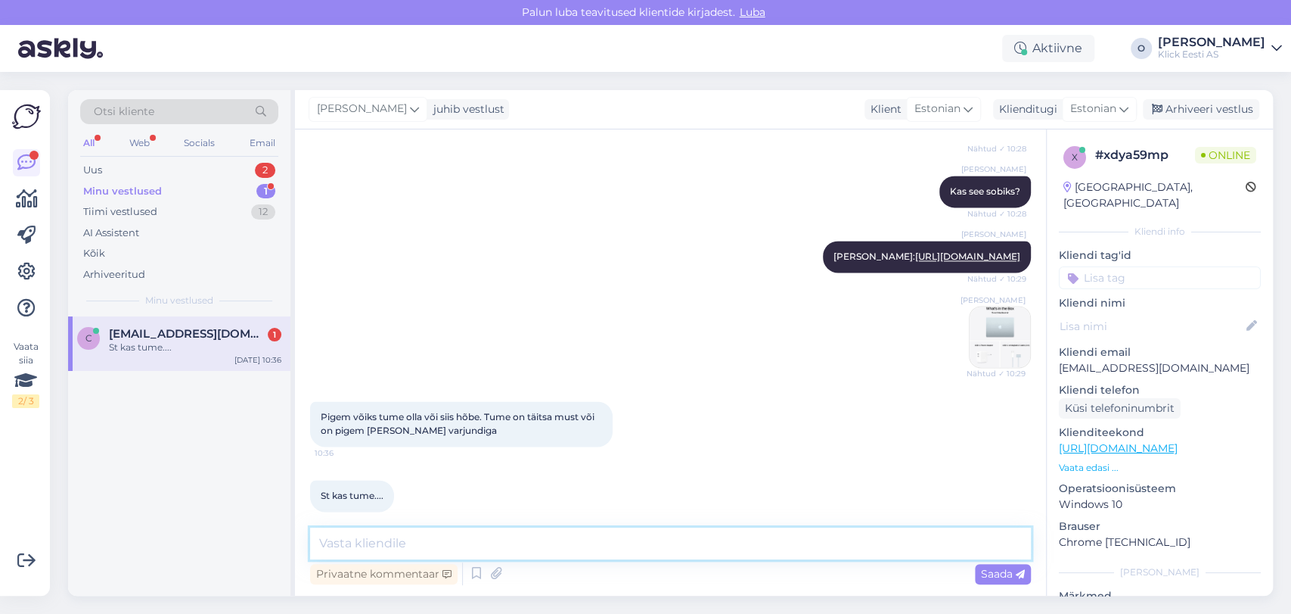
click at [390, 548] on textarea at bounding box center [670, 543] width 721 height 32
type textarea "M"
type textarea "I"
type textarea "M"
type textarea "V"
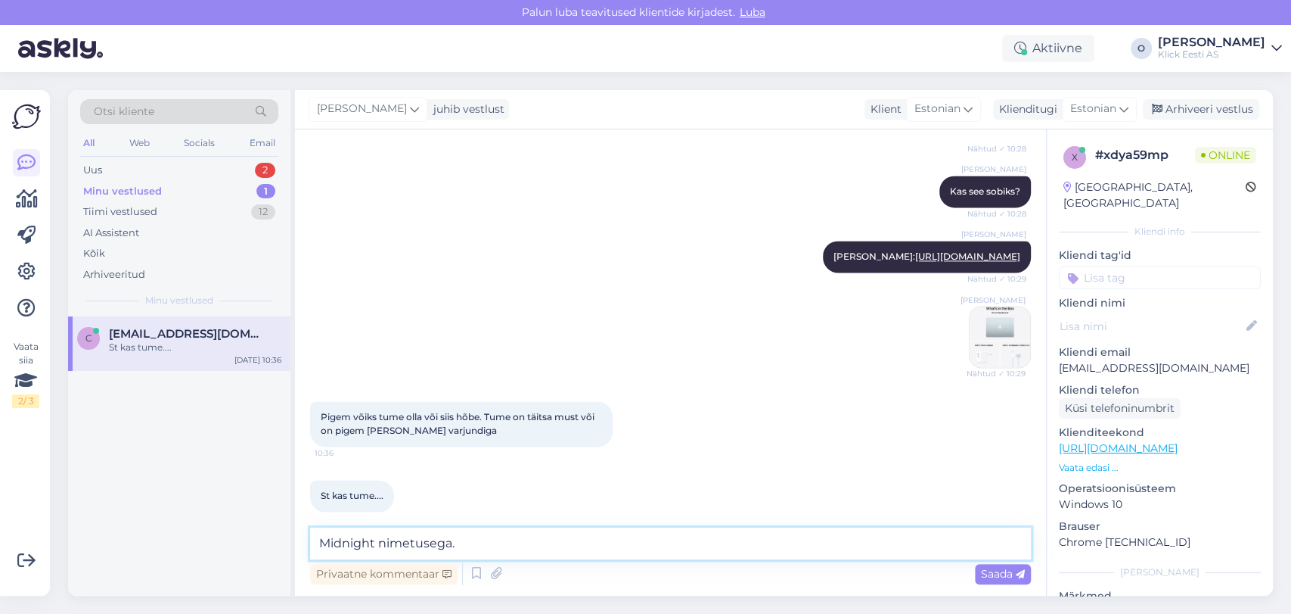
click at [414, 542] on textarea "Midnight nimetusega." at bounding box center [670, 543] width 721 height 32
type textarea "1"
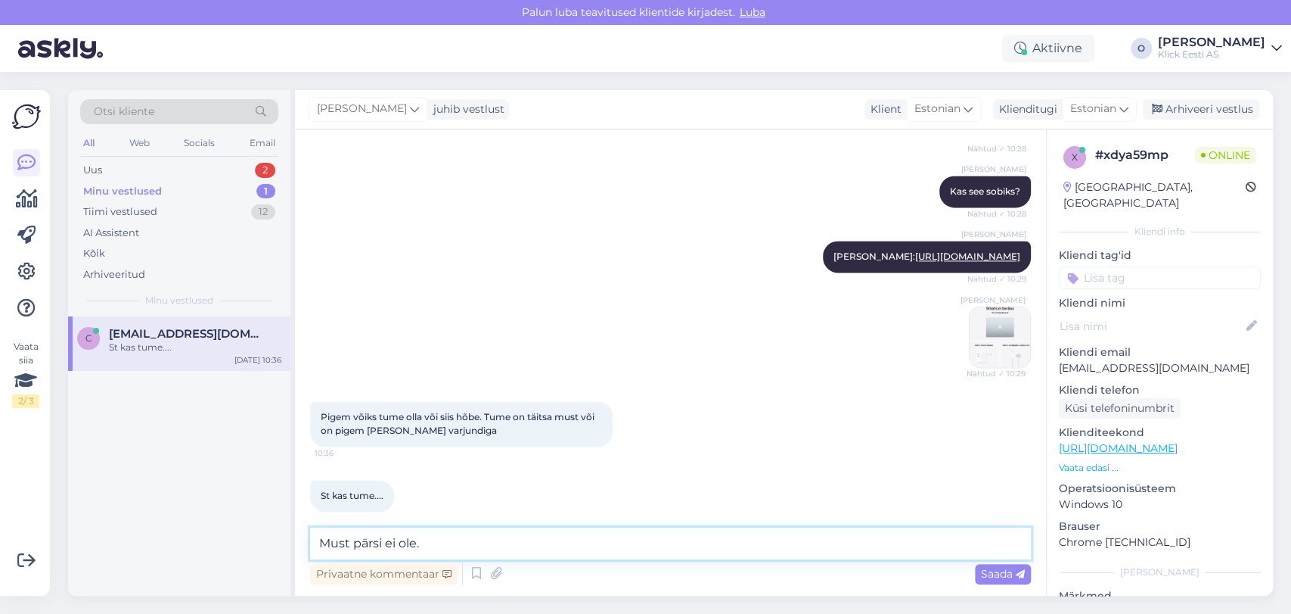
click at [362, 545] on textarea "Must pärsi ei ole." at bounding box center [670, 543] width 721 height 32
click at [464, 541] on textarea "Must paris ei ole." at bounding box center [670, 543] width 721 height 32
type textarea "Must paris ei ole. Värvuse nimetus on midnight."
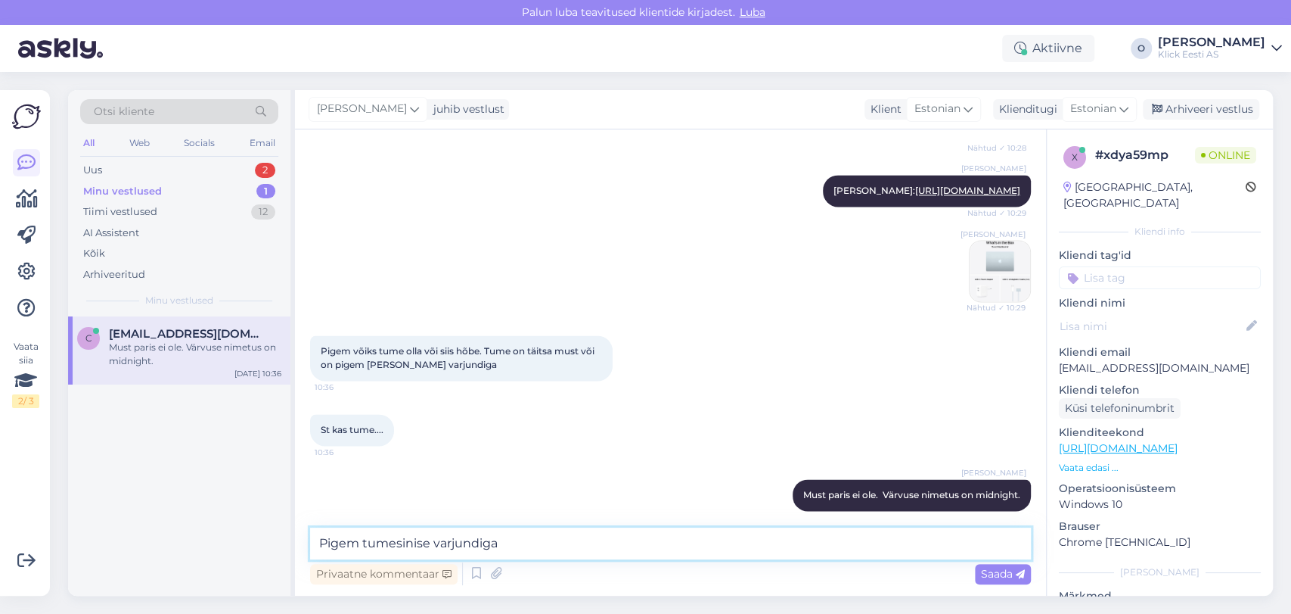
type textarea "Pigem tumesinise varjundiga."
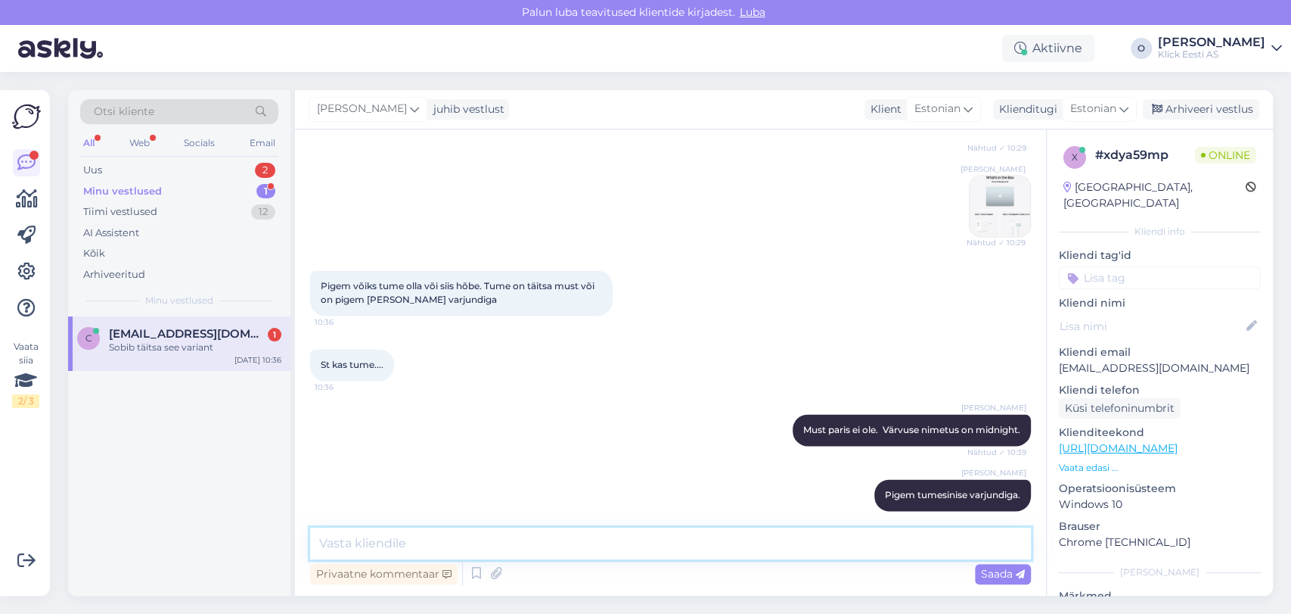
scroll to position [1636, 0]
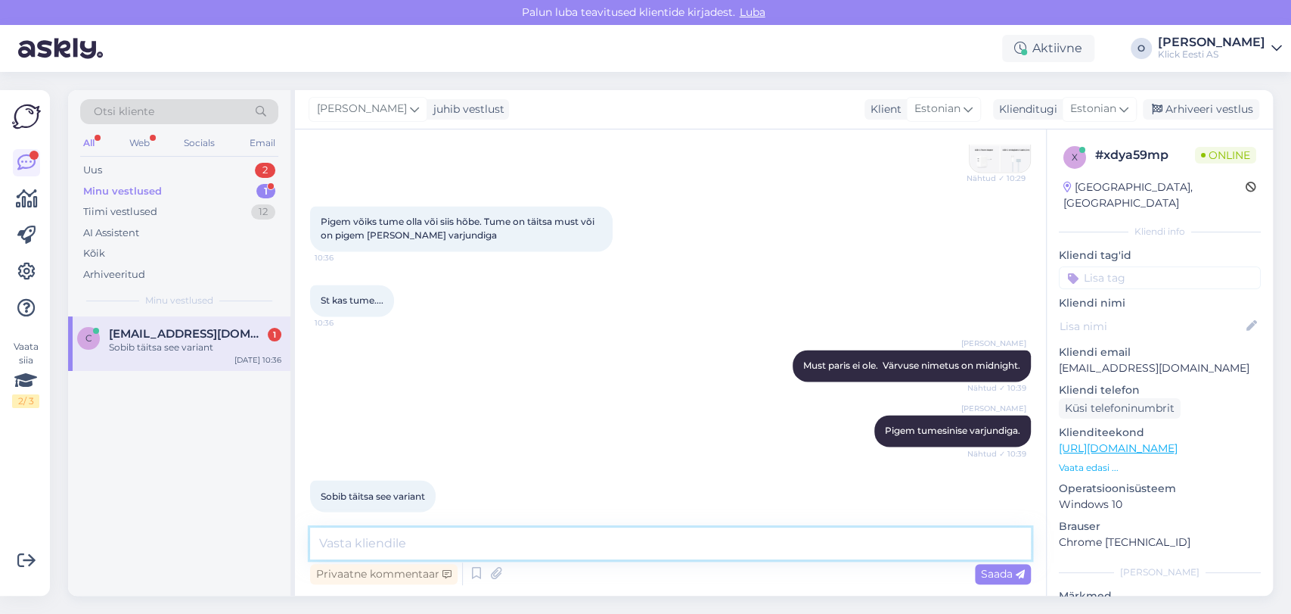
click at [382, 552] on textarea at bounding box center [670, 543] width 721 height 32
type textarea "Tänan! Muutsin tootekoodi tellimusel ära ja suunasin Ülemistele, täitmisele."
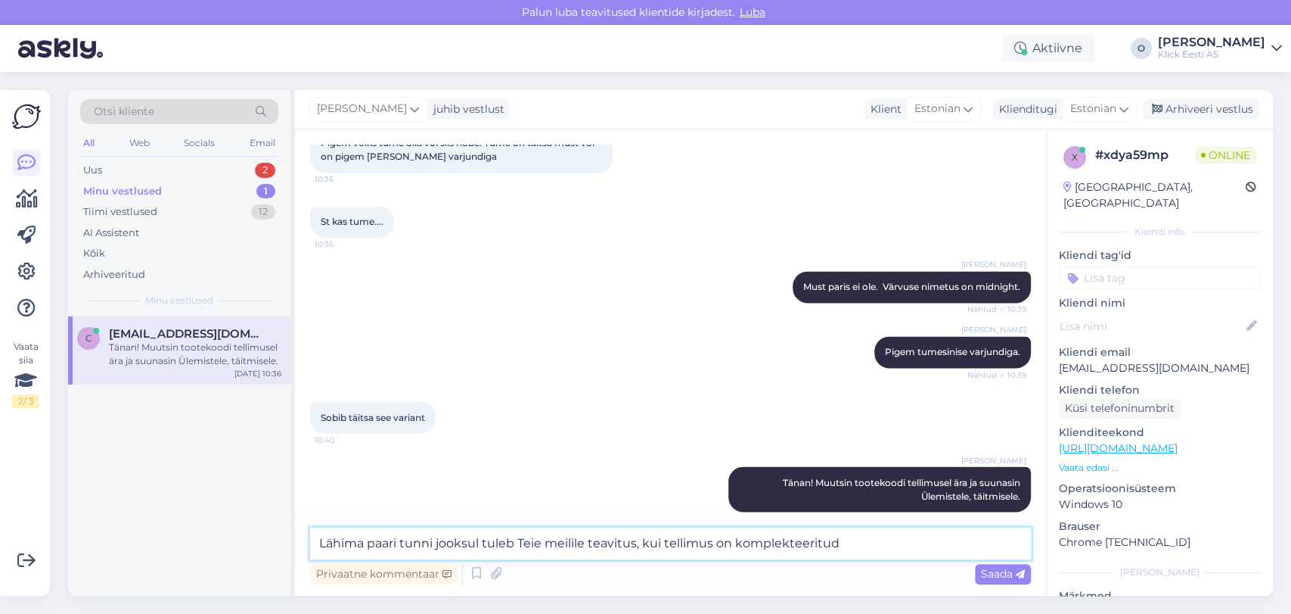
type textarea "Lähima paari tunni jooksul tuleb Teie meilile teavitus, kui tellimus on komplek…"
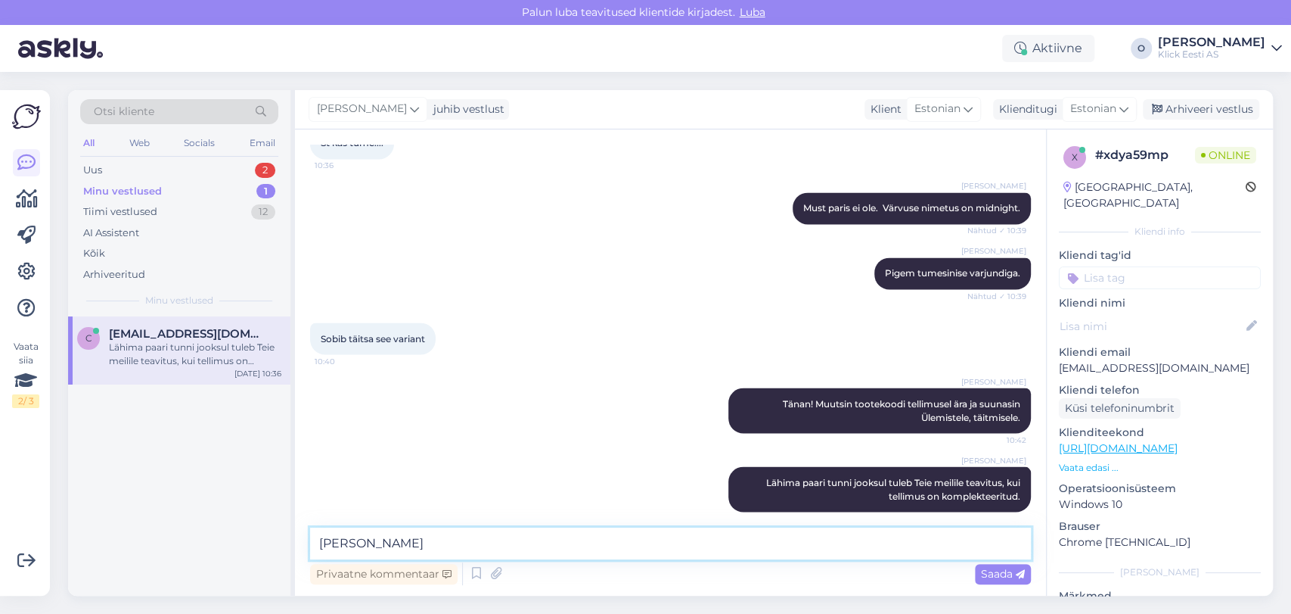
type textarea "J"
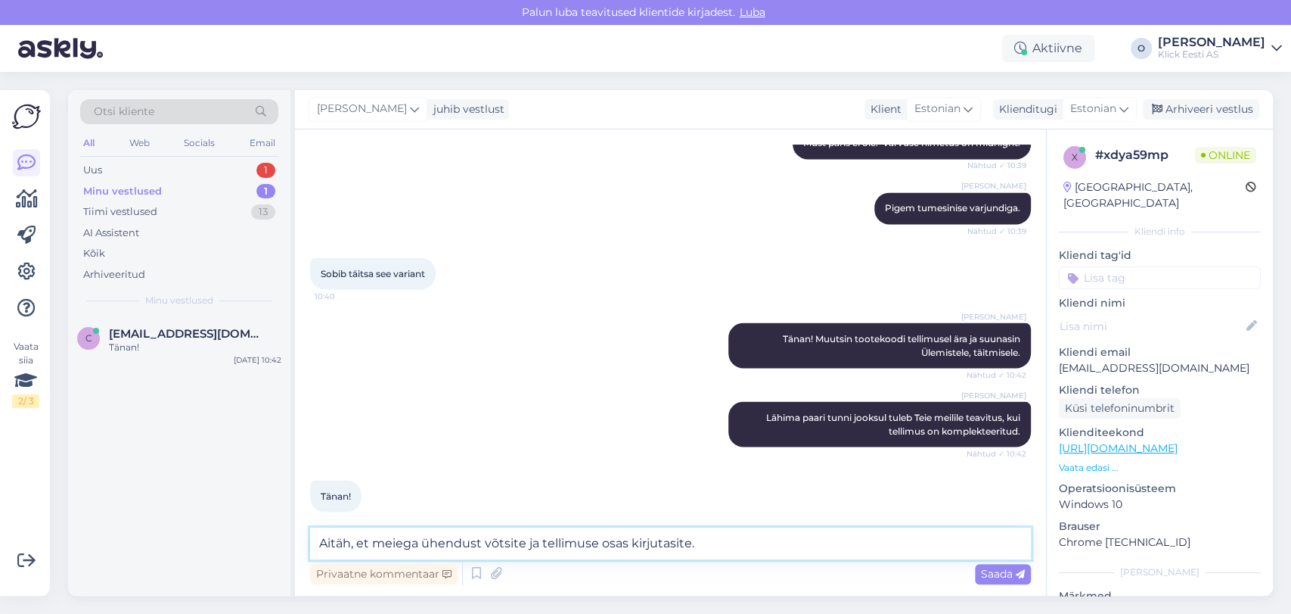
scroll to position [1875, 0]
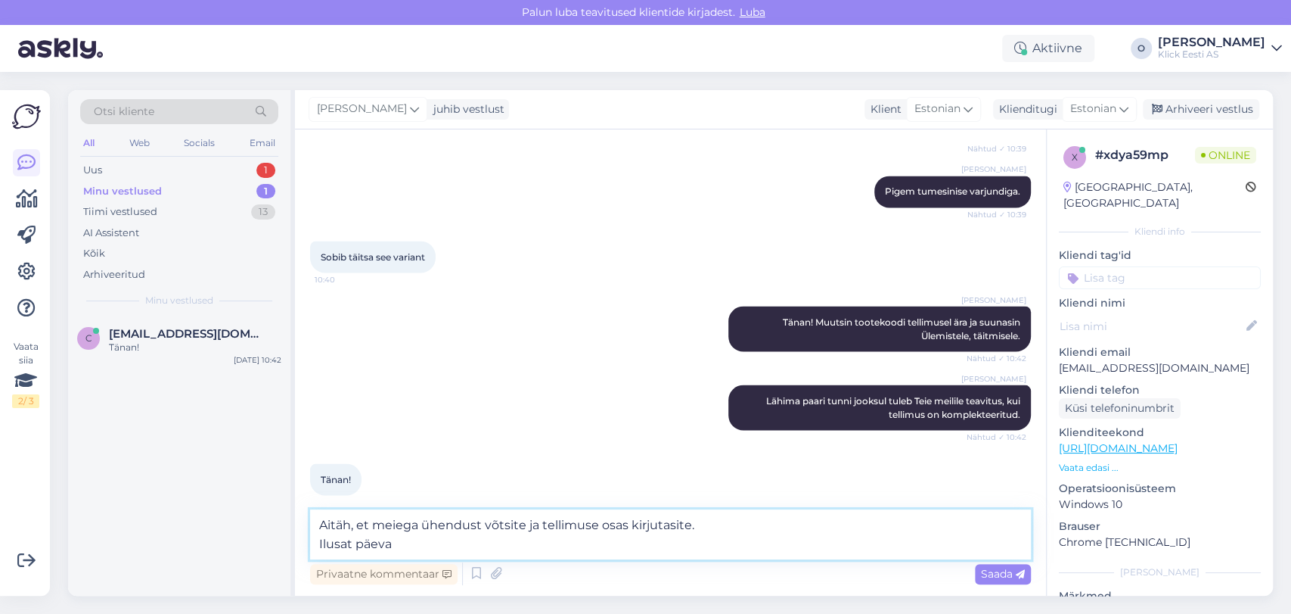
type textarea "Aitäh, et meiega ühendust võtsite ja tellimuse osas kirjutasite. Ilusat päeva!"
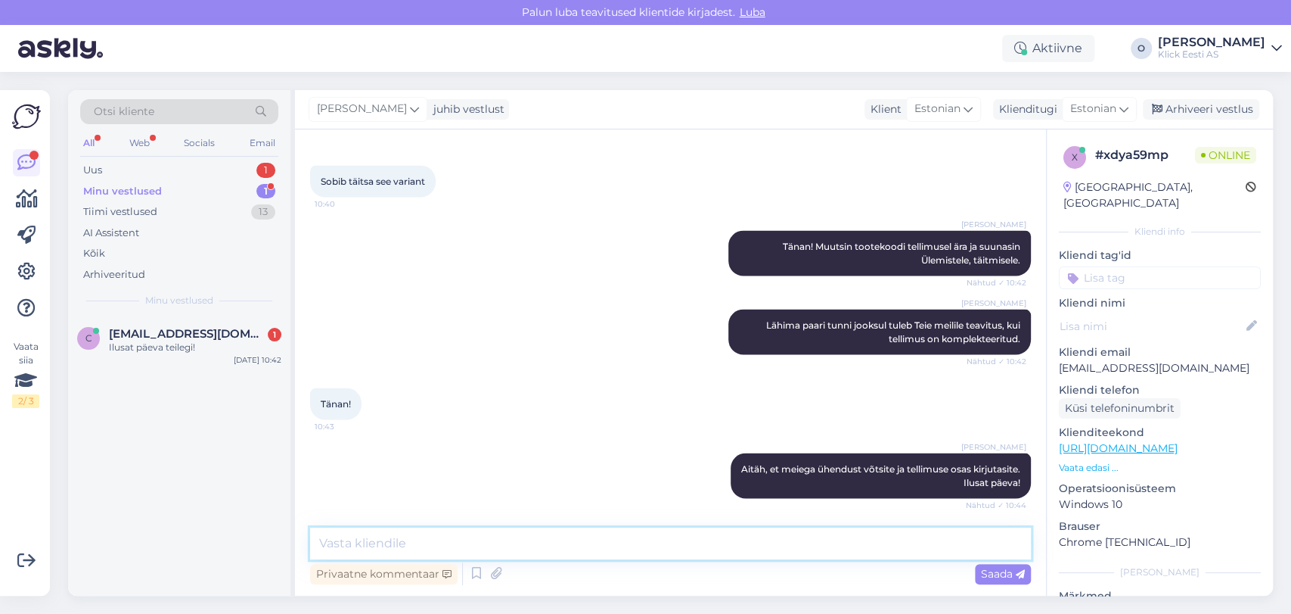
scroll to position [2016, 0]
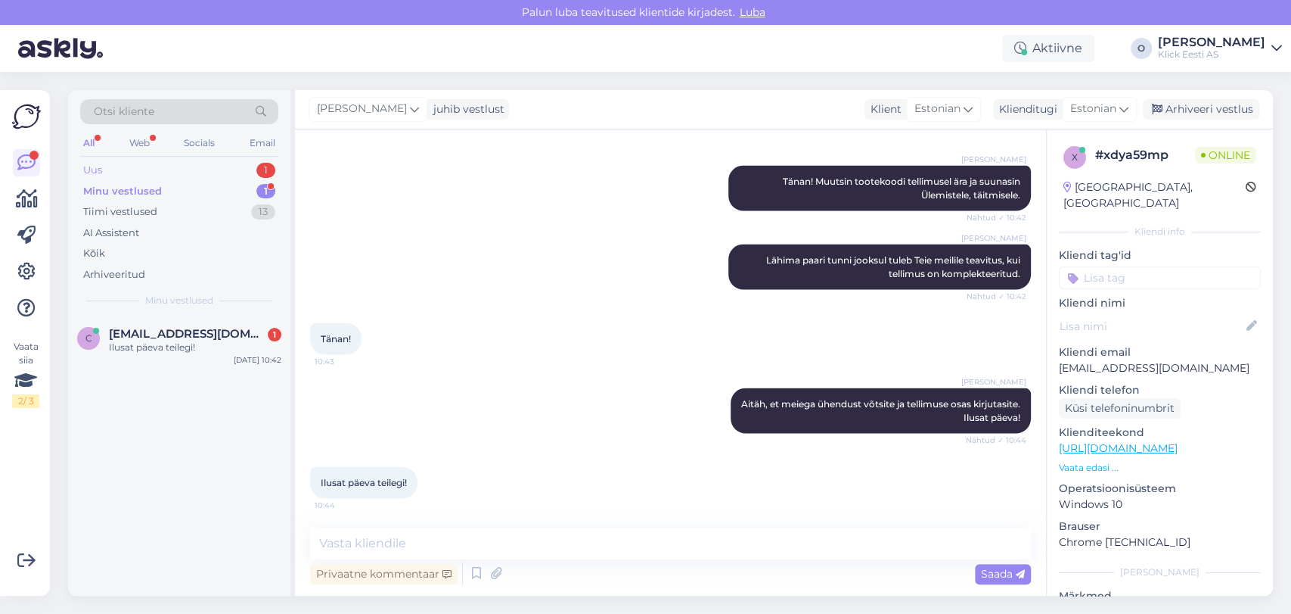
click at [176, 175] on div "Uus 1" at bounding box center [179, 170] width 198 height 21
